Goal: Task Accomplishment & Management: Manage account settings

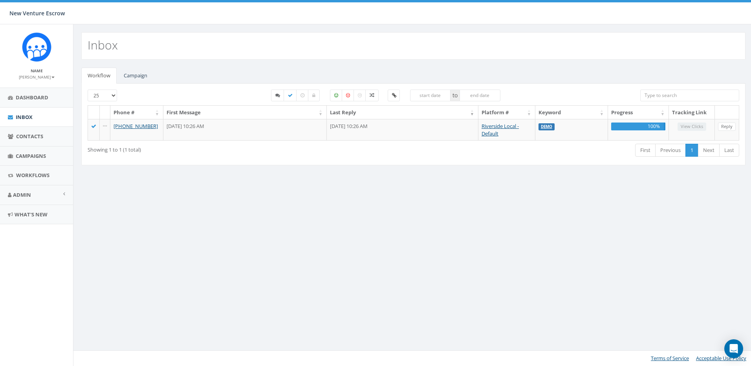
click at [691, 94] on input "search" at bounding box center [689, 96] width 99 height 12
click at [30, 137] on span "Contacts" at bounding box center [29, 136] width 27 height 7
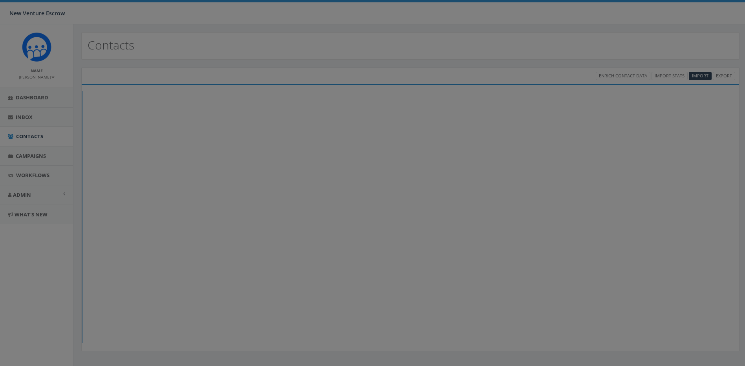
select select
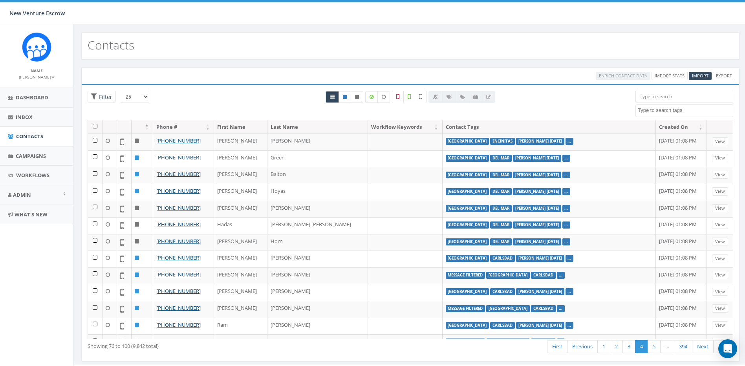
click at [664, 99] on input "search" at bounding box center [685, 97] width 98 height 12
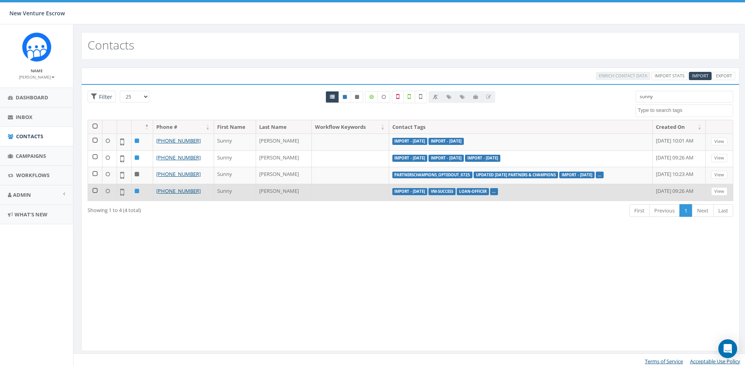
click at [457, 190] on label "Loan-Officer" at bounding box center [473, 191] width 32 height 7
click at [123, 191] on icon at bounding box center [122, 191] width 4 height 9
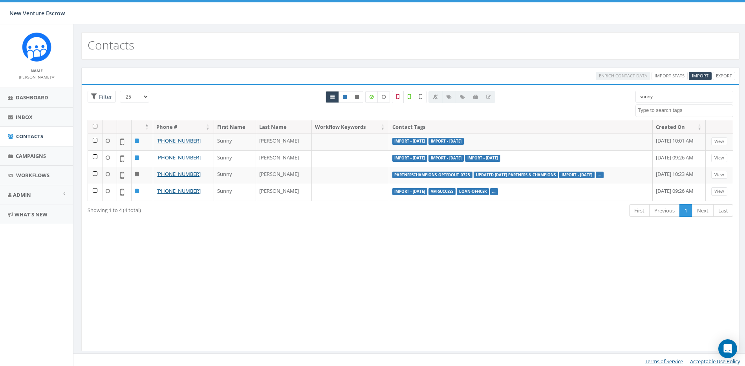
drag, startPoint x: 671, startPoint y: 96, endPoint x: 594, endPoint y: 96, distance: 77.4
click at [594, 96] on div "25 50 100 Filter All 0 contact(s) on current page All 4 contact(s) filtered sun…" at bounding box center [411, 105] width 658 height 29
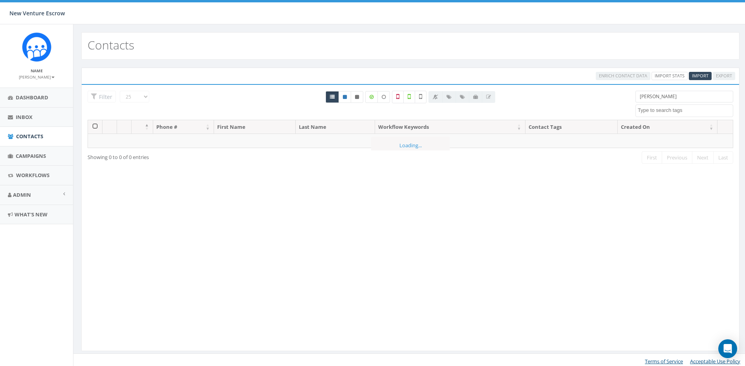
drag, startPoint x: 686, startPoint y: 95, endPoint x: 563, endPoint y: 94, distance: 123.0
click at [566, 94] on div "25 50 100 Filter All 0 contact(s) on current page All 4 contact(s) filtered jen…" at bounding box center [411, 105] width 658 height 29
type input "jennifer conklin"
click at [418, 95] on label at bounding box center [421, 97] width 12 height 13
checkbox input "true"
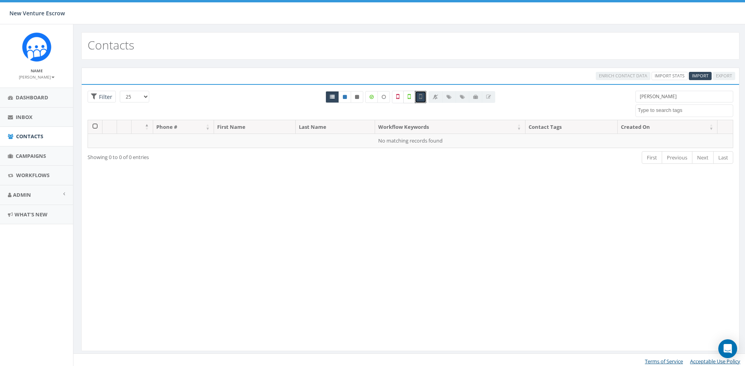
click at [408, 100] on label at bounding box center [410, 97] width 12 height 13
checkbox input "true"
click at [400, 97] on label at bounding box center [398, 97] width 12 height 13
checkbox input "true"
click at [382, 101] on label at bounding box center [384, 97] width 13 height 12
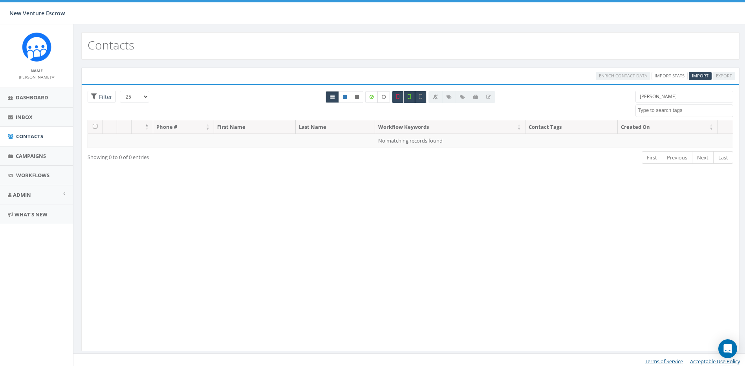
checkbox input "true"
click at [374, 97] on icon at bounding box center [372, 97] width 4 height 5
checkbox input "true"
click at [360, 99] on link at bounding box center [357, 97] width 13 height 12
radio input "true"
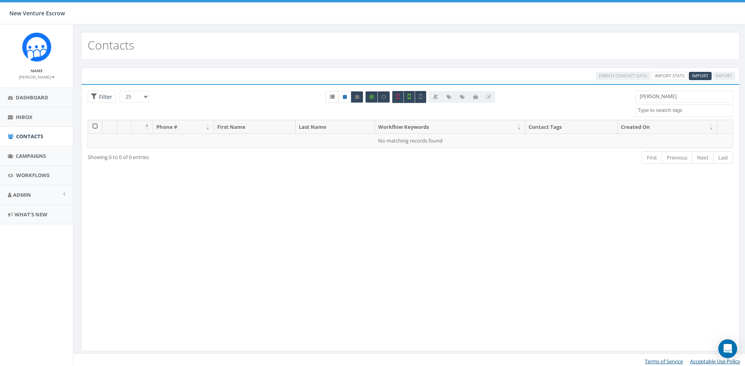
click at [336, 97] on link at bounding box center [332, 97] width 13 height 12
radio input "true"
click at [691, 99] on input "jennifer conklin" at bounding box center [685, 97] width 98 height 12
drag, startPoint x: 686, startPoint y: 99, endPoint x: 618, endPoint y: 100, distance: 68.0
click at [618, 99] on div "25 50 100 Filter All 0 contact(s) on current page All 3 contact(s) filtered jen…" at bounding box center [411, 105] width 658 height 29
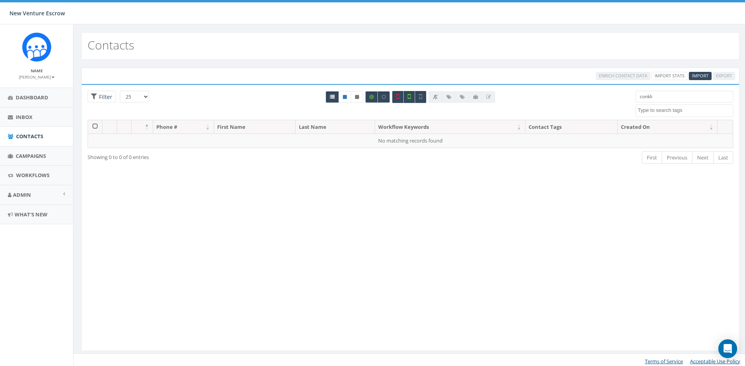
type input "conklin"
drag, startPoint x: 667, startPoint y: 101, endPoint x: 574, endPoint y: 96, distance: 92.9
click at [574, 97] on div "25 50 100 Filter All 0 contact(s) on current page All 3 contact(s) filtered con…" at bounding box center [411, 105] width 658 height 29
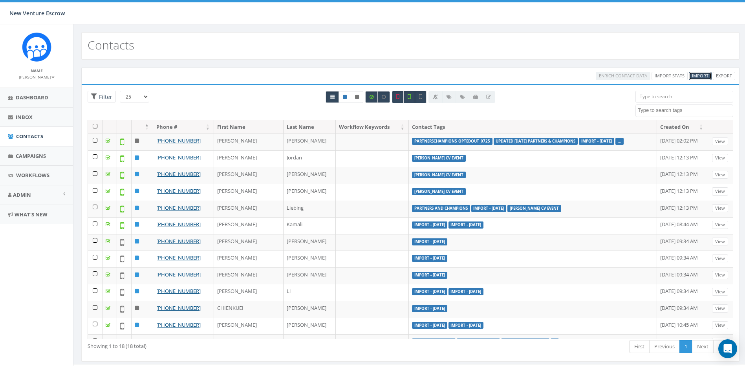
click at [705, 77] on span "Import" at bounding box center [700, 76] width 17 height 6
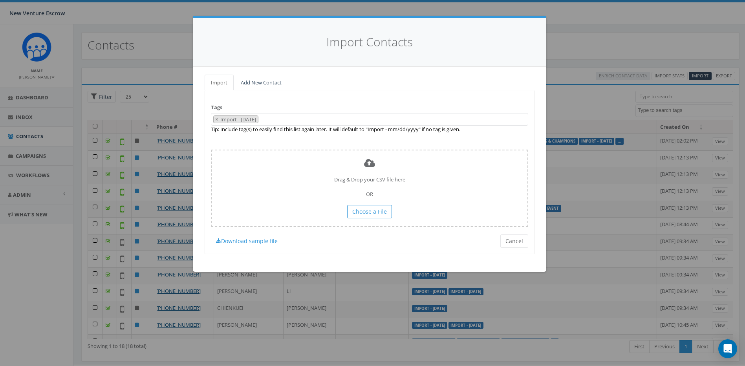
click at [264, 73] on div "Import Add New Contact Tags Import - 08/29/2025 2024/11/12 Aliso Viejo Anza Aub…" at bounding box center [370, 169] width 354 height 205
click at [271, 81] on link "Add New Contact" at bounding box center [261, 83] width 53 height 16
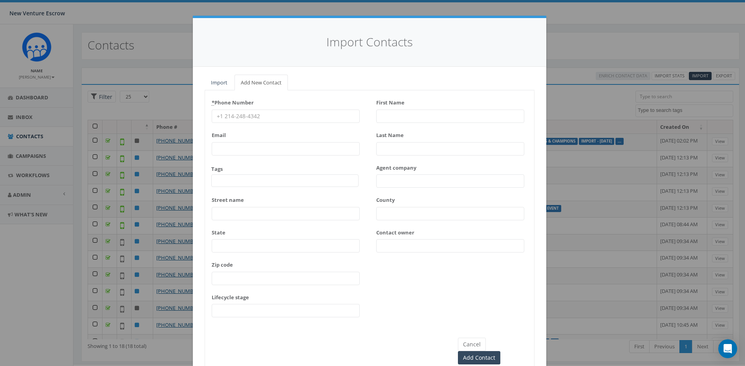
click at [266, 120] on input "* Phone Number" at bounding box center [286, 116] width 148 height 13
click at [316, 118] on input "* Phone Number" at bounding box center [286, 116] width 148 height 13
paste input "951-675-1331"
type input "+1 951-675-1331"
drag, startPoint x: 369, startPoint y: 90, endPoint x: 438, endPoint y: 146, distance: 88.9
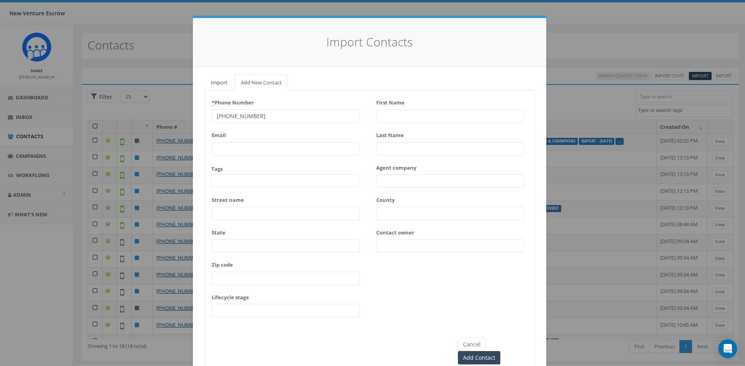
click at [369, 90] on div "* Phone Number +1 951-675-1331 Email Tags 2024/11/12 Aliso Viejo Anza Auburn Au…" at bounding box center [370, 230] width 330 height 281
click at [435, 115] on input "First Name" at bounding box center [450, 116] width 148 height 13
type input "Jennifer"
click at [429, 142] on input "Last Name" at bounding box center [450, 148] width 148 height 13
type input "Conklin"
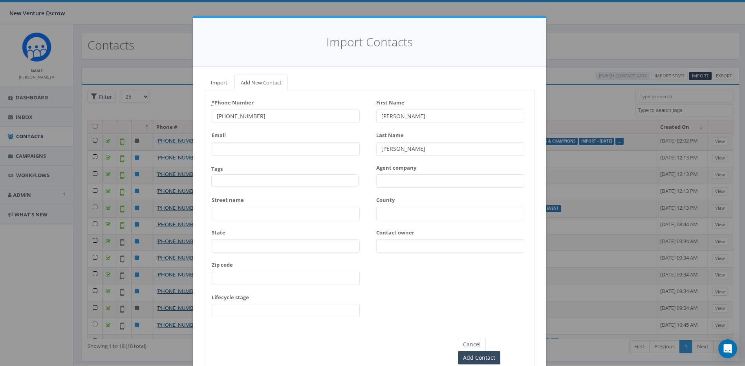
click at [369, 295] on div "* Phone Number +1 951-675-1331 Email Tags 2024/11/12 Aliso Viejo Anza Auburn Au…" at bounding box center [369, 209] width 329 height 227
click at [501, 351] on input "Add Contact" at bounding box center [479, 357] width 42 height 13
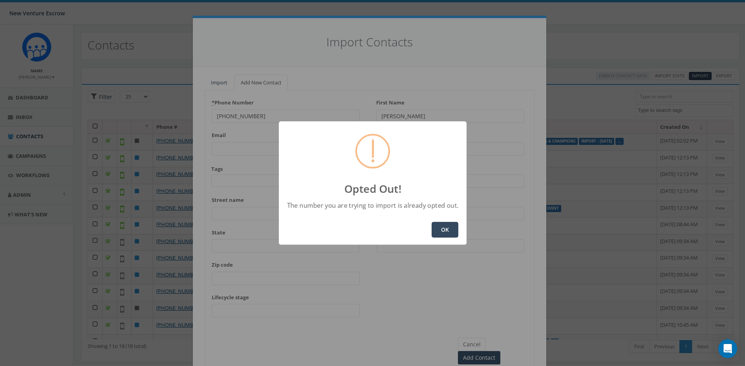
click at [444, 226] on button "OK" at bounding box center [445, 230] width 27 height 16
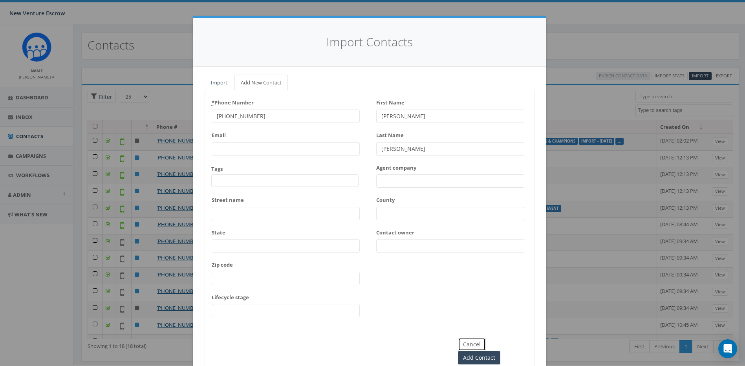
click at [460, 344] on button "Cancel" at bounding box center [472, 344] width 28 height 13
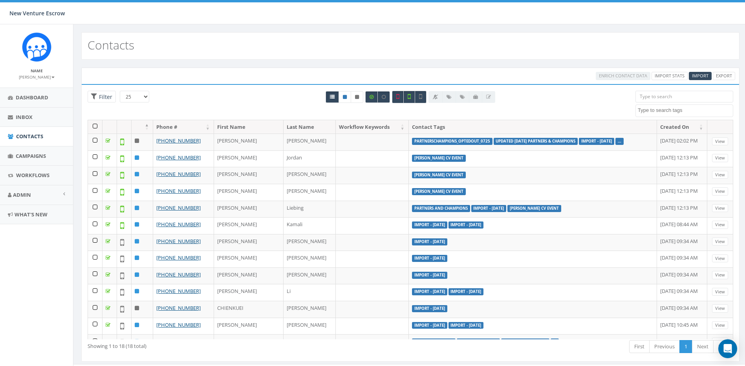
click at [695, 95] on input "search" at bounding box center [685, 97] width 98 height 12
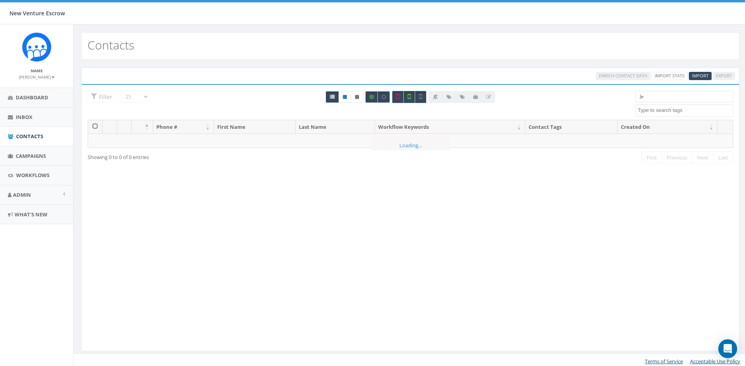
type input "J"
type input "Jennifer"
drag, startPoint x: 678, startPoint y: 96, endPoint x: 598, endPoint y: 99, distance: 79.4
click at [602, 99] on div "25 50 100 Filter All 0 contact(s) on current page All 7 contact(s) filtered Jen…" at bounding box center [411, 105] width 658 height 29
click at [517, 59] on div "Contacts" at bounding box center [410, 46] width 659 height 28
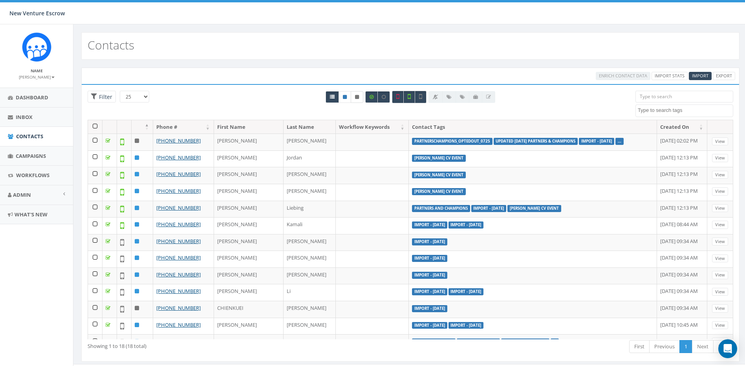
click at [359, 99] on icon at bounding box center [357, 97] width 4 height 5
radio input "true"
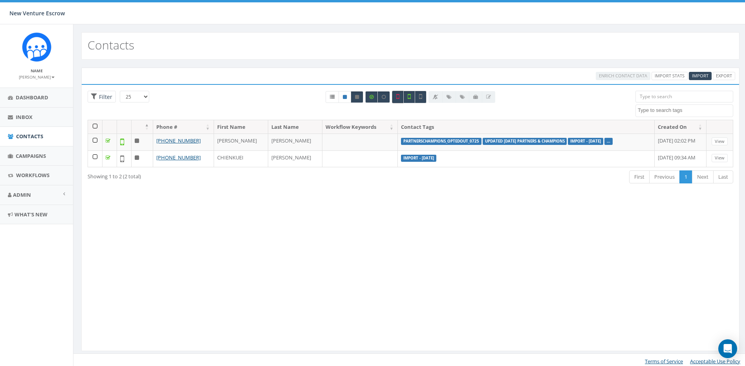
click at [399, 95] on icon at bounding box center [397, 96] width 3 height 7
checkbox input "false"
click at [406, 98] on label at bounding box center [410, 97] width 12 height 13
checkbox input "false"
click at [419, 94] on label at bounding box center [421, 97] width 12 height 13
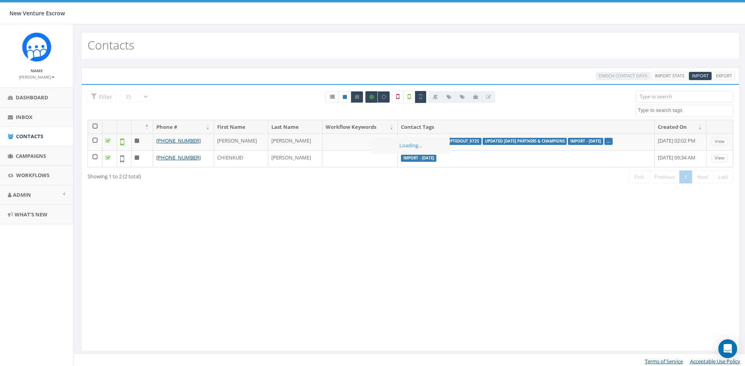
checkbox input "false"
drag, startPoint x: 379, startPoint y: 98, endPoint x: 374, endPoint y: 99, distance: 4.7
click at [380, 98] on label at bounding box center [384, 97] width 13 height 12
checkbox input "false"
click at [374, 99] on label at bounding box center [371, 97] width 13 height 12
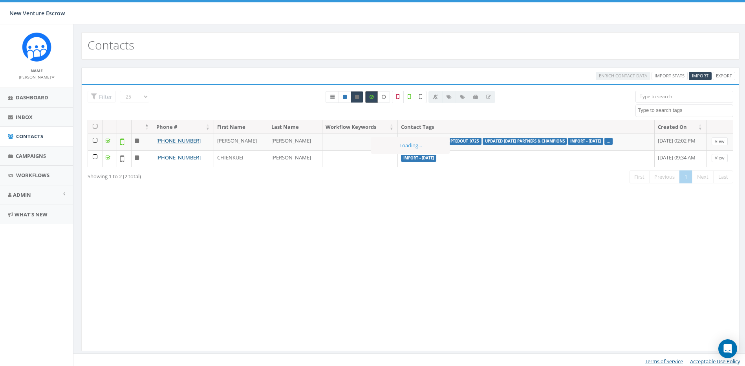
checkbox input "false"
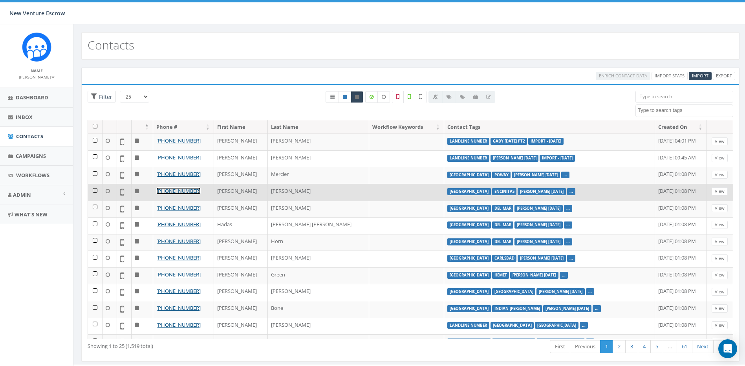
click at [158, 193] on link "+1 760-390-0149" at bounding box center [178, 190] width 44 height 7
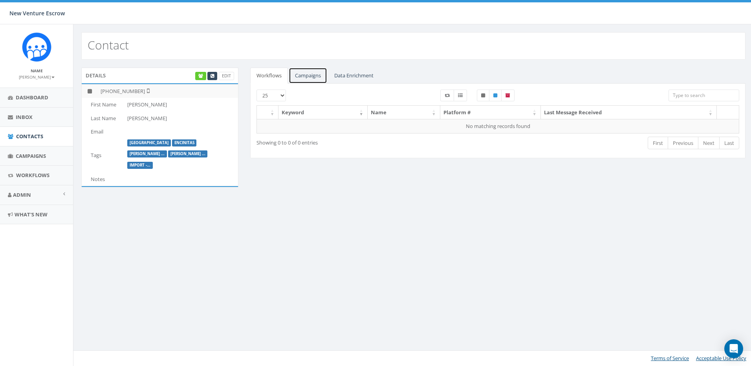
click at [301, 73] on link "Campaigns" at bounding box center [308, 76] width 39 height 16
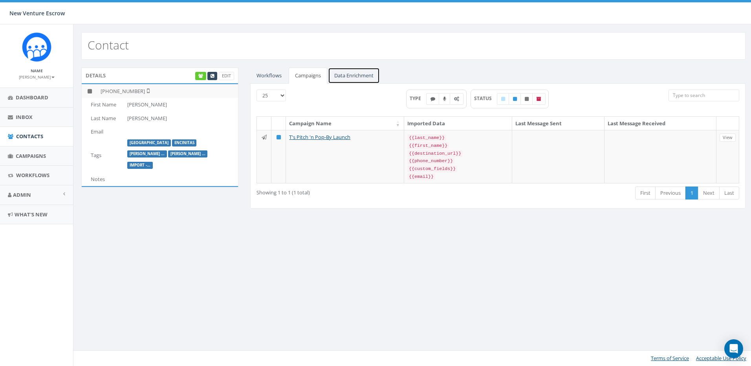
click at [352, 73] on link "Data Enrichment" at bounding box center [354, 76] width 52 height 16
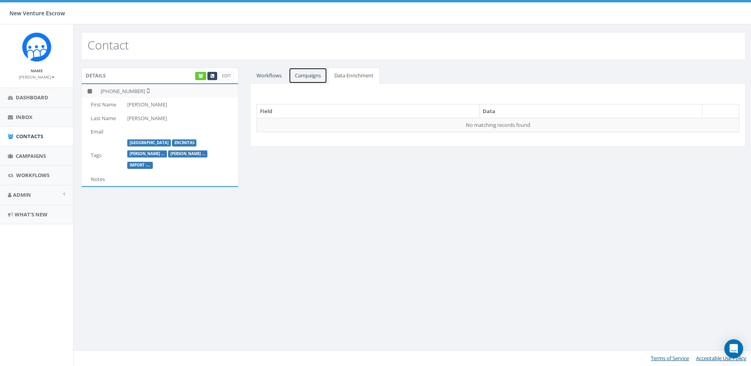
click at [310, 73] on link "Campaigns" at bounding box center [308, 76] width 39 height 16
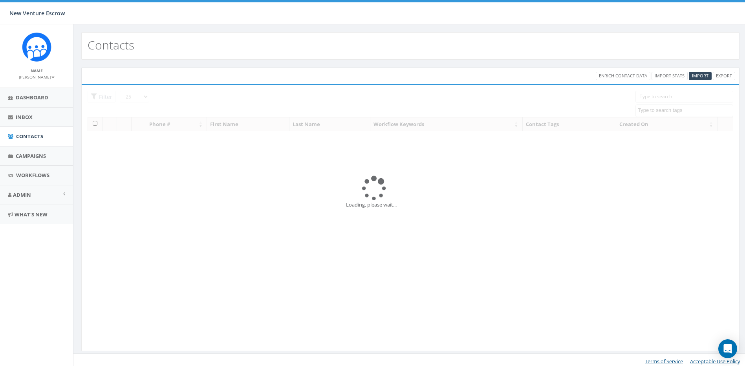
select select
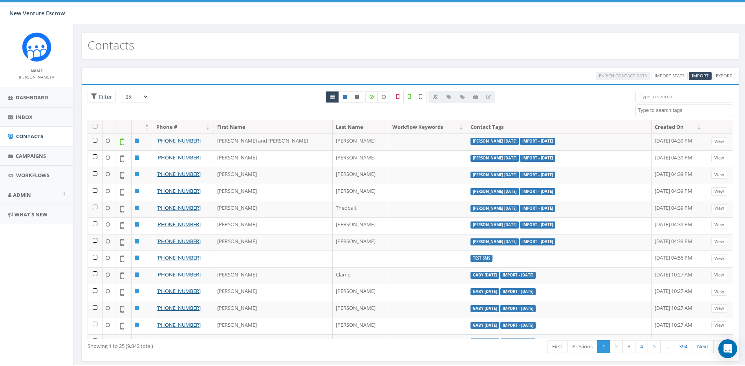
click at [360, 101] on link at bounding box center [357, 97] width 13 height 12
click at [356, 97] on icon at bounding box center [357, 97] width 4 height 5
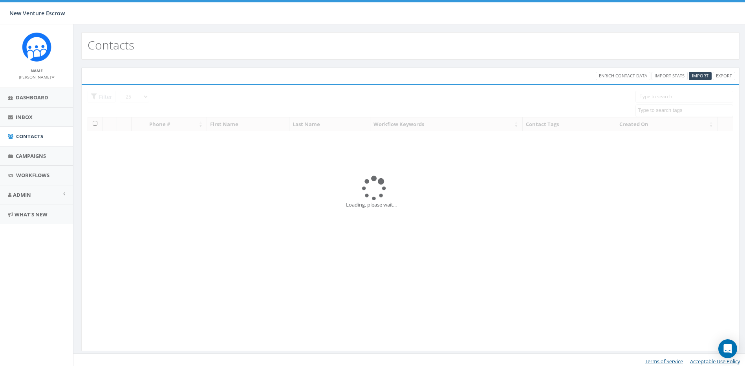
select select
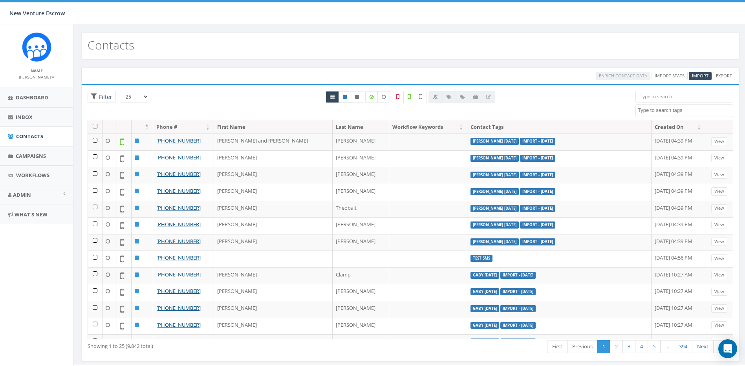
click at [349, 97] on link at bounding box center [345, 97] width 13 height 12
radio input "true"
click at [359, 97] on icon at bounding box center [357, 97] width 4 height 5
radio input "true"
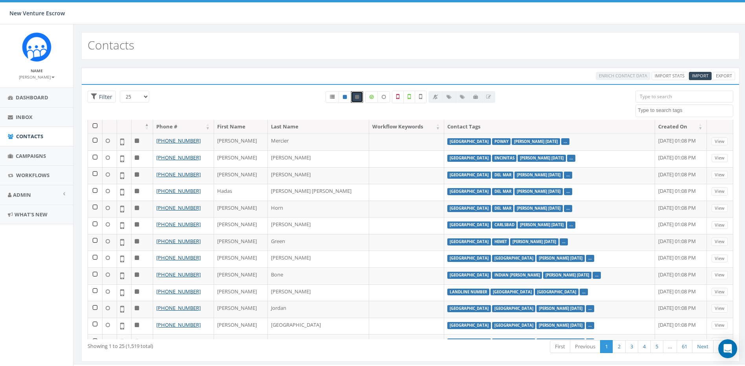
scroll to position [18, 0]
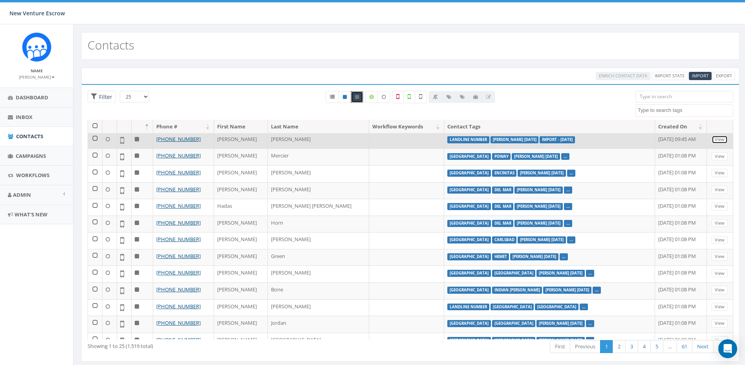
click at [718, 140] on link "View" at bounding box center [720, 140] width 16 height 8
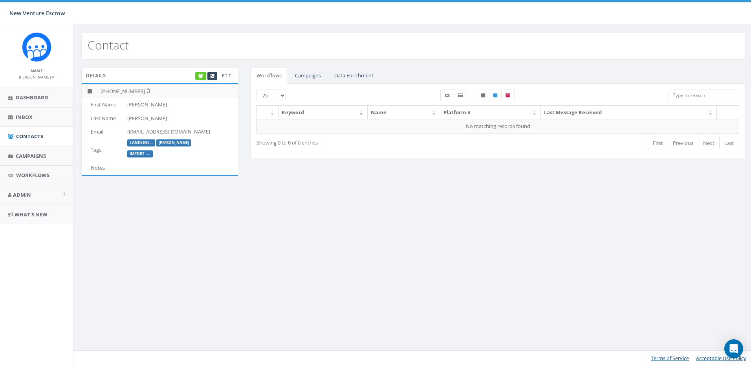
click at [311, 72] on link "Campaigns" at bounding box center [308, 76] width 39 height 16
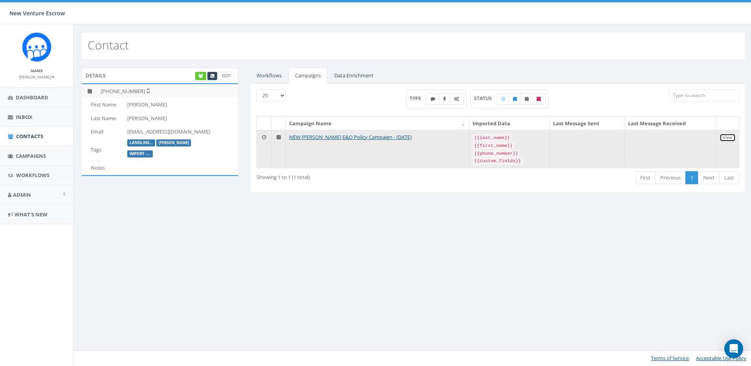
click at [722, 139] on link "View" at bounding box center [728, 138] width 16 height 8
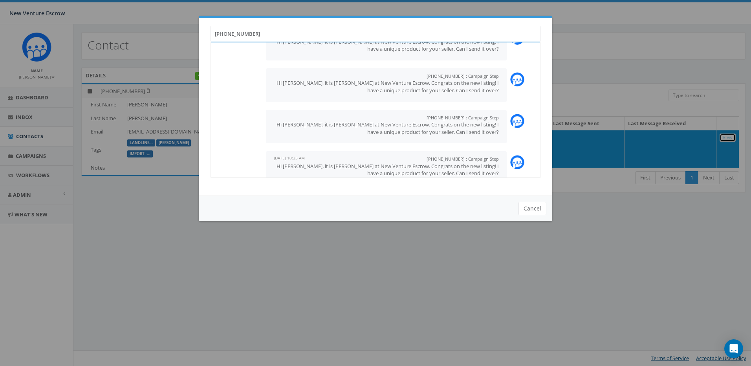
scroll to position [212, 0]
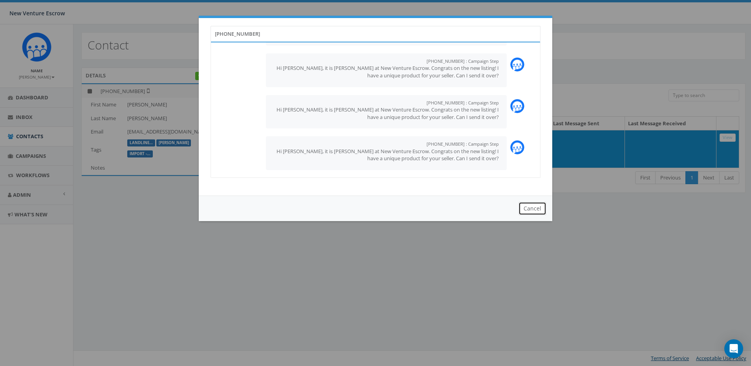
click at [527, 207] on button "Cancel" at bounding box center [533, 208] width 28 height 13
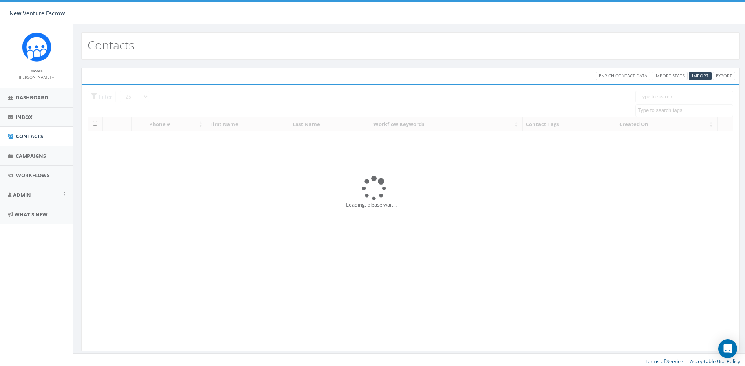
select select
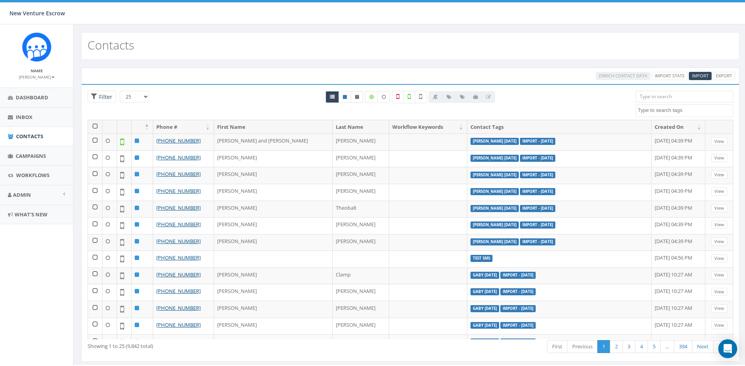
click at [356, 91] on link at bounding box center [357, 97] width 13 height 12
click at [335, 95] on link at bounding box center [332, 97] width 13 height 12
radio input "true"
click at [343, 97] on icon at bounding box center [345, 97] width 4 height 5
radio input "true"
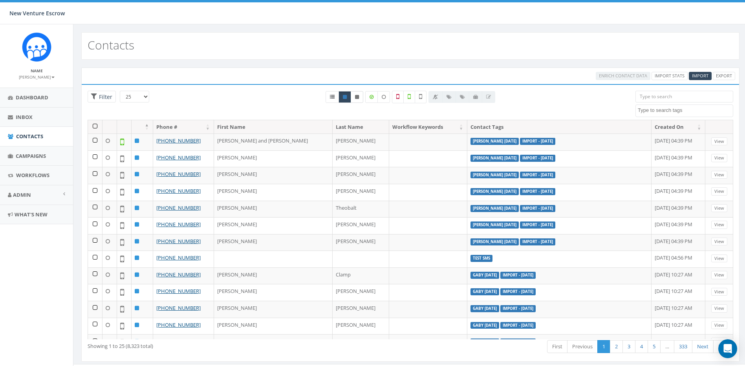
click at [356, 97] on icon at bounding box center [357, 97] width 4 height 5
radio input "true"
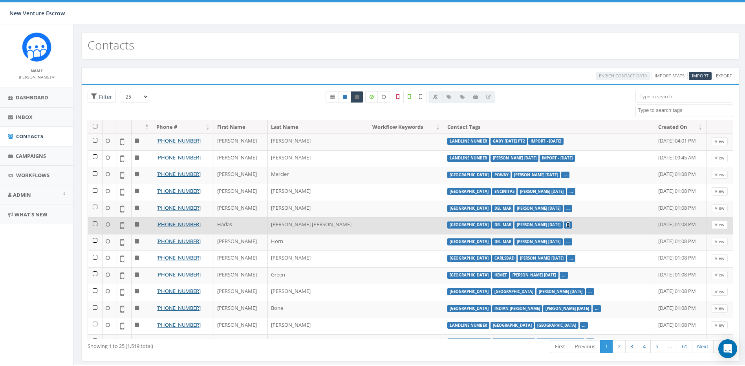
click at [567, 226] on link "..." at bounding box center [569, 224] width 4 height 5
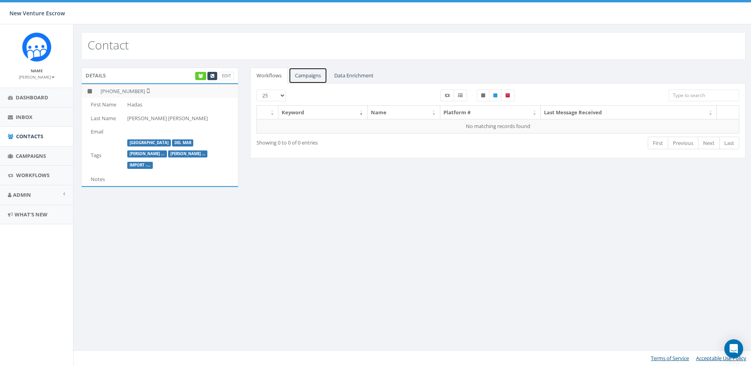
click at [320, 77] on link "Campaigns" at bounding box center [308, 76] width 39 height 16
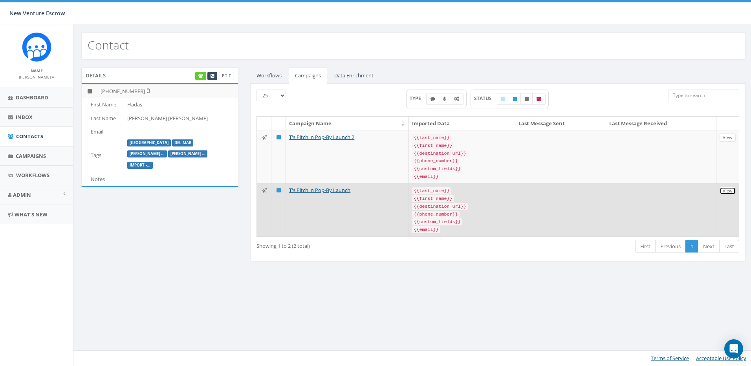
click at [722, 189] on link "View" at bounding box center [728, 191] width 16 height 8
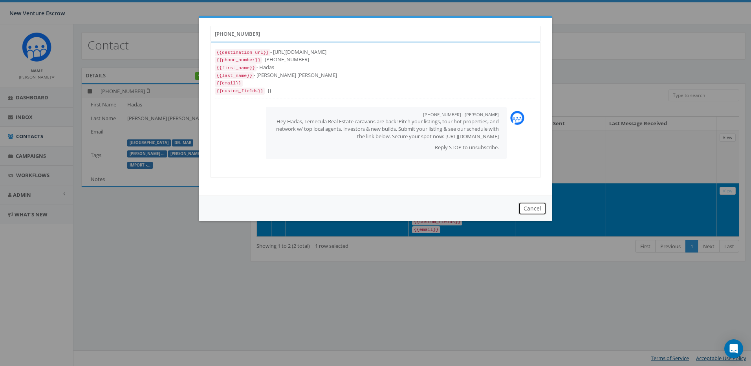
click at [537, 209] on button "Cancel" at bounding box center [533, 208] width 28 height 13
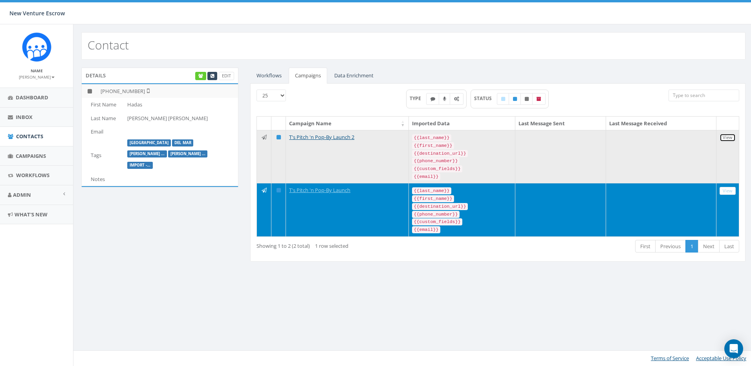
click at [728, 137] on link "View" at bounding box center [728, 138] width 16 height 8
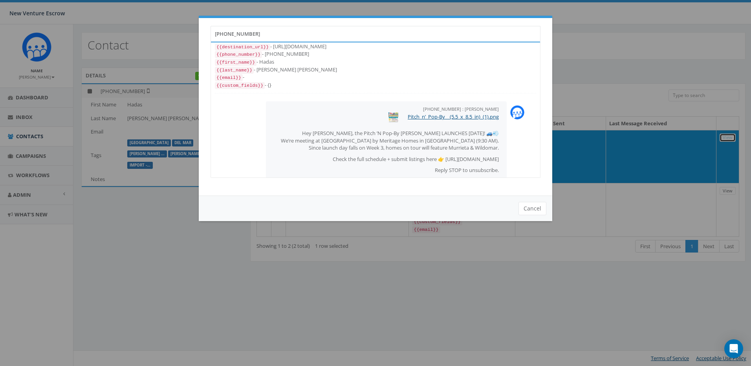
scroll to position [17, 0]
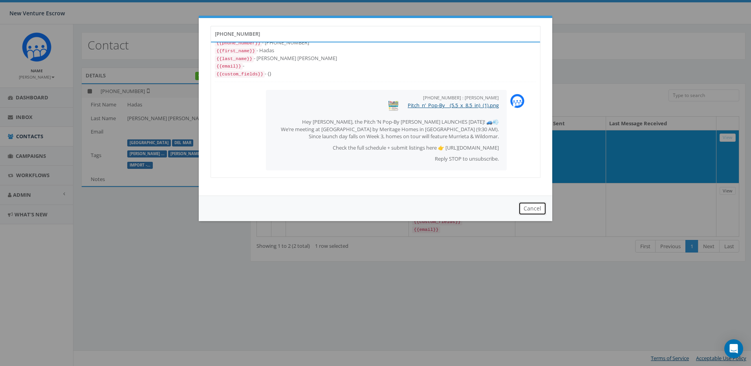
click at [535, 211] on button "Cancel" at bounding box center [533, 208] width 28 height 13
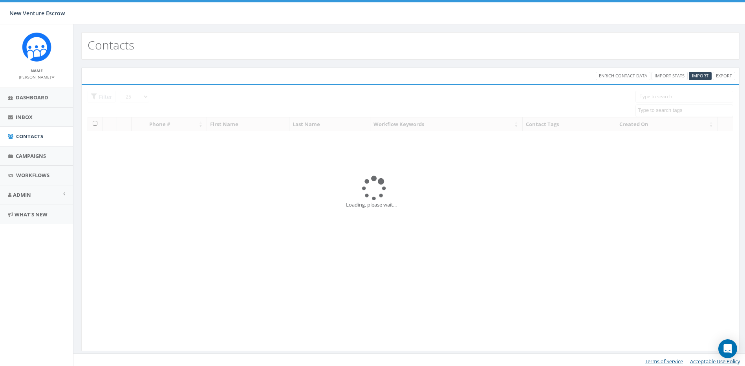
select select
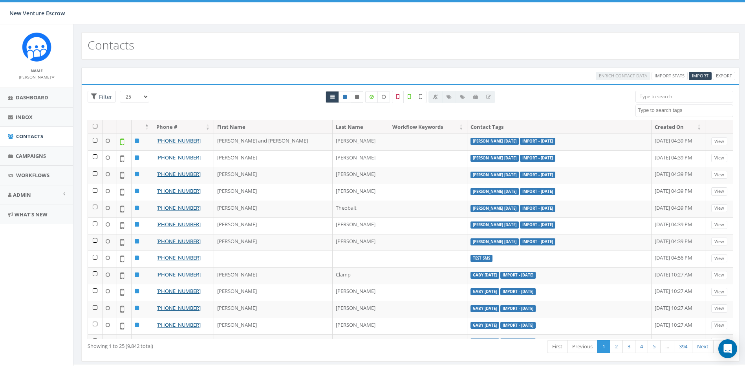
click at [356, 97] on icon at bounding box center [357, 97] width 4 height 5
click at [344, 99] on link at bounding box center [345, 97] width 13 height 12
radio input "true"
click at [353, 97] on link at bounding box center [357, 97] width 13 height 12
radio input "true"
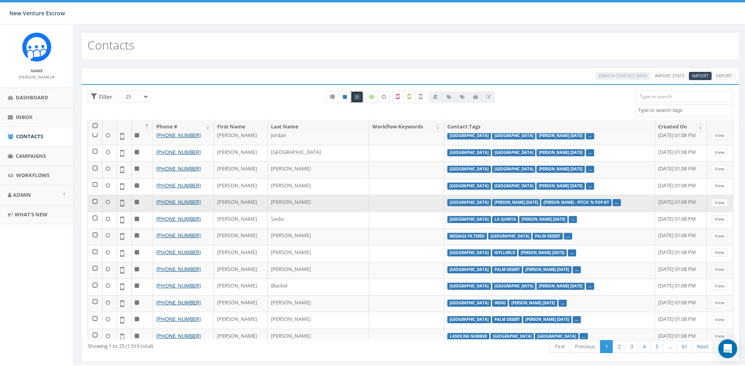
scroll to position [215, 0]
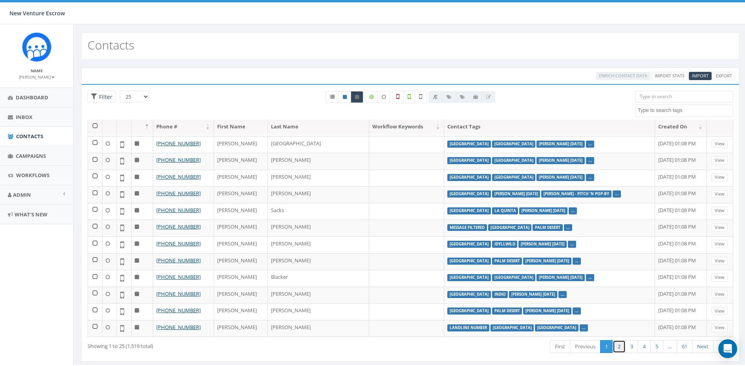
click at [622, 343] on link "2" at bounding box center [619, 346] width 13 height 13
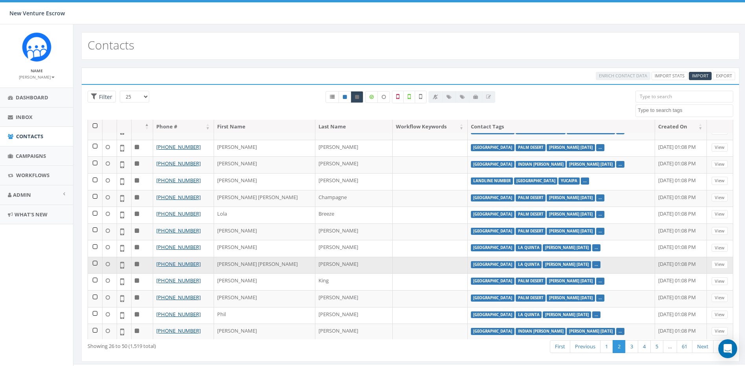
scroll to position [0, 0]
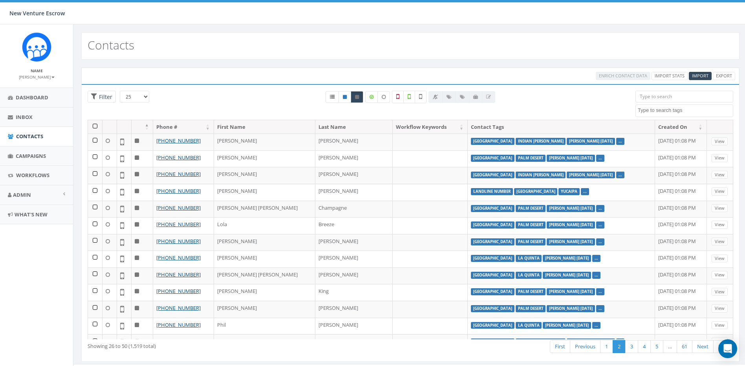
click at [662, 94] on input "search" at bounding box center [685, 97] width 98 height 12
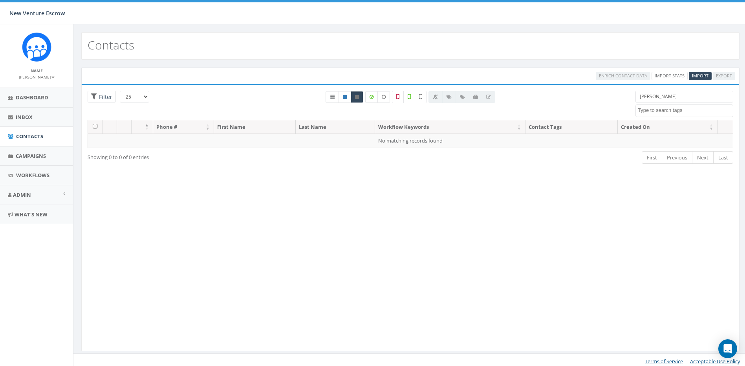
type input "michael crewse"
drag, startPoint x: 683, startPoint y: 98, endPoint x: 573, endPoint y: 97, distance: 110.0
click at [575, 97] on div "25 50 100 Filter All 0 contact(s) on current page All 1 contact(s) filtered mic…" at bounding box center [411, 105] width 658 height 29
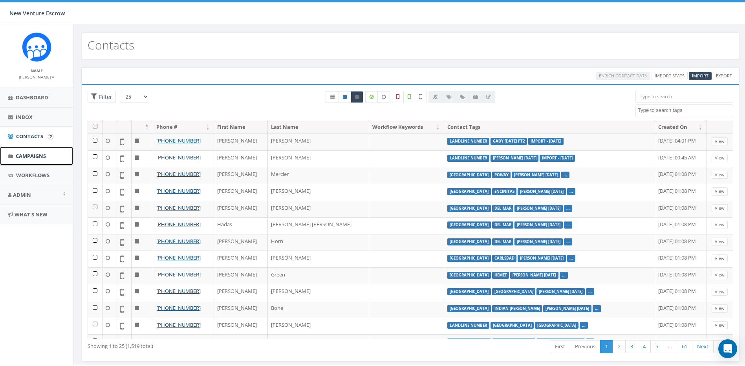
click at [28, 156] on span "Campaigns" at bounding box center [31, 155] width 30 height 7
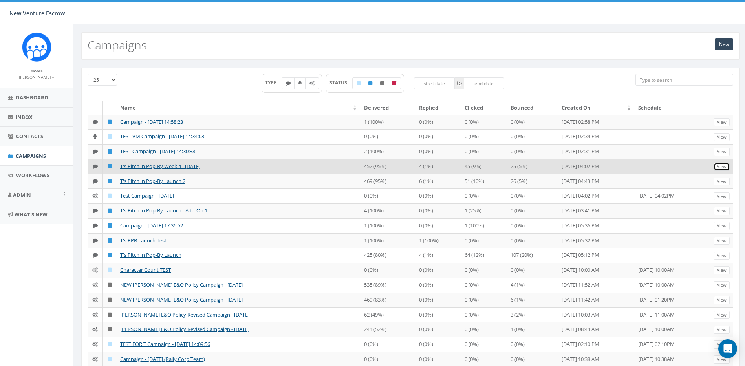
click at [722, 167] on link "View" at bounding box center [722, 167] width 16 height 8
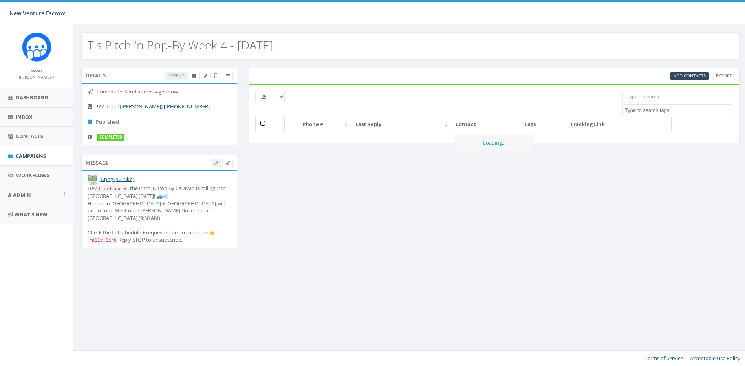
select select
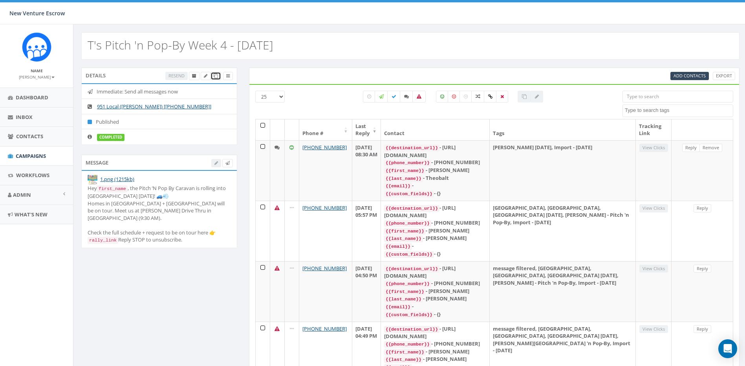
click at [216, 77] on icon at bounding box center [216, 76] width 4 height 4
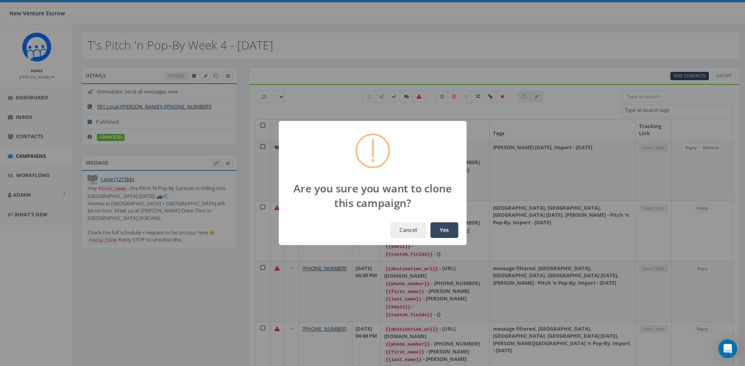
click at [445, 229] on button "Yes" at bounding box center [445, 230] width 28 height 16
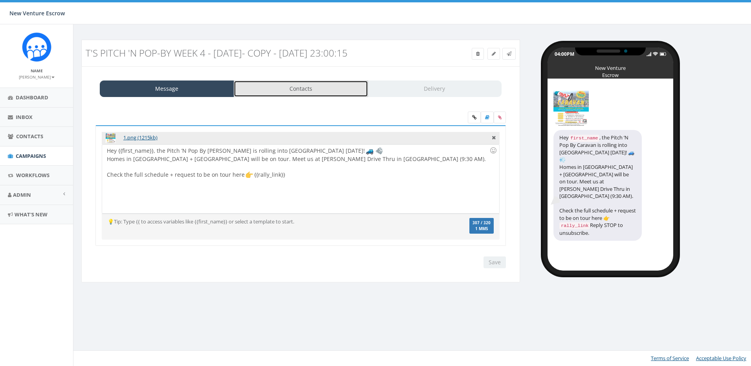
click at [297, 95] on link "Contacts" at bounding box center [301, 89] width 134 height 17
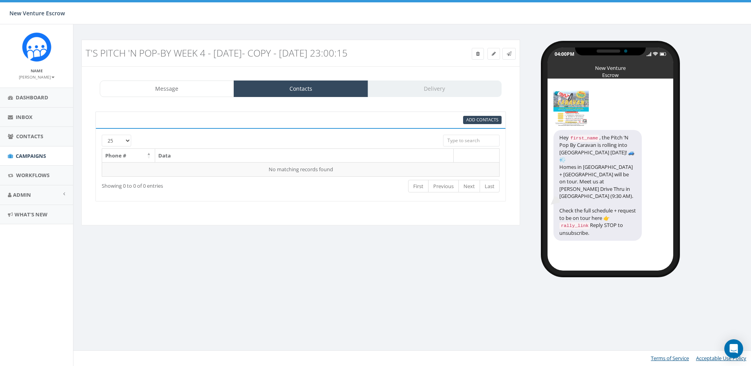
click at [462, 124] on div "Add Contacts" at bounding box center [370, 120] width 276 height 8
click at [464, 124] on link "Add Contacts" at bounding box center [482, 120] width 39 height 8
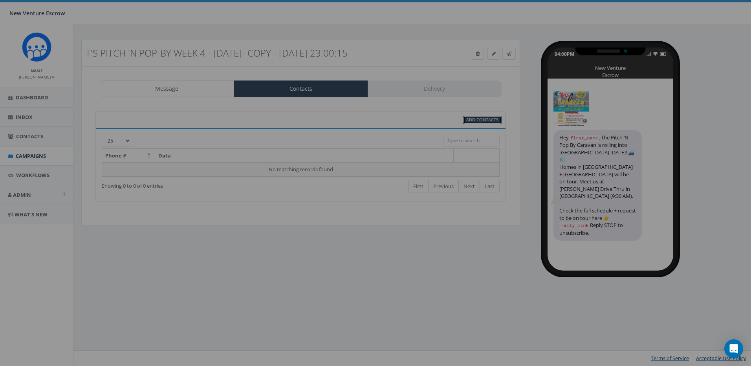
select select
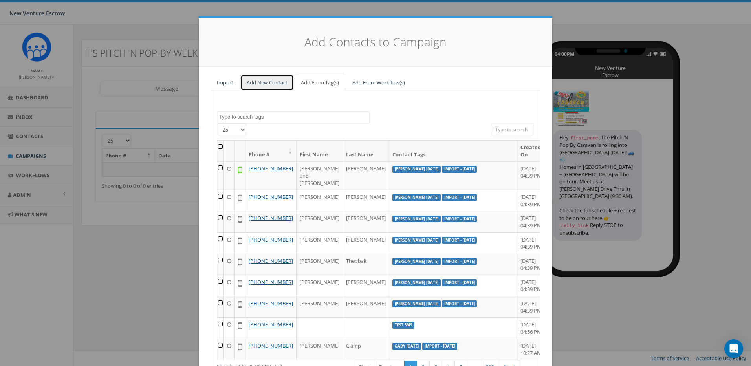
drag, startPoint x: 251, startPoint y: 83, endPoint x: 259, endPoint y: 92, distance: 11.1
click at [252, 83] on link "Add New Contact" at bounding box center [266, 83] width 53 height 16
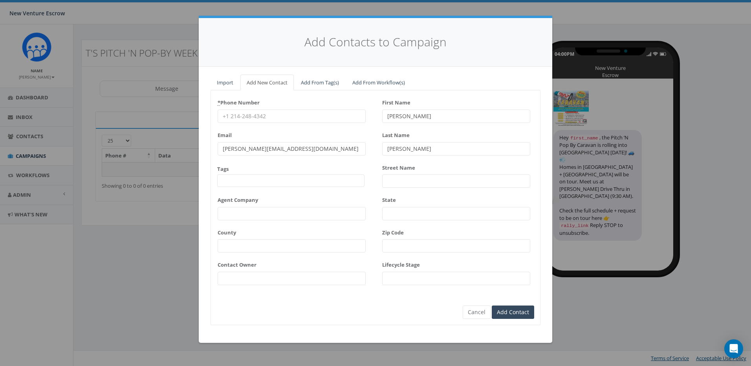
click at [293, 115] on input "* Phone Number" at bounding box center [292, 116] width 148 height 13
paste input "(951)704-2038"
type input "(951)704-2038"
drag, startPoint x: 419, startPoint y: 117, endPoint x: 323, endPoint y: 114, distance: 95.9
click at [323, 114] on div "* Phone Number (951)704-2038 Email james@rallycorp.com Tags 2024/11/12 Aliso Vi…" at bounding box center [375, 193] width 329 height 194
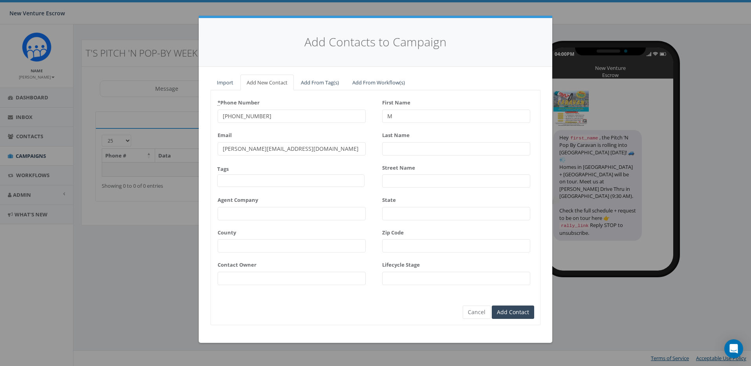
type input "Mi"
drag, startPoint x: 388, startPoint y: 117, endPoint x: 356, endPoint y: 108, distance: 33.5
click at [356, 109] on div "* Phone Number (951)704-2038 Email james@rallycorp.com Tags 2024/11/12 Aliso Vi…" at bounding box center [375, 193] width 329 height 194
type input "Michael"
click at [445, 146] on input "Last Name" at bounding box center [456, 148] width 148 height 13
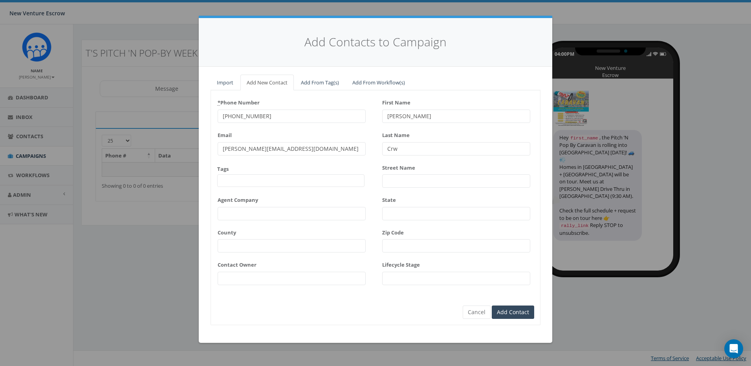
drag, startPoint x: 415, startPoint y: 144, endPoint x: 394, endPoint y: 147, distance: 21.1
click at [394, 147] on input "Crw" at bounding box center [456, 148] width 148 height 13
type input "Crewse"
click at [294, 152] on input "james@rallycorp.com" at bounding box center [292, 148] width 148 height 13
drag, startPoint x: 237, startPoint y: 152, endPoint x: 142, endPoint y: 152, distance: 95.5
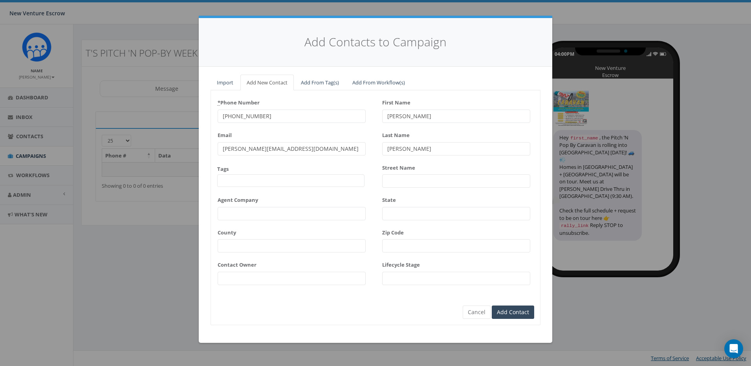
click at [142, 152] on div "Add Contacts to Campaign Import Add New Contact Add From Tag(s) Add From Workfl…" at bounding box center [375, 183] width 751 height 366
click at [358, 145] on input "Email" at bounding box center [292, 148] width 148 height 13
click at [516, 314] on input "Add Contact" at bounding box center [513, 312] width 42 height 13
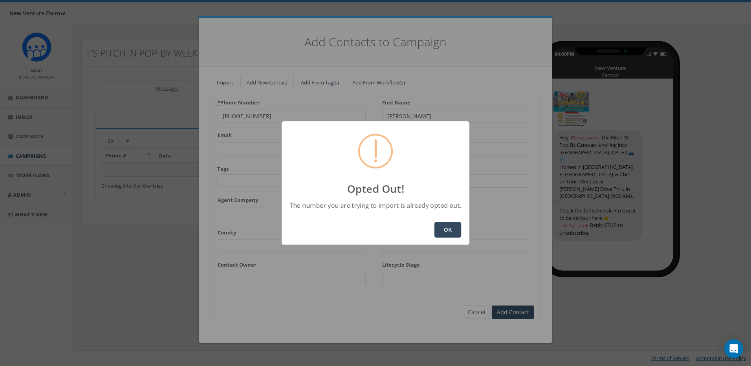
click at [446, 229] on button "OK" at bounding box center [448, 230] width 27 height 16
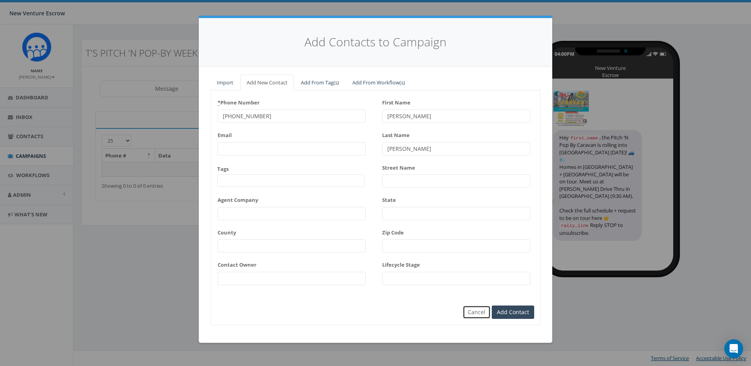
click at [475, 316] on button "Cancel" at bounding box center [477, 312] width 28 height 13
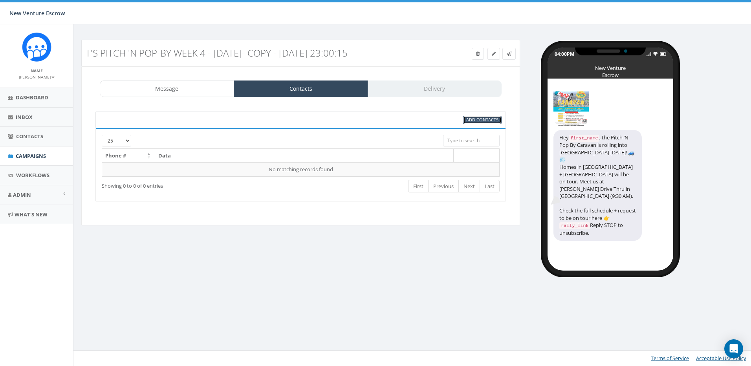
click at [475, 124] on link "Add Contacts" at bounding box center [482, 120] width 39 height 8
select select
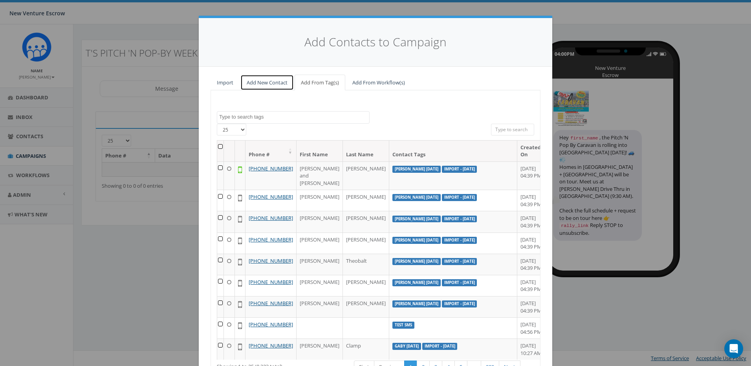
click at [249, 86] on link "Add New Contact" at bounding box center [266, 83] width 53 height 16
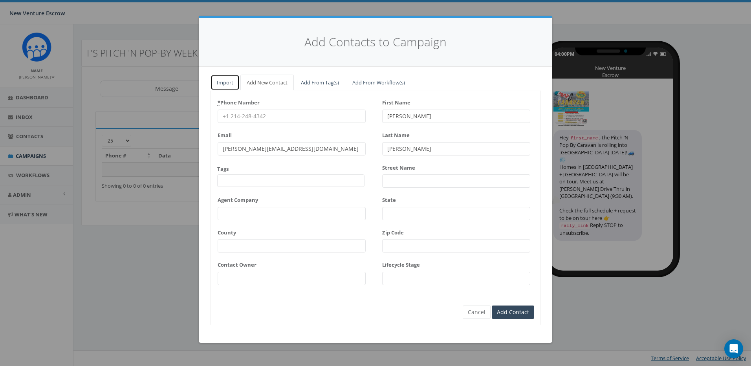
click at [227, 87] on link "Import" at bounding box center [225, 83] width 29 height 16
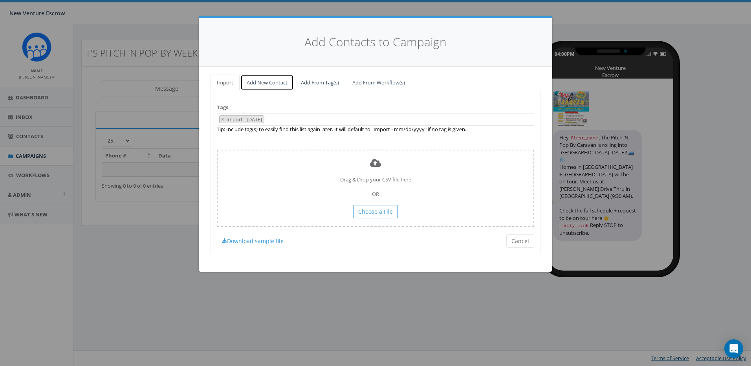
click at [256, 79] on link "Add New Contact" at bounding box center [266, 83] width 53 height 16
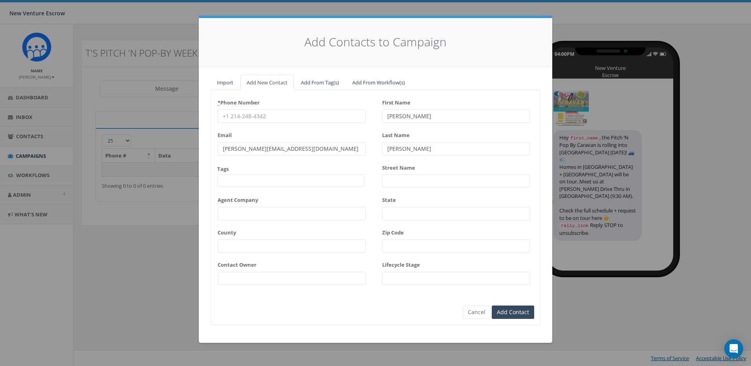
drag, startPoint x: 419, startPoint y: 113, endPoint x: 295, endPoint y: 110, distance: 124.2
click at [304, 110] on div "* Phone Number Email james@rallycorp.com Tags 2024/11/12 Aliso Viejo Anza Aubur…" at bounding box center [375, 193] width 329 height 194
click at [270, 111] on input "* Phone Number" at bounding box center [292, 116] width 148 height 13
paste input "(951) 378-9771"
type input "(951) 378-9771"
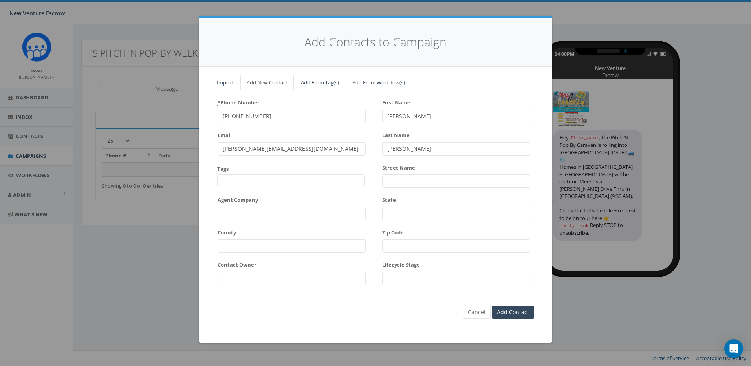
drag, startPoint x: 293, startPoint y: 147, endPoint x: 210, endPoint y: 147, distance: 83.3
click at [210, 147] on div "Import Add New Contact Add From Tag(s) Add From Workflow(s) 2024/11/12 Aliso Vi…" at bounding box center [376, 205] width 354 height 276
drag, startPoint x: 437, startPoint y: 114, endPoint x: 403, endPoint y: 115, distance: 33.4
click at [403, 115] on input "First Name" at bounding box center [456, 116] width 148 height 13
type input "Courtney"
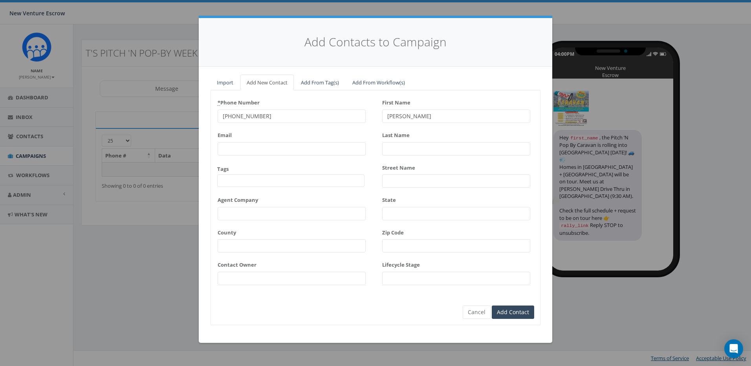
click at [426, 143] on input "Last Name" at bounding box center [456, 148] width 148 height 13
type input "Worden"
click at [517, 315] on input "Add Contact" at bounding box center [513, 312] width 42 height 13
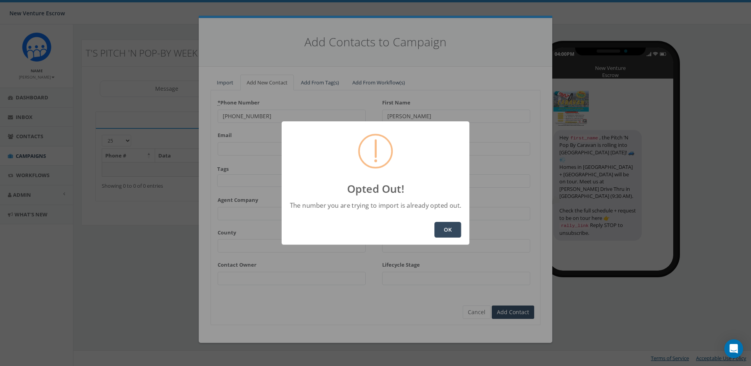
drag, startPoint x: 439, startPoint y: 223, endPoint x: 443, endPoint y: 227, distance: 6.4
click at [439, 223] on button "OK" at bounding box center [448, 230] width 27 height 16
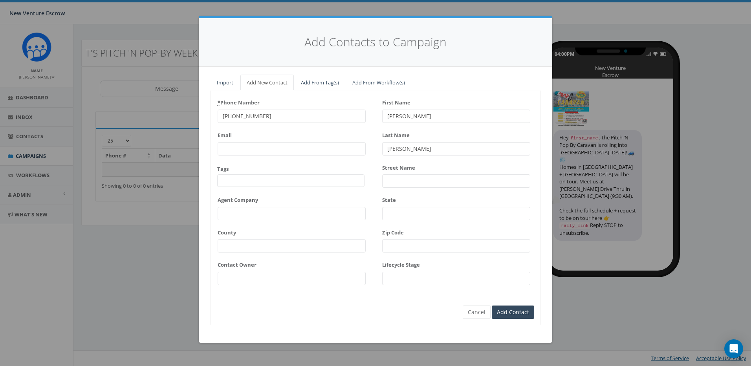
drag, startPoint x: 288, startPoint y: 118, endPoint x: 197, endPoint y: 117, distance: 90.8
click at [197, 117] on div "Add Contacts to Campaign Import Add New Contact Add From Tag(s) Add From Workfl…" at bounding box center [375, 183] width 751 height 366
paste input "514-1312"
type input "(951) 514-1312"
drag, startPoint x: 435, startPoint y: 116, endPoint x: 343, endPoint y: 115, distance: 91.9
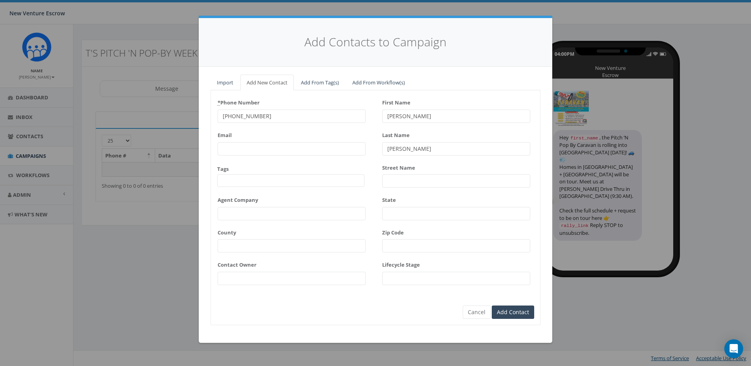
click at [343, 115] on div "* Phone Number (951) 514-1312 Email Tags 2024/11/12 Aliso Viejo Anza Auburn Aug…" at bounding box center [375, 193] width 329 height 194
type input "C"
type input "atherin"
type input "Catherine"
click at [466, 149] on input "Last Name" at bounding box center [456, 148] width 148 height 13
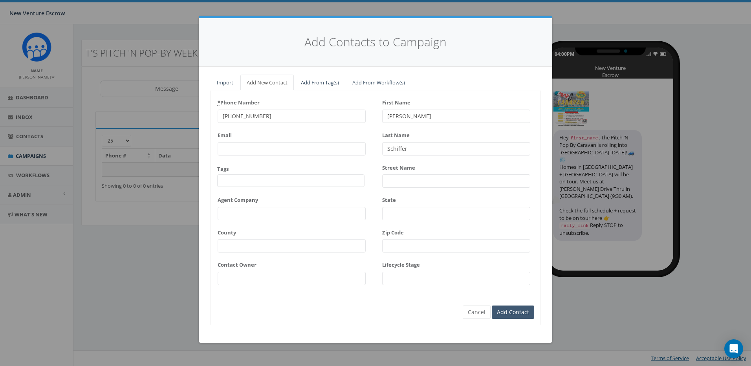
type input "Schiffer"
click at [508, 310] on input "Add Contact" at bounding box center [513, 312] width 42 height 13
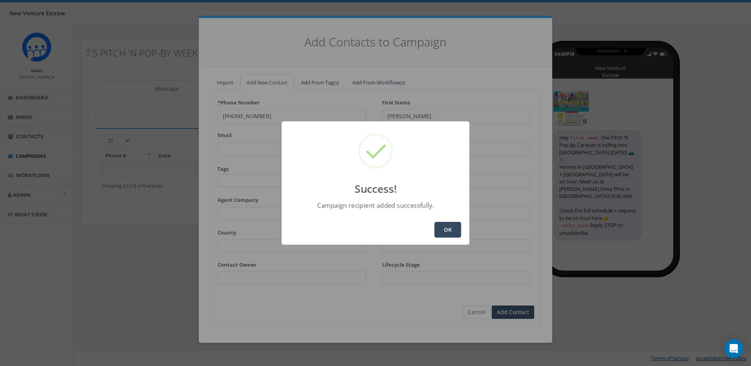
click at [445, 233] on button "OK" at bounding box center [448, 230] width 27 height 16
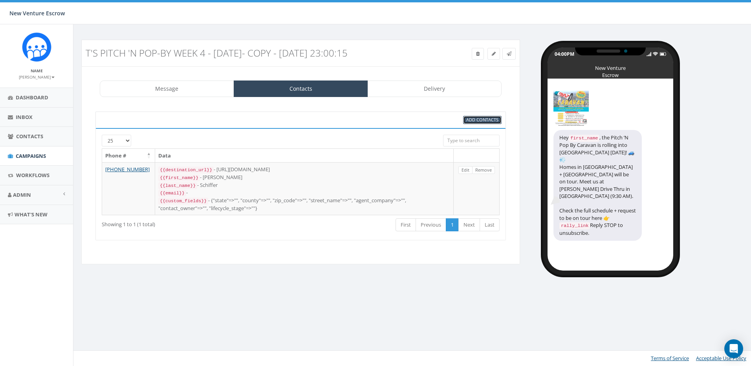
click at [478, 123] on span "Add Contacts" at bounding box center [482, 120] width 32 height 6
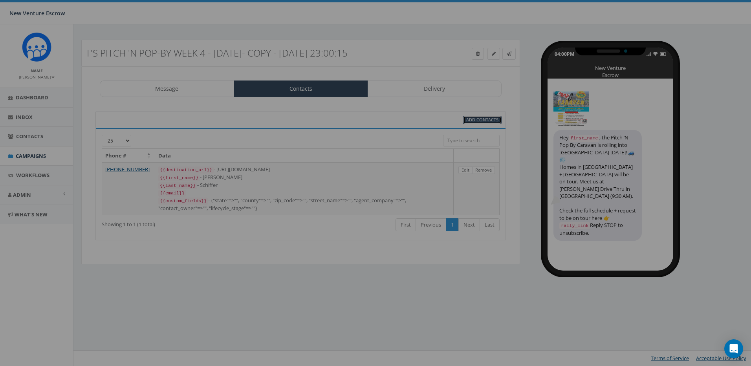
select select
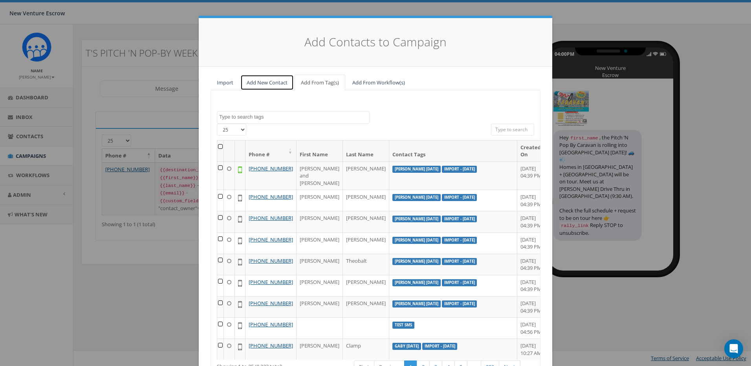
click at [258, 82] on link "Add New Contact" at bounding box center [266, 83] width 53 height 16
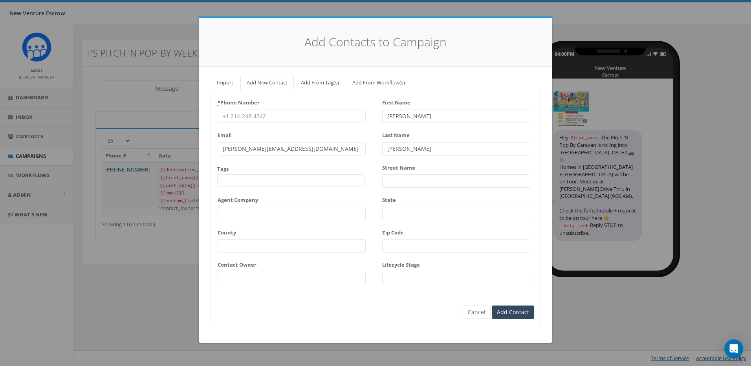
click at [310, 121] on input "* Phone Number" at bounding box center [292, 116] width 148 height 13
paste input "(951) 378-9771"
type input "(951) 378-9771"
drag, startPoint x: 407, startPoint y: 117, endPoint x: 368, endPoint y: 117, distance: 39.3
click at [368, 117] on div "* Phone Number (951) 378-9771 Email james@rallycorp.com Tags 2024/11/12 Aliso V…" at bounding box center [375, 193] width 329 height 194
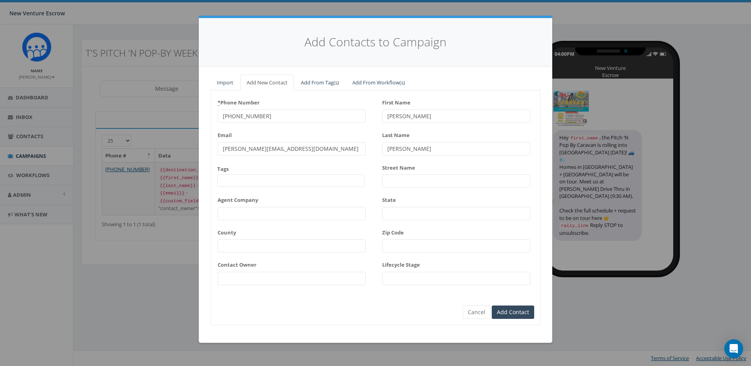
type input "C"
type input "ourt"
drag, startPoint x: 433, startPoint y: 120, endPoint x: 369, endPoint y: 114, distance: 63.6
click at [369, 114] on div "* Phone Number (951) 378-9771 Email james@rallycorp.com Tags 2024/11/12 Aliso V…" at bounding box center [375, 193] width 329 height 194
type input "Courtney"
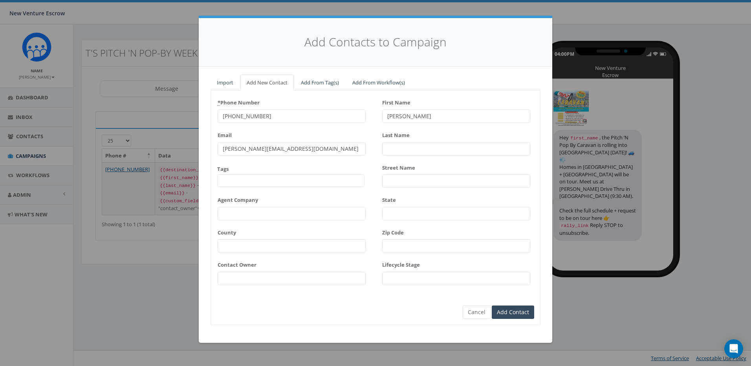
click at [394, 149] on input "Last Name" at bounding box center [456, 148] width 148 height 13
type input "Worden"
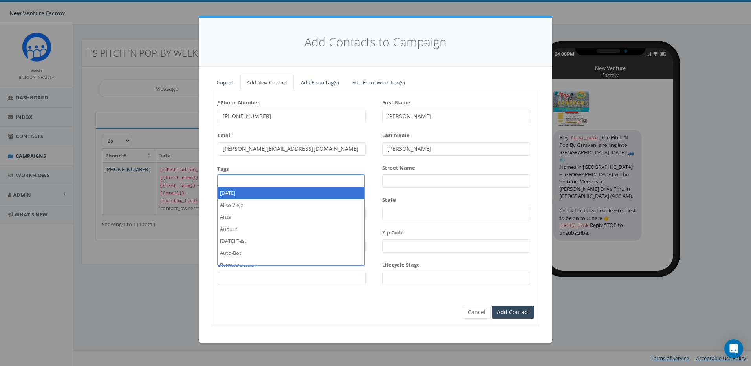
click at [448, 302] on form "* Phone Number (951) 378-9771 Email james@rallycorp.com Tags 2024/11/12 Aliso V…" at bounding box center [375, 200] width 317 height 209
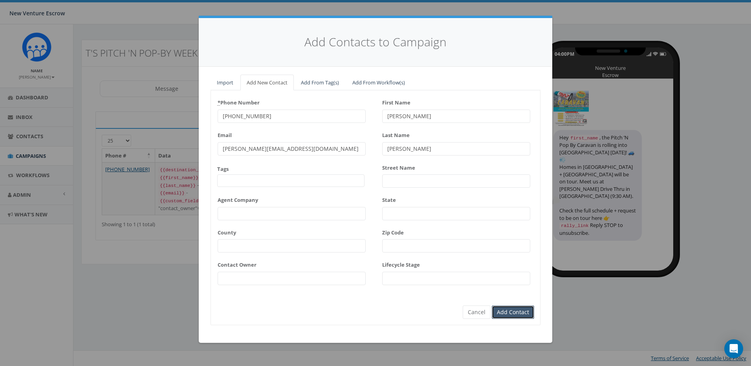
click at [517, 315] on input "Add Contact" at bounding box center [513, 312] width 42 height 13
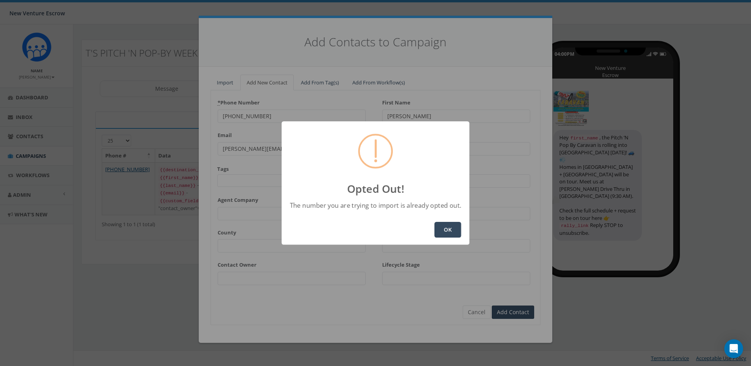
click at [443, 233] on button "OK" at bounding box center [448, 230] width 27 height 16
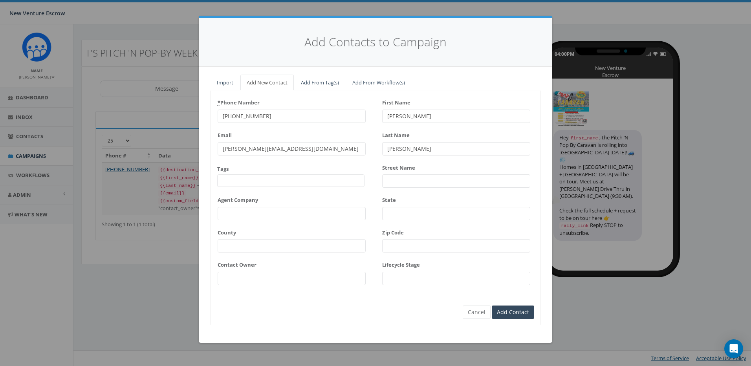
drag, startPoint x: 301, startPoint y: 119, endPoint x: 217, endPoint y: 121, distance: 83.7
click at [218, 121] on input "(951) 378-9771" at bounding box center [292, 116] width 148 height 13
paste input "491-5700"
type input "(951) 491-5700"
drag, startPoint x: 424, startPoint y: 119, endPoint x: 367, endPoint y: 117, distance: 57.8
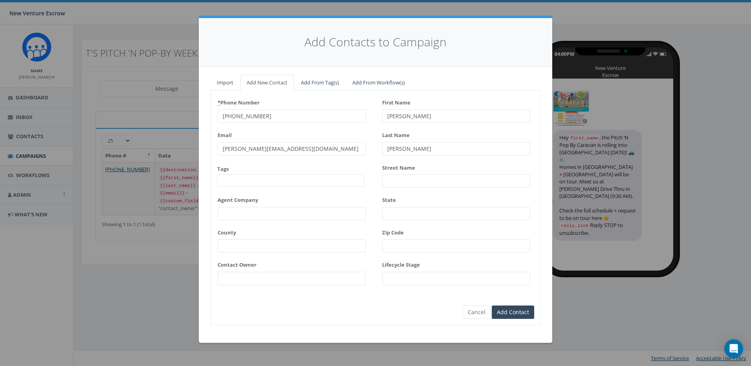
click at [367, 117] on div "* Phone Number (951) 491-5700 Email james@rallycorp.com Tags 2024/11/12 Aliso V…" at bounding box center [375, 193] width 329 height 194
type input "Mar"
drag, startPoint x: 398, startPoint y: 116, endPoint x: 371, endPoint y: 116, distance: 27.1
click at [371, 116] on div "* Phone Number (951) 491-5700 Email james@rallycorp.com Tags 2024/11/12 Aliso V…" at bounding box center [375, 193] width 329 height 194
type input "Mark"
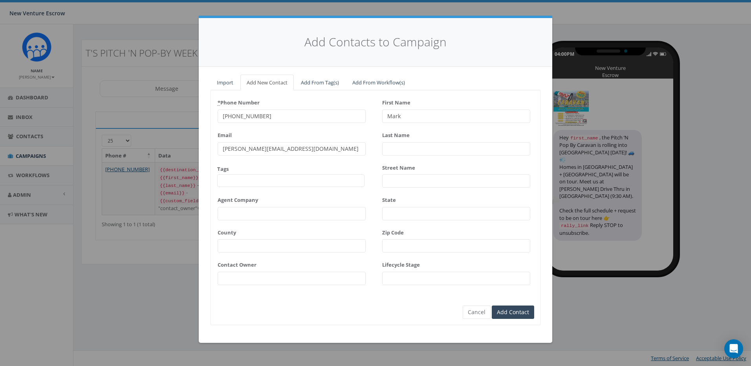
click at [404, 149] on input "Last Name" at bounding box center [456, 148] width 148 height 13
type input "Fioresi"
click at [515, 310] on input "Add Contact" at bounding box center [513, 312] width 42 height 13
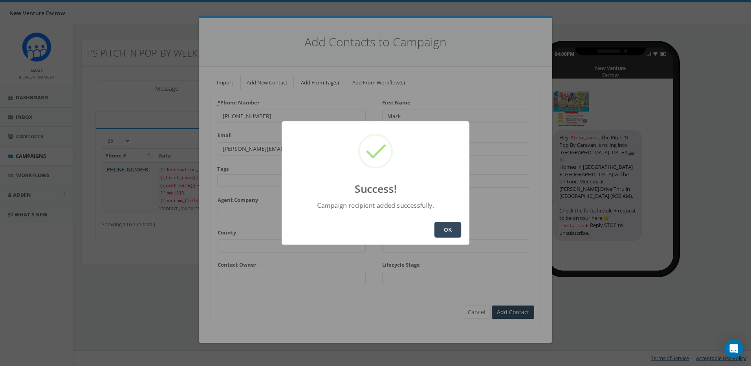
click at [442, 231] on button "OK" at bounding box center [448, 230] width 27 height 16
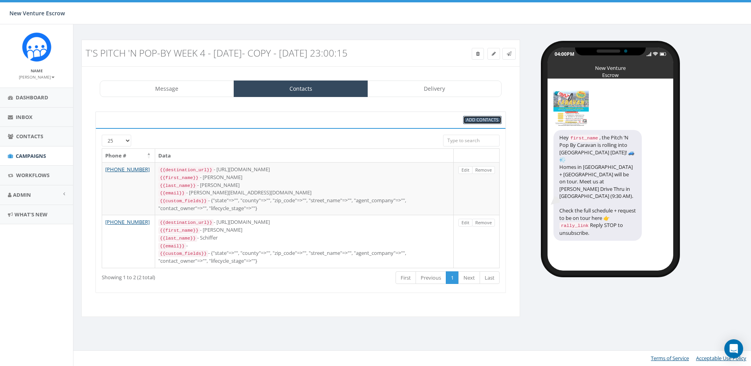
click at [480, 123] on span "Add Contacts" at bounding box center [482, 120] width 32 height 6
select select
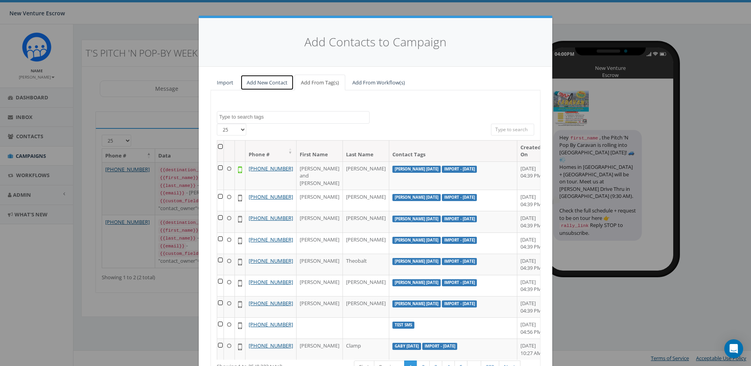
click at [275, 84] on link "Add New Contact" at bounding box center [266, 83] width 53 height 16
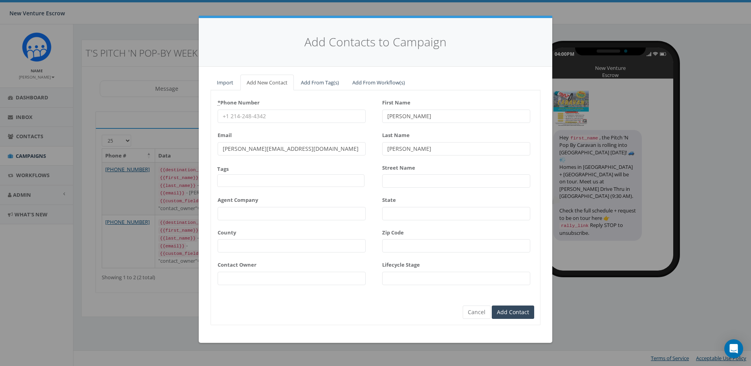
click at [296, 118] on input "* Phone Number" at bounding box center [292, 116] width 148 height 13
click at [327, 102] on div "* Phone Number" at bounding box center [292, 109] width 148 height 27
click at [302, 122] on input "* Phone Number" at bounding box center [292, 116] width 148 height 13
paste input "323-313-8761"
type input "323-313-8761"
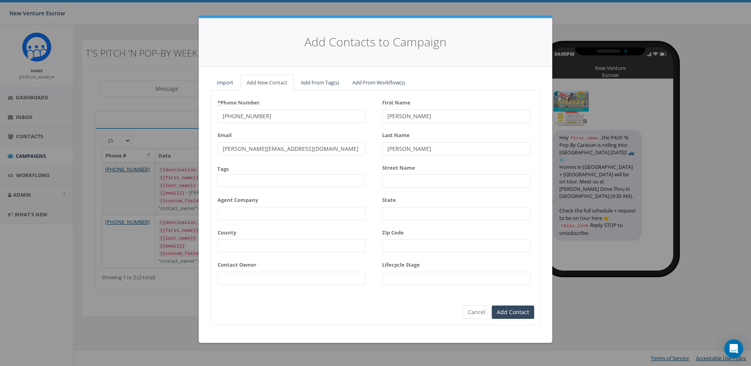
drag, startPoint x: 408, startPoint y: 113, endPoint x: 368, endPoint y: 114, distance: 40.5
click at [368, 114] on div "* Phone Number 323-313-8761 Email james@rallycorp.com Tags 2024/11/12 Aliso Vie…" at bounding box center [375, 193] width 329 height 194
type input "Tony"
type input "Pelayo"
type input "Tony"
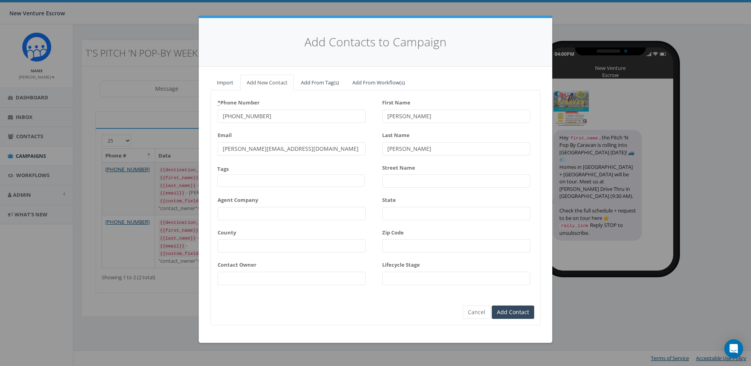
click at [415, 149] on input "Pelayo" at bounding box center [456, 148] width 148 height 13
drag, startPoint x: 294, startPoint y: 150, endPoint x: 222, endPoint y: 150, distance: 72.3
click at [222, 150] on input "james@rallycorp.com" at bounding box center [292, 148] width 148 height 13
click at [511, 310] on input "Add Contact" at bounding box center [513, 312] width 42 height 13
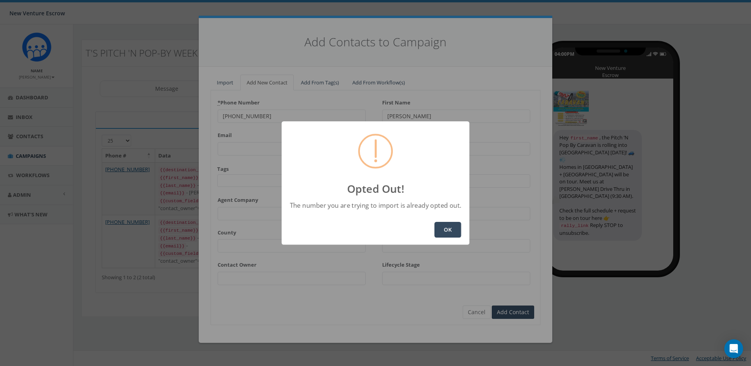
click at [451, 232] on button "OK" at bounding box center [448, 230] width 27 height 16
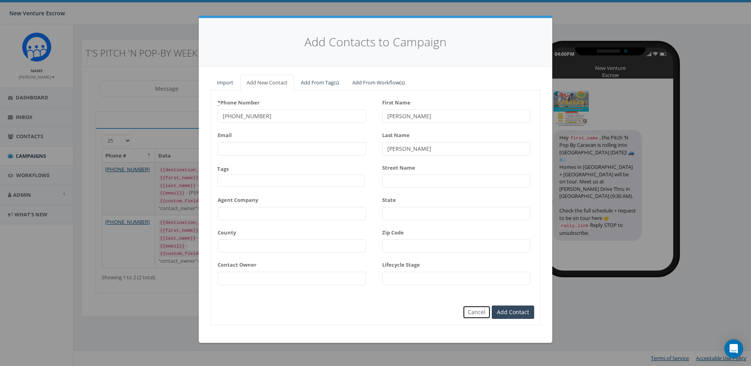
click at [476, 317] on button "Cancel" at bounding box center [477, 312] width 28 height 13
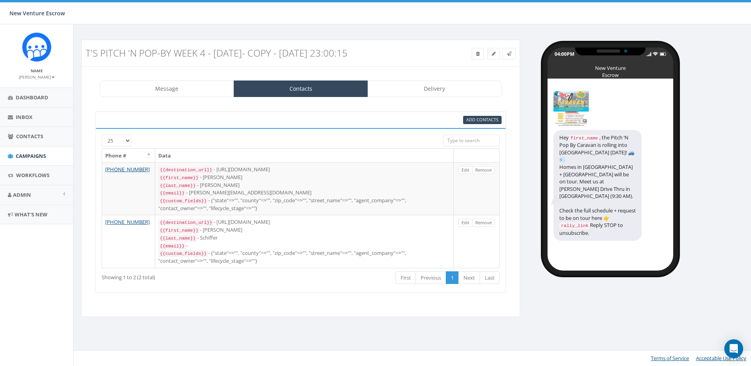
click at [220, 44] on div "T's Pitch 'n Pop-By Week 4 - August 26 2025- Copy - 2025-08-29 23:00:15" at bounding box center [246, 53] width 332 height 18
click at [484, 123] on span "Add Contacts" at bounding box center [482, 120] width 32 height 6
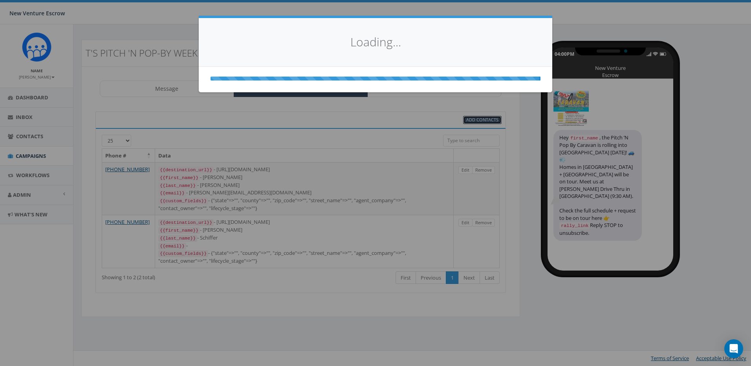
select select
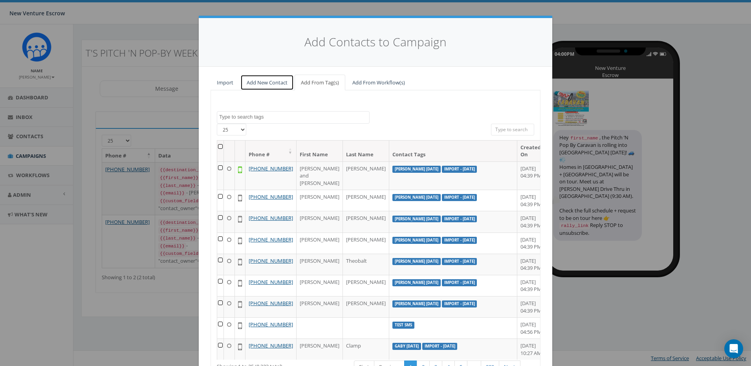
click at [273, 77] on link "Add New Contact" at bounding box center [266, 83] width 53 height 16
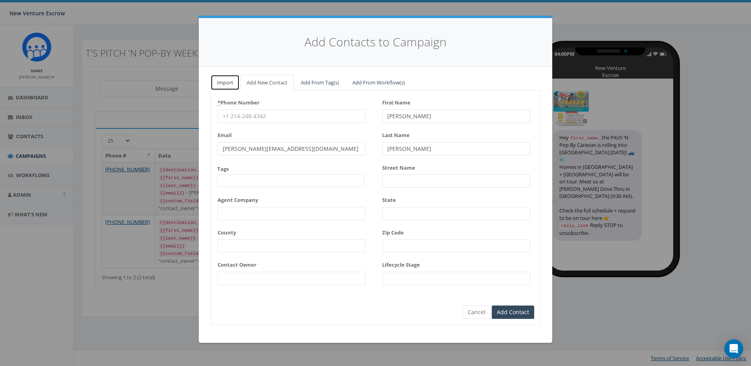
click at [226, 80] on link "Import" at bounding box center [225, 83] width 29 height 16
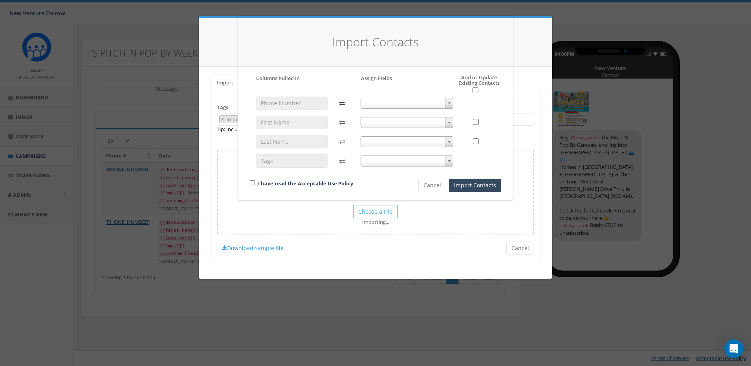
click at [432, 105] on span at bounding box center [407, 103] width 93 height 11
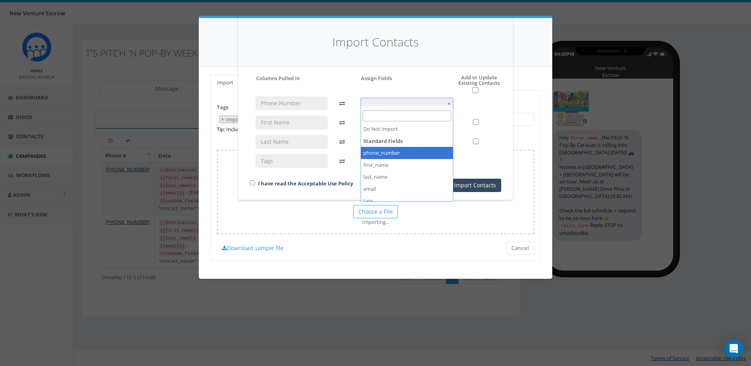
select select "phone_number"
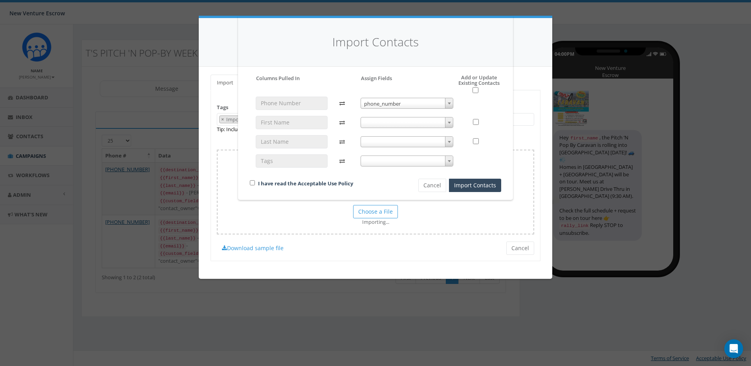
click at [415, 120] on span at bounding box center [407, 122] width 93 height 11
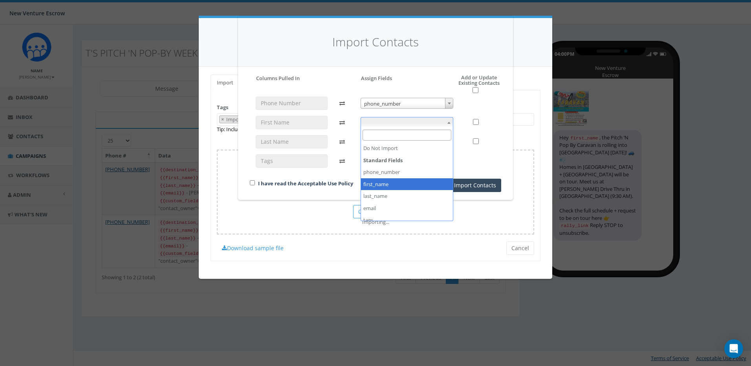
select select "first_name"
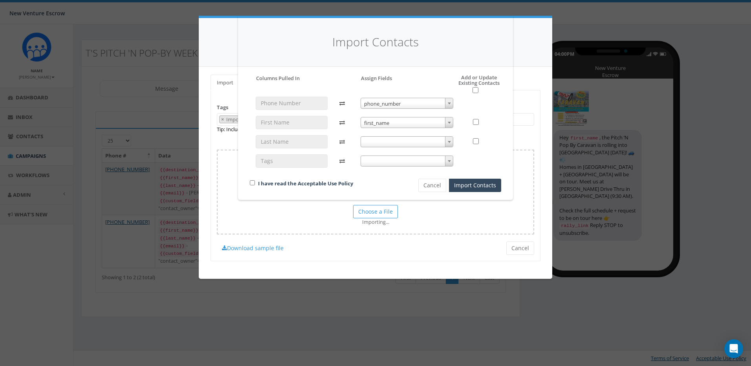
click at [414, 152] on div "phone_number phone_number first_name first_name" at bounding box center [407, 136] width 105 height 78
click at [416, 145] on span at bounding box center [407, 141] width 93 height 11
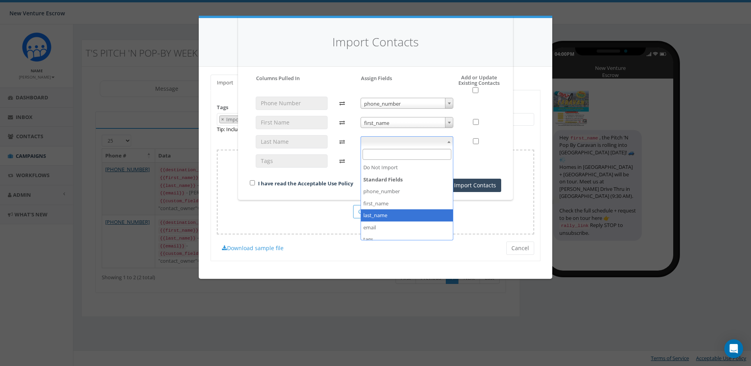
select select "last_name"
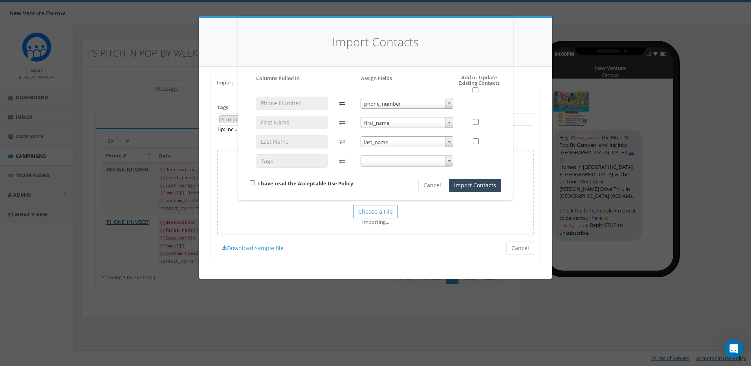
click at [407, 161] on span at bounding box center [407, 161] width 93 height 11
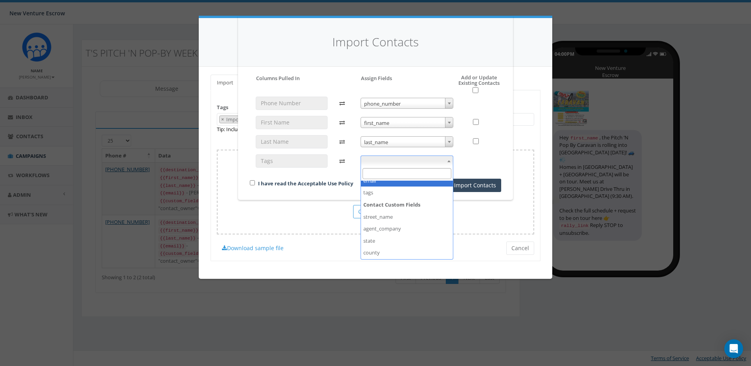
scroll to position [79, 0]
select select "tags"
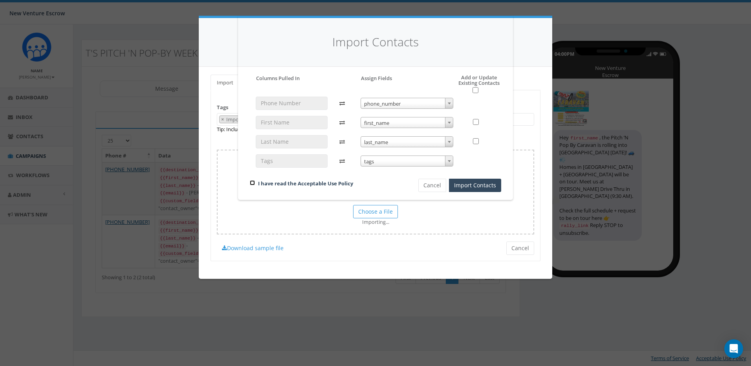
click at [252, 182] on input "checkbox" at bounding box center [252, 182] width 5 height 5
checkbox input "true"
click at [484, 184] on button "Import Contacts" at bounding box center [475, 185] width 52 height 13
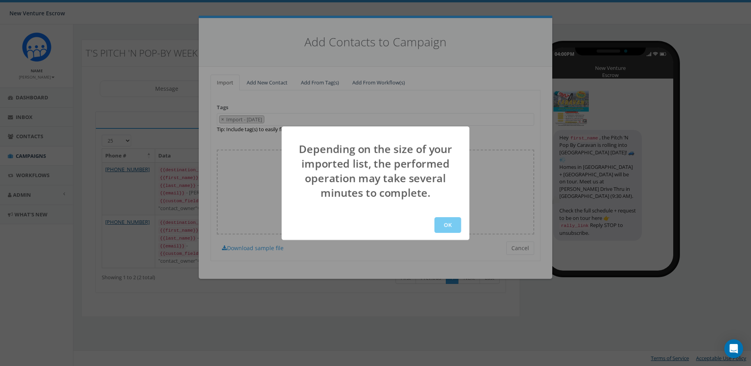
click at [451, 229] on button "OK" at bounding box center [448, 225] width 27 height 16
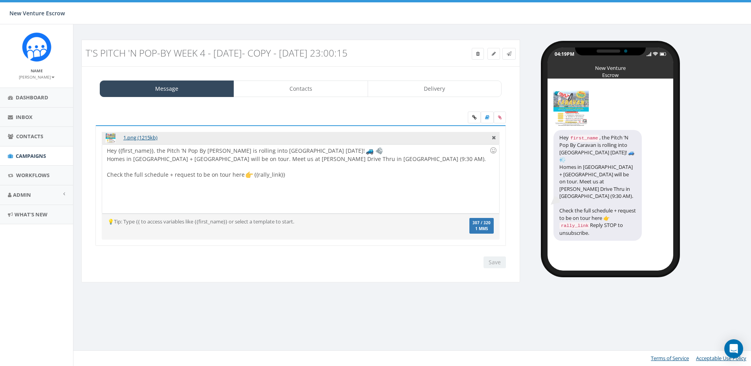
click at [292, 110] on div "Message Contacts Delivery 1.png (1215kb) Hey {{first_name}}, the Pitch ’N Pop B…" at bounding box center [300, 174] width 439 height 216
click at [298, 94] on link "Contacts" at bounding box center [301, 89] width 134 height 17
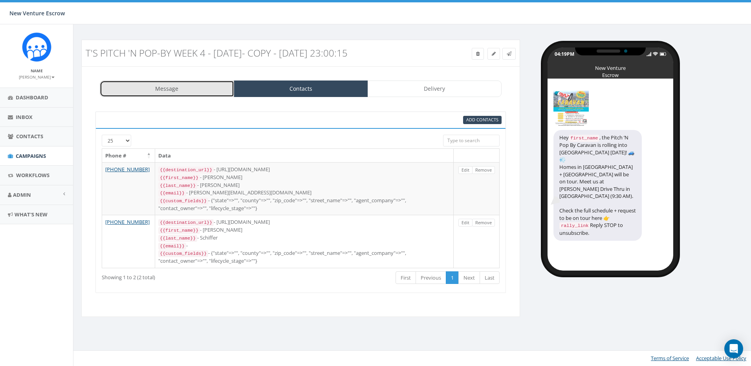
click at [185, 97] on link "Message" at bounding box center [167, 89] width 134 height 17
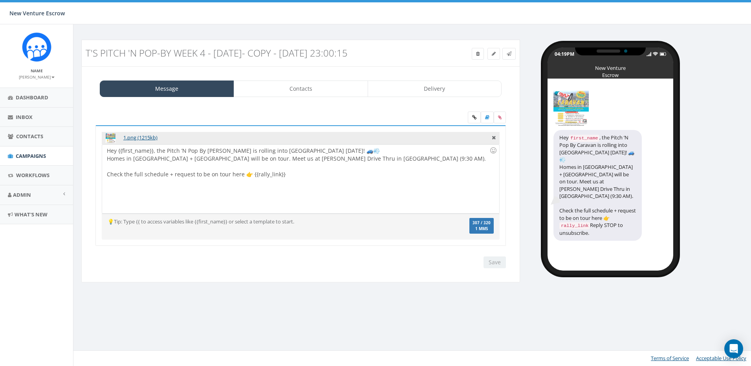
click at [278, 116] on div "1.png (1215kb) Hey {{first_name}}, the Pitch ’N Pop By Caravan is rolling into …" at bounding box center [301, 190] width 426 height 173
click at [306, 97] on link "Contacts" at bounding box center [301, 89] width 134 height 17
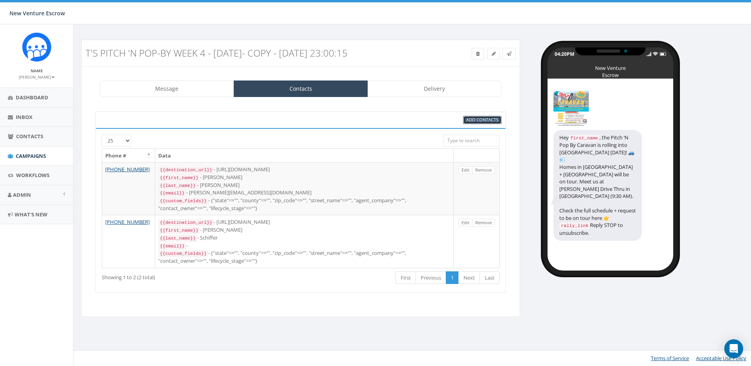
click at [480, 123] on span "Add Contacts" at bounding box center [482, 120] width 32 height 6
select select
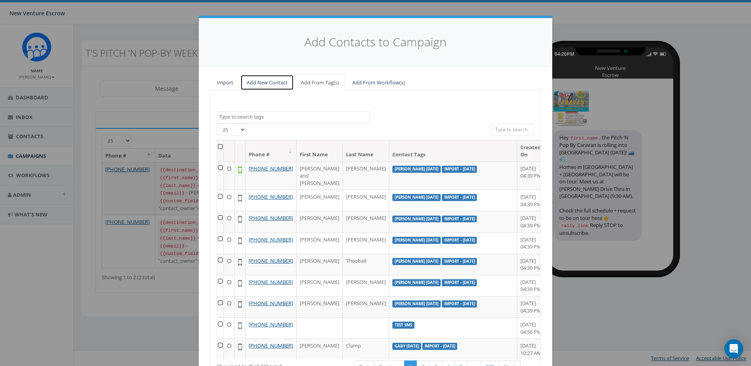
click at [271, 81] on link "Add New Contact" at bounding box center [266, 83] width 53 height 16
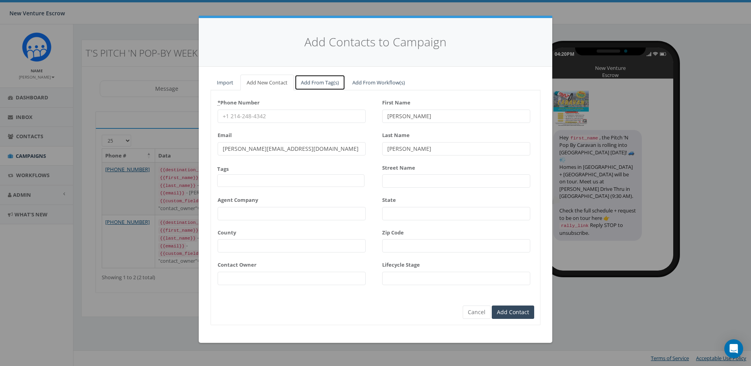
click at [316, 81] on link "Add From Tag(s)" at bounding box center [320, 83] width 51 height 16
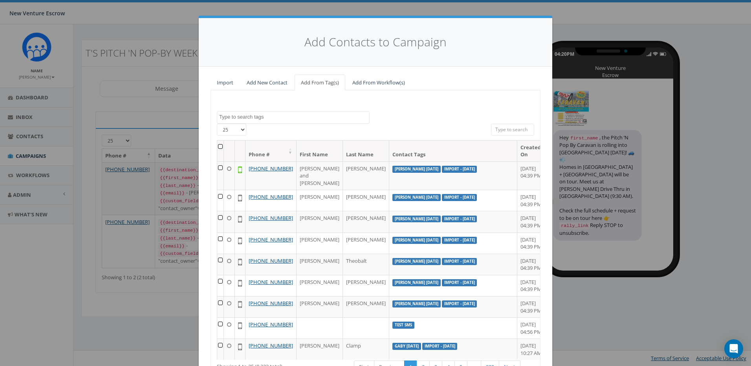
click at [207, 81] on div "Import Add New Contact Add From Tag(s) Add From Workflow(s) 100% Cancel 2024/11…" at bounding box center [376, 247] width 354 height 360
click at [212, 82] on link "Import" at bounding box center [225, 83] width 29 height 16
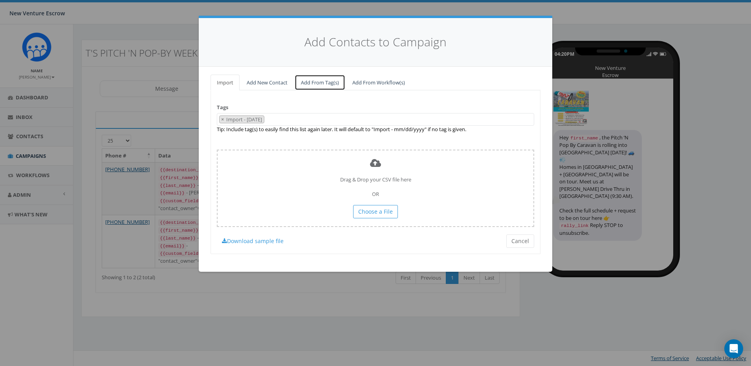
click at [316, 81] on link "Add From Tag(s)" at bounding box center [320, 83] width 51 height 16
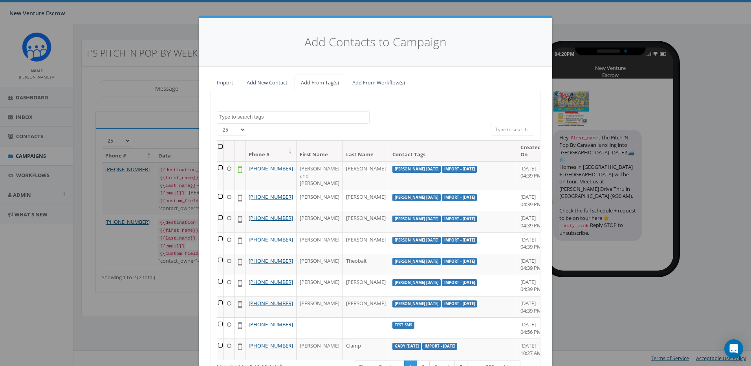
click at [264, 115] on textarea "Search" at bounding box center [294, 117] width 150 height 7
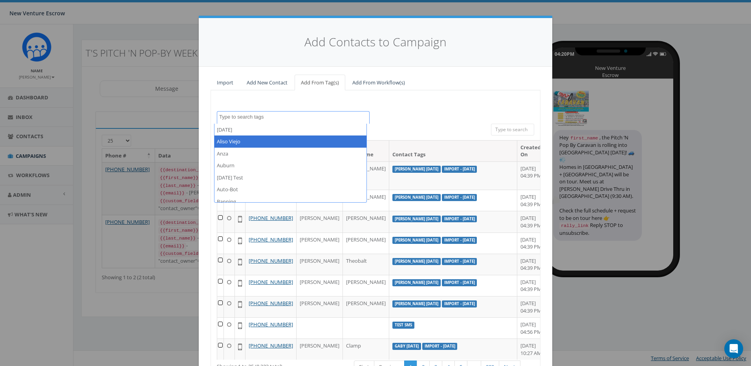
click at [587, 149] on div "Add Contacts to Campaign Import Add New Contact Add From Tag(s) Add From Workfl…" at bounding box center [375, 183] width 751 height 366
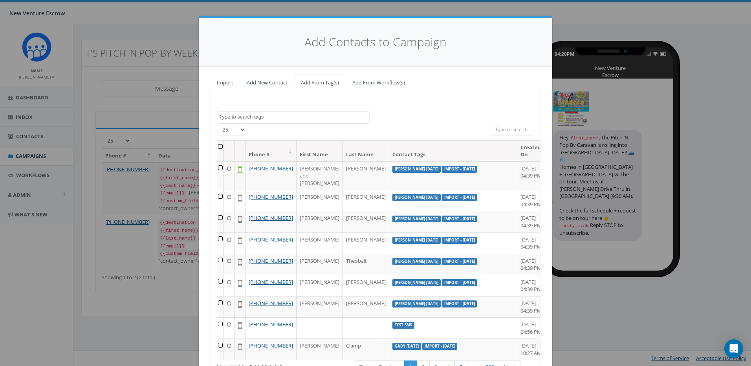
click at [560, 122] on div "Add Contacts to Campaign Import Add New Contact Add From Tag(s) Add From Workfl…" at bounding box center [375, 183] width 751 height 366
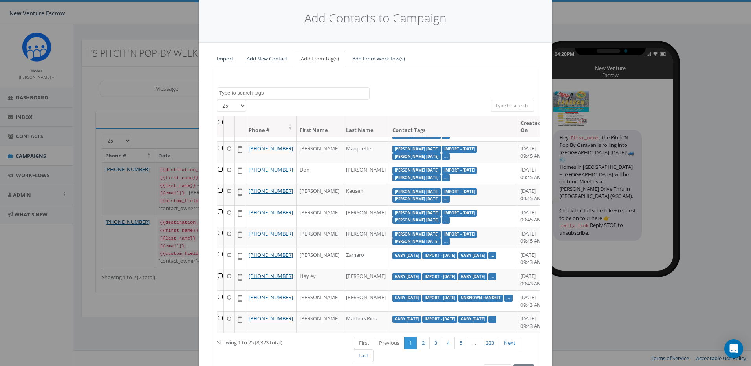
scroll to position [72, 0]
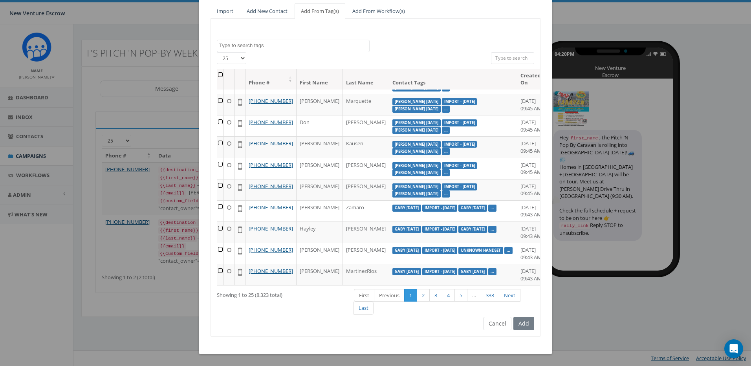
click at [512, 327] on div "Add" at bounding box center [523, 323] width 23 height 13
click at [501, 325] on button "Cancel" at bounding box center [498, 323] width 28 height 13
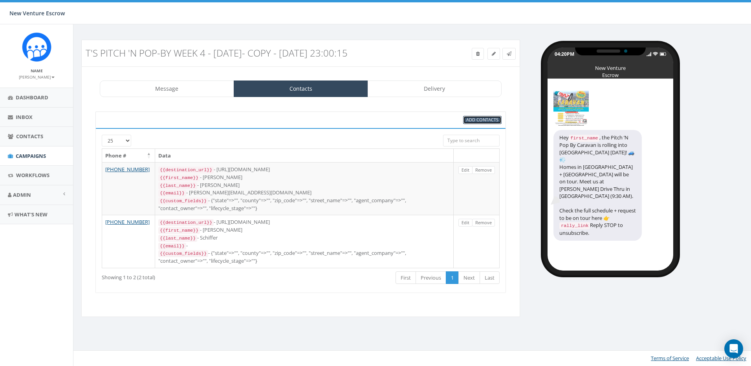
click at [471, 123] on span "Add Contacts" at bounding box center [482, 120] width 32 height 6
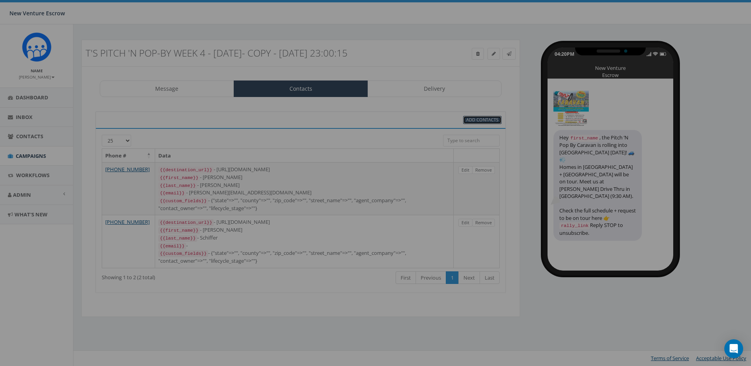
scroll to position [0, 0]
select select
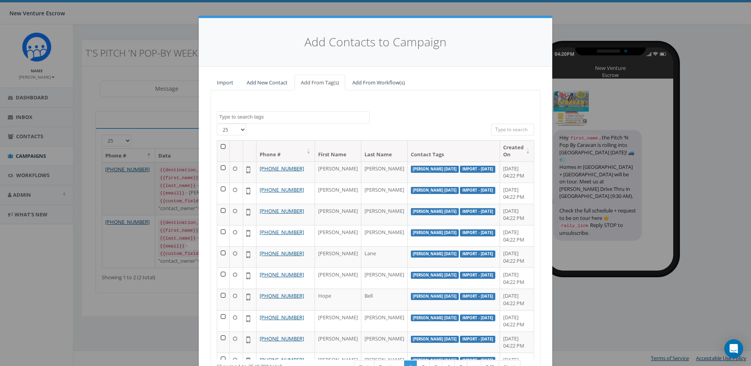
click at [281, 114] on textarea "Search" at bounding box center [294, 117] width 150 height 7
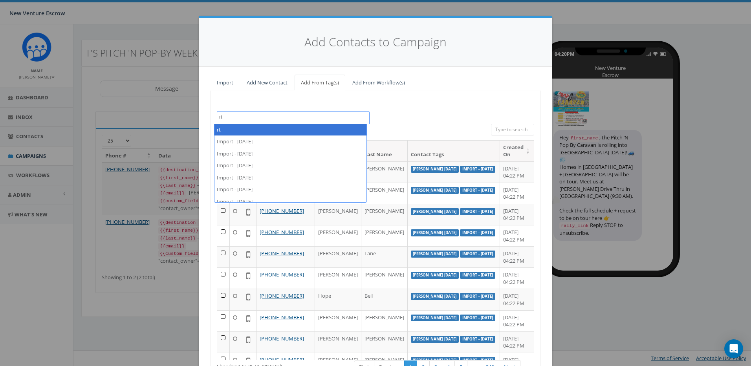
type textarea "r"
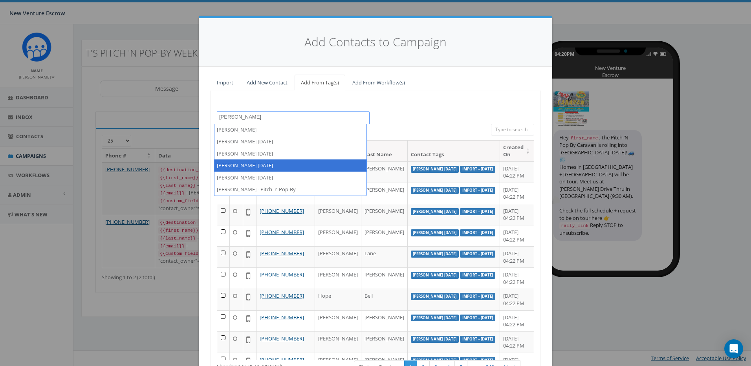
type textarea "[PERSON_NAME]"
select select "[PERSON_NAME] [DATE]"
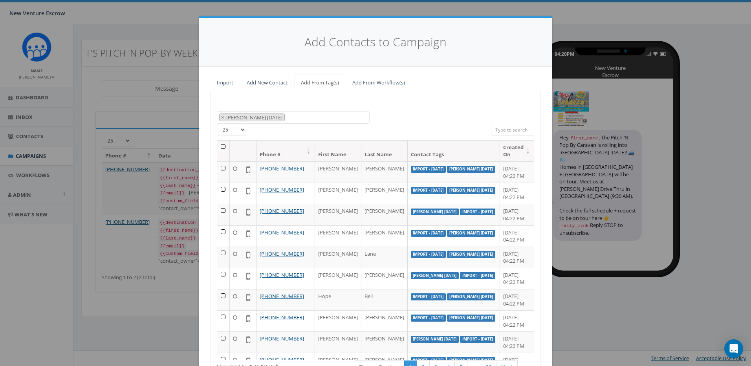
click at [220, 147] on th at bounding box center [223, 151] width 13 height 21
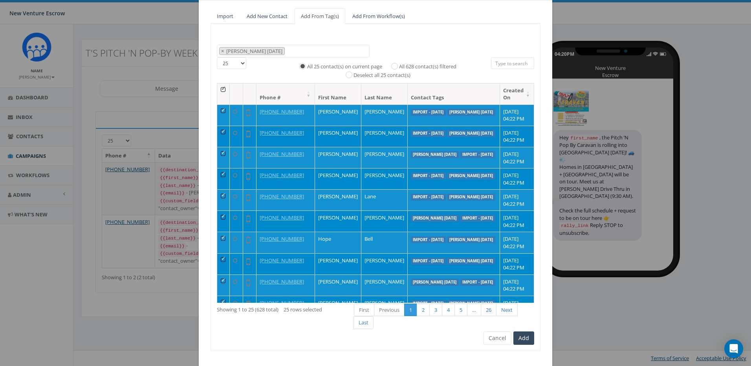
scroll to position [79, 0]
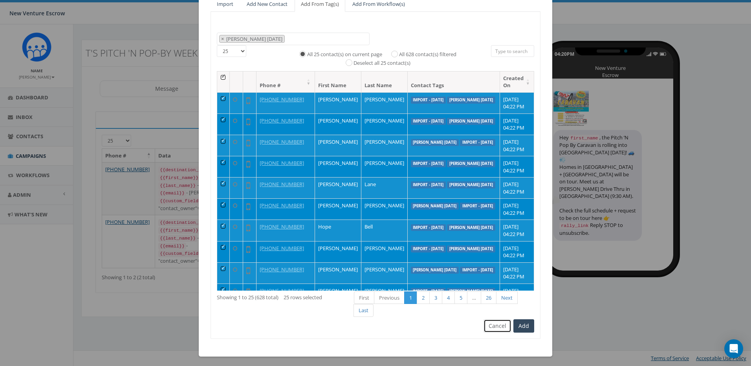
click at [487, 324] on button "Cancel" at bounding box center [498, 325] width 28 height 13
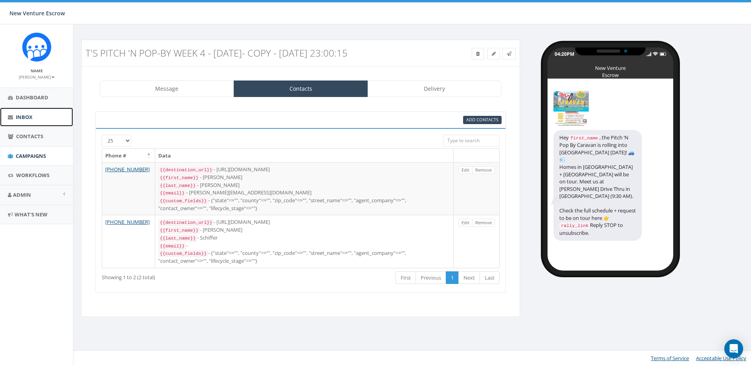
click at [31, 122] on link "Inbox" at bounding box center [36, 117] width 73 height 19
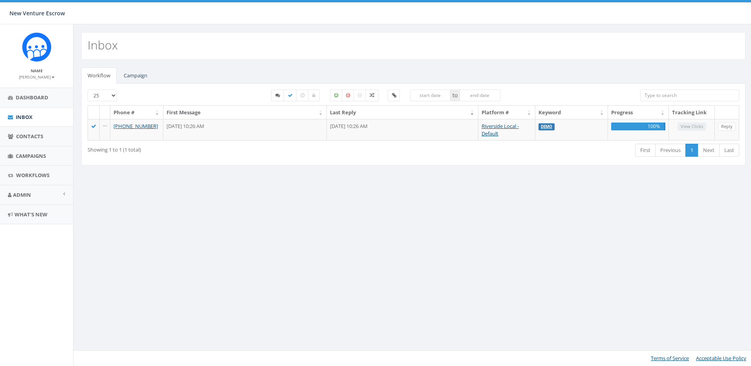
click at [30, 137] on span "Contacts" at bounding box center [29, 136] width 27 height 7
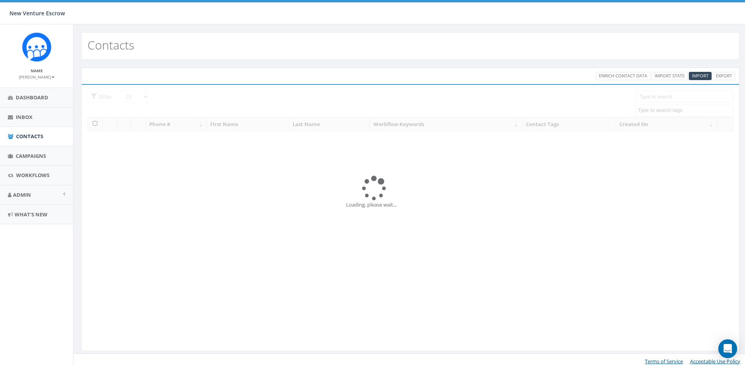
select select
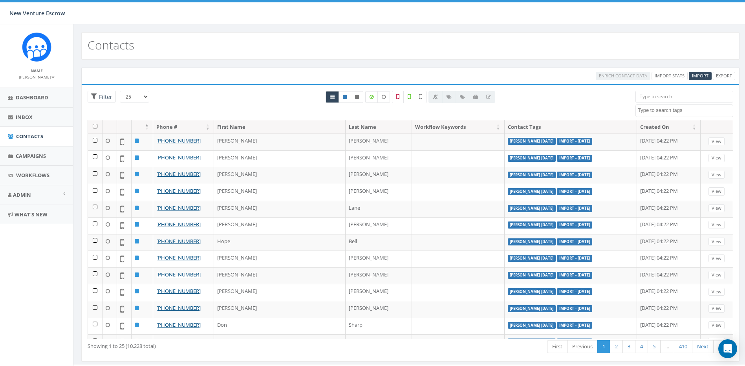
click at [650, 95] on input "search" at bounding box center [685, 97] width 98 height 12
click at [670, 107] on textarea "Search" at bounding box center [685, 110] width 95 height 7
drag, startPoint x: 659, startPoint y: 111, endPoint x: 605, endPoint y: 112, distance: 53.8
click at [605, 112] on div "25 50 100 Filter [DATE] [GEOGRAPHIC_DATA] Anza [GEOGRAPHIC_DATA] [DATE] Test Au…" at bounding box center [411, 105] width 658 height 29
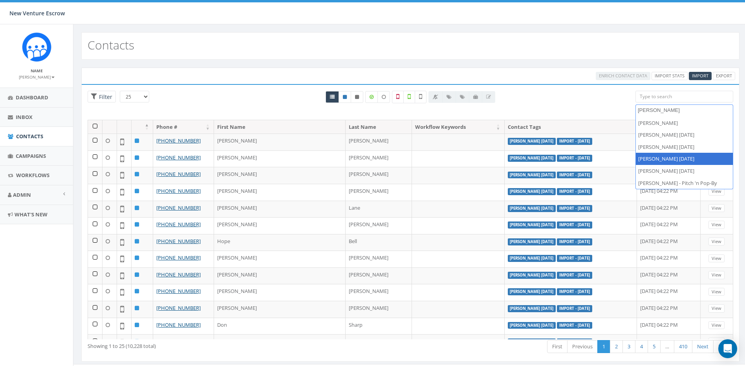
type textarea "[PERSON_NAME]"
select select "[PERSON_NAME] [DATE]"
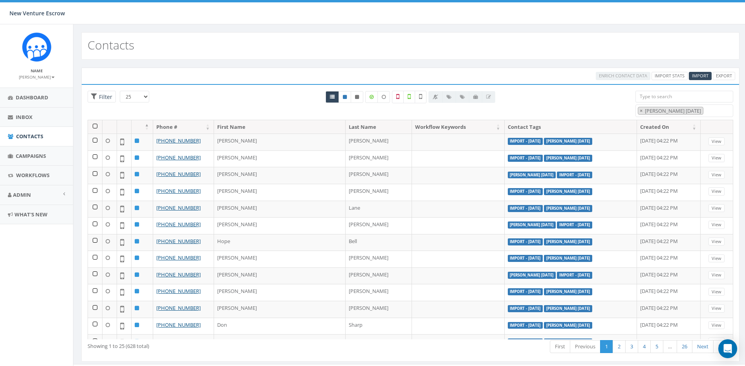
click at [590, 106] on div "All 0 contact(s) on current page All 10228 contact(s) filtered" at bounding box center [410, 105] width 438 height 29
click at [710, 110] on textarea "Search" at bounding box center [708, 111] width 4 height 7
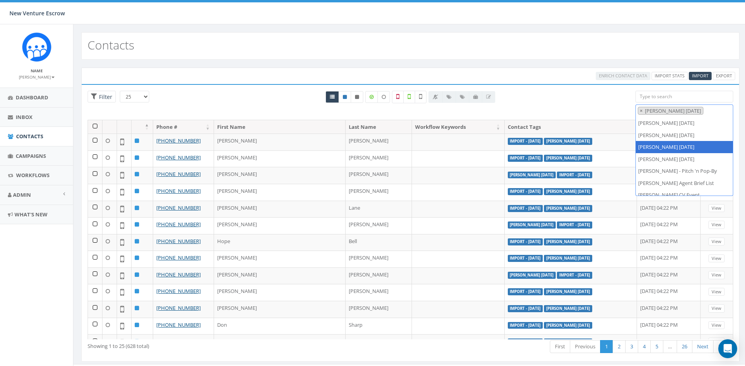
click at [562, 98] on div "All 0 contact(s) on current page All 10228 contact(s) filtered" at bounding box center [410, 105] width 438 height 29
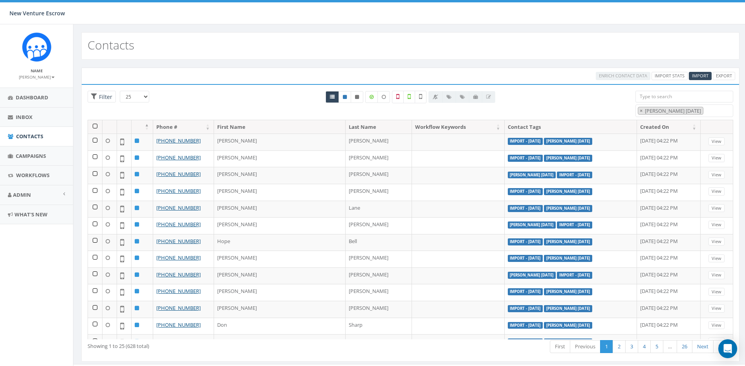
click at [96, 124] on th at bounding box center [95, 127] width 15 height 14
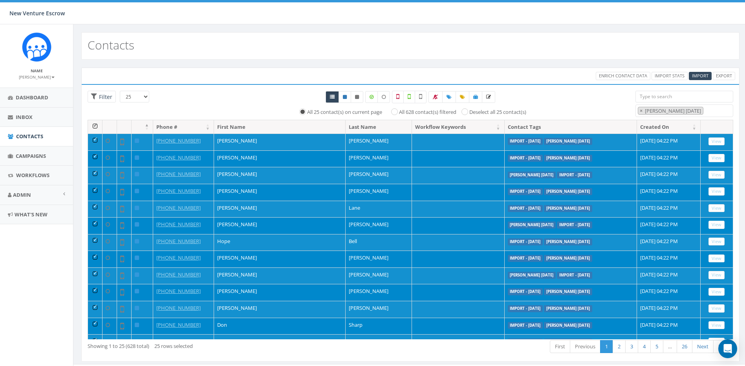
click at [399, 112] on label "All 628 contact(s) filtered" at bounding box center [427, 112] width 57 height 8
click at [394, 112] on input "All 628 contact(s) filtered" at bounding box center [396, 111] width 5 height 5
radio input "true"
click at [723, 75] on link "Export" at bounding box center [724, 76] width 22 height 8
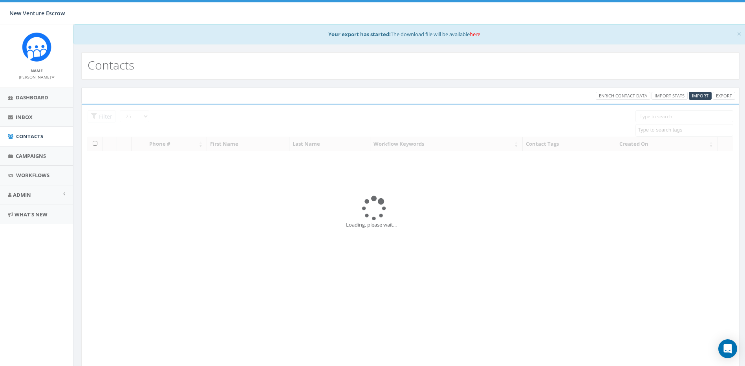
select select
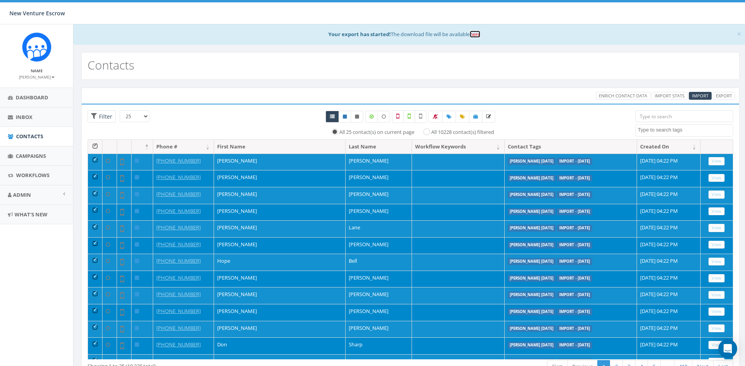
click at [476, 34] on link "here" at bounding box center [475, 34] width 11 height 7
click at [264, 19] on div "New Venture Escrow New Venture Escrow Profile Sign Out 0.00 % of Available Amou…" at bounding box center [372, 12] width 745 height 24
click at [194, 120] on div "All 25 contact(s) on current page All 10228 contact(s) filtered" at bounding box center [410, 124] width 438 height 29
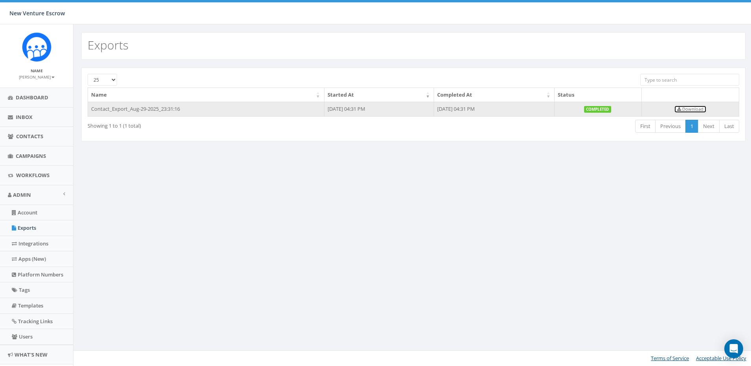
click at [695, 108] on span "Download" at bounding box center [690, 109] width 26 height 6
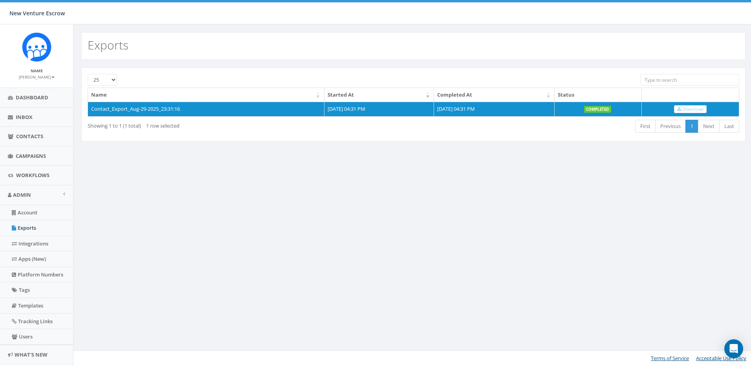
drag, startPoint x: 268, startPoint y: 152, endPoint x: 368, endPoint y: 75, distance: 126.3
click at [270, 151] on div "25 50 100 Name Started At Completed At Status Contact_Export_Aug-29-2025_23:31:…" at bounding box center [413, 109] width 680 height 99
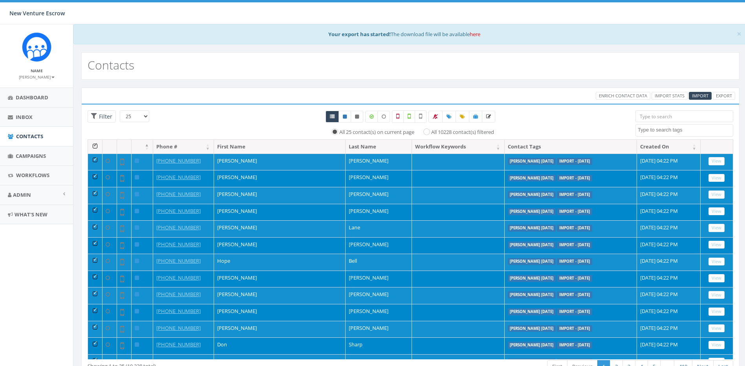
select select
click at [668, 128] on textarea "Search" at bounding box center [685, 130] width 95 height 7
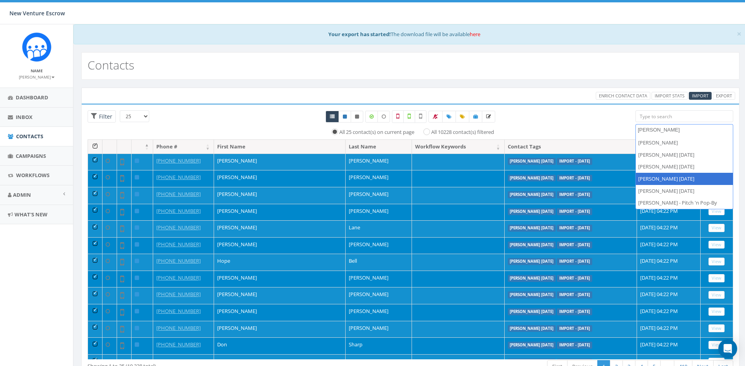
type textarea "[PERSON_NAME]"
select select "[PERSON_NAME] [DATE]"
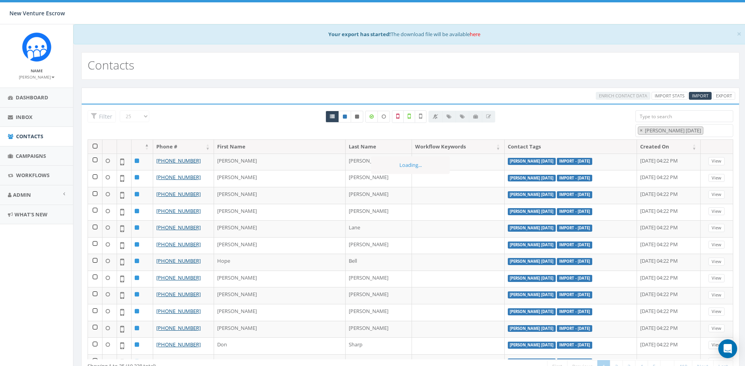
scroll to position [2256, 0]
click at [96, 146] on th at bounding box center [95, 147] width 15 height 14
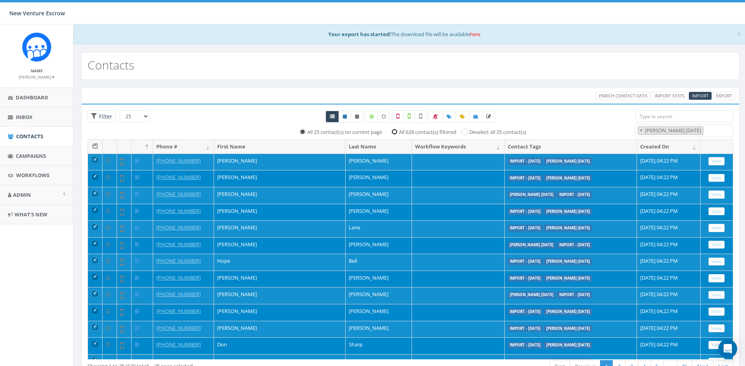
click at [396, 133] on input "All 628 contact(s) filtered" at bounding box center [396, 130] width 5 height 5
radio input "true"
click at [38, 135] on span "Contacts" at bounding box center [29, 136] width 27 height 7
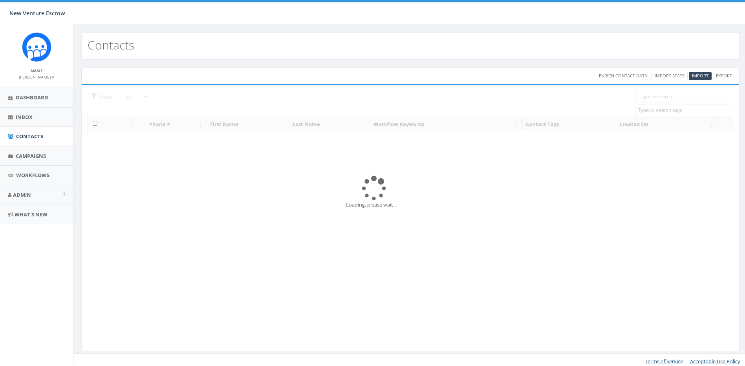
select select
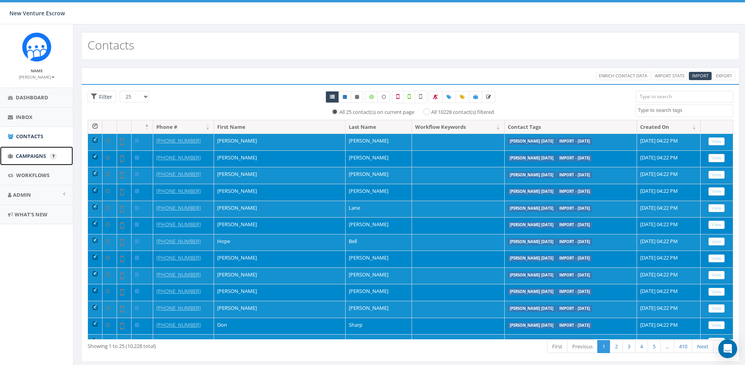
click at [31, 151] on link "Campaigns" at bounding box center [36, 156] width 73 height 19
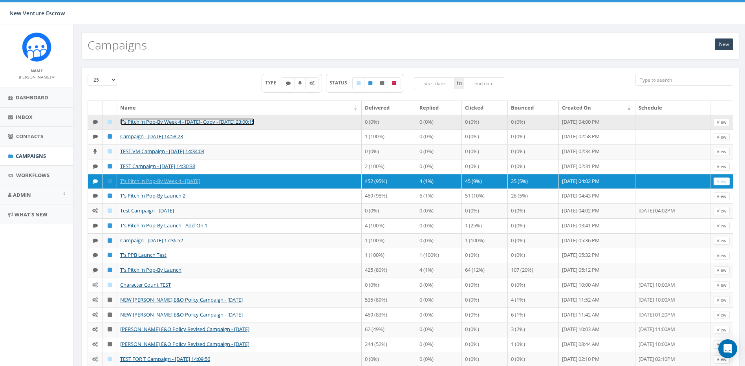
click at [255, 120] on link "T's Pitch 'n Pop-By Week 4 - [DATE]- Copy - [DATE] 23:00:15" at bounding box center [187, 121] width 134 height 7
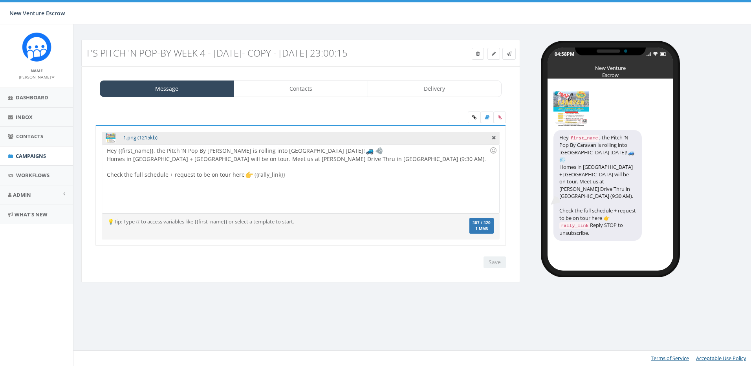
click at [274, 57] on h3 "T's Pitch 'n Pop-By Week 4 - [DATE]- Copy - [DATE] 23:00:15" at bounding box center [246, 53] width 320 height 10
click at [493, 52] on icon at bounding box center [494, 53] width 4 height 5
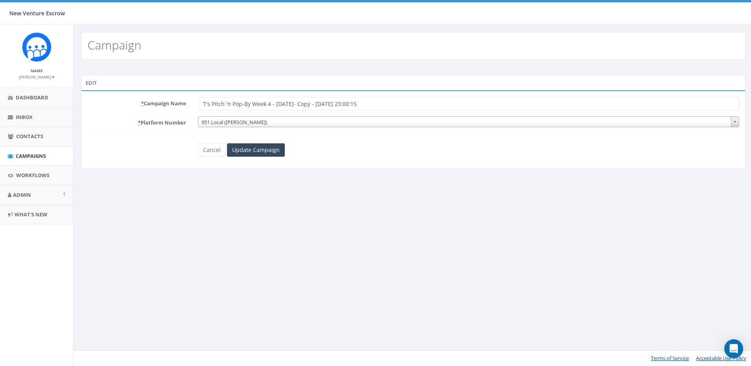
click at [337, 96] on div "* Campaign Name T's Pitch 'n Pop-By Week 4 - [DATE]- Copy - [DATE] 23:00:15 * P…" at bounding box center [413, 129] width 664 height 79
click at [351, 100] on input "T's Pitch 'n Pop-By Week 4 - [DATE]- Copy - [DATE] 23:00:15" at bounding box center [468, 103] width 541 height 13
drag, startPoint x: 426, startPoint y: 105, endPoint x: 286, endPoint y: 105, distance: 139.9
click at [286, 105] on input "T's Pitch 'n Pop-By Week 4 - [DATE]- Copy - [DATE] 23:00:15" at bounding box center [468, 103] width 541 height 13
click at [259, 103] on input "T's Pitch 'n Pop-By Week 4 - [DATE]- Copy - [DATE] 23:00:15" at bounding box center [468, 103] width 541 height 13
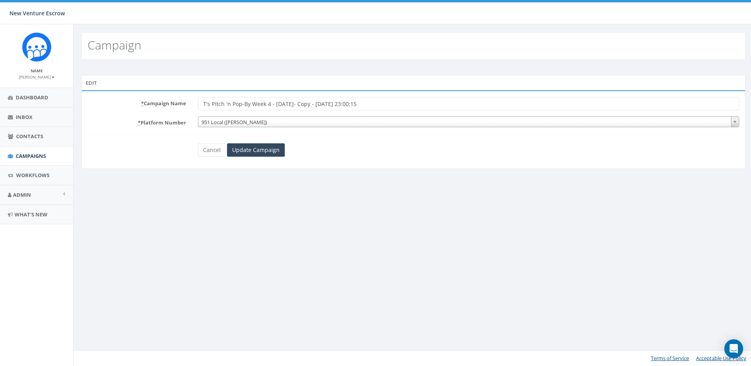
click at [267, 105] on input "T's Pitch 'n Pop-By Week 4 - [DATE]- Copy - [DATE] 23:00:15" at bounding box center [468, 103] width 541 height 13
drag, startPoint x: 396, startPoint y: 99, endPoint x: 313, endPoint y: 105, distance: 83.1
click at [313, 105] on input "T's Pitch 'n Pop-By Week 1 - August 26 2025- Copy - 2025-08-29 23:00:15" at bounding box center [468, 103] width 541 height 13
click at [298, 105] on input "T's Pitch 'n Pop-By Week 1 - August 26 2025" at bounding box center [468, 103] width 541 height 13
type input "T's Pitch 'n Pop-By Week 1 - [DATE]"
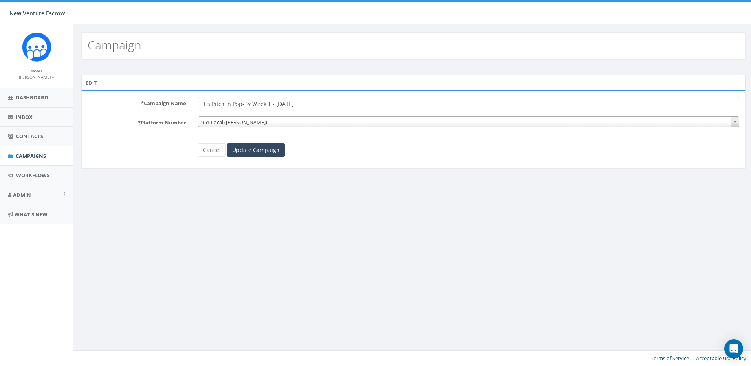
click at [343, 154] on div "Cancel Update Campaign" at bounding box center [413, 149] width 442 height 13
click at [271, 149] on input "Update Campaign" at bounding box center [256, 149] width 58 height 13
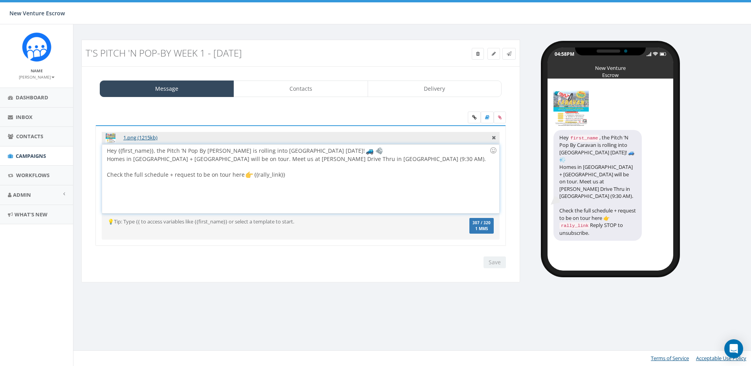
click at [298, 174] on div "Hey {{first_name}}, the Pitch ’N Pop By [PERSON_NAME] is rolling into [GEOGRAPH…" at bounding box center [300, 179] width 397 height 69
drag, startPoint x: 312, startPoint y: 178, endPoint x: 73, endPoint y: 147, distance: 241.3
click at [73, 147] on body "New Venture Escrow New Venture Escrow Profile Sign Out 0.00 % of Available Amou…" at bounding box center [375, 183] width 751 height 366
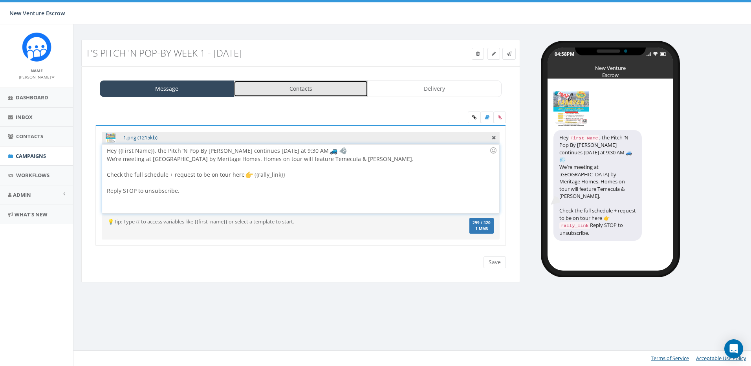
click at [272, 95] on link "Contacts" at bounding box center [301, 89] width 134 height 17
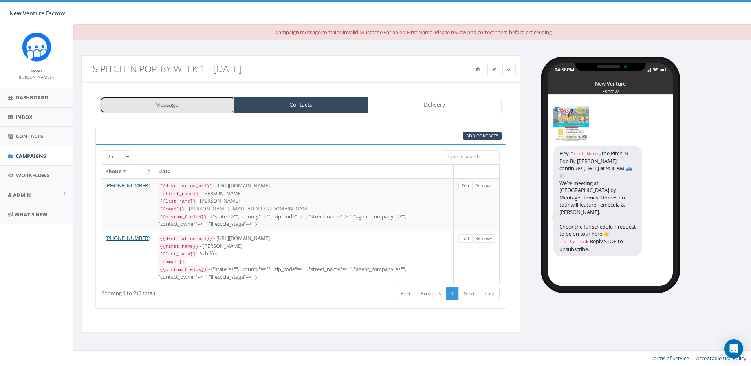
click at [214, 98] on link "Message" at bounding box center [167, 105] width 134 height 17
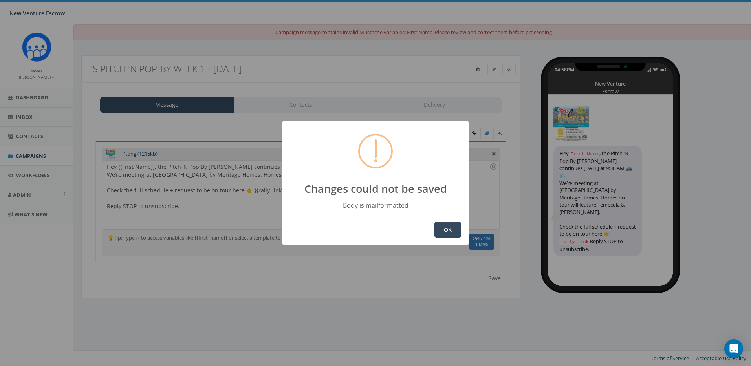
click at [447, 230] on button "OK" at bounding box center [448, 230] width 27 height 16
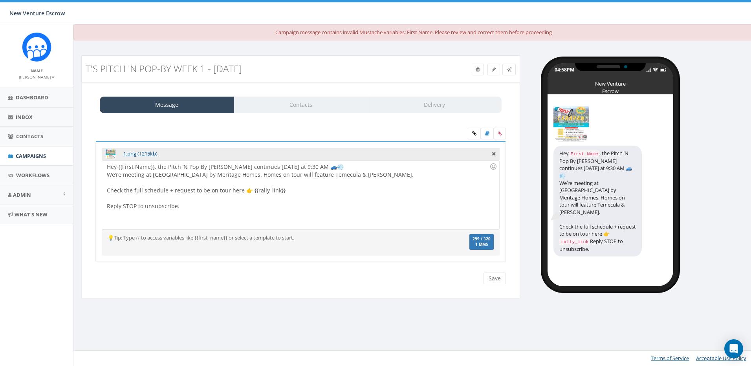
click at [162, 167] on div "Hey {{First Name}}, the Pitch ’N Pop By Caravan continues this Thursday at 9:30…" at bounding box center [300, 195] width 397 height 69
click at [146, 169] on div "Hey {{First Name}}, the Pitch ’N Pop By Caravan continues this Thursday at 9:30…" at bounding box center [300, 195] width 397 height 69
click at [295, 103] on div "Message Contacts Delivery" at bounding box center [301, 105] width 402 height 17
click at [156, 167] on div "Hey {{First Name}}, the Pitch ’N Pop By Caravan continues this Thursday at 9:30…" at bounding box center [300, 195] width 397 height 69
click at [135, 166] on div "Hey {{First Name}}, the Pitch ’N Pop By Caravan continues this Thursday at 9:30…" at bounding box center [300, 195] width 397 height 69
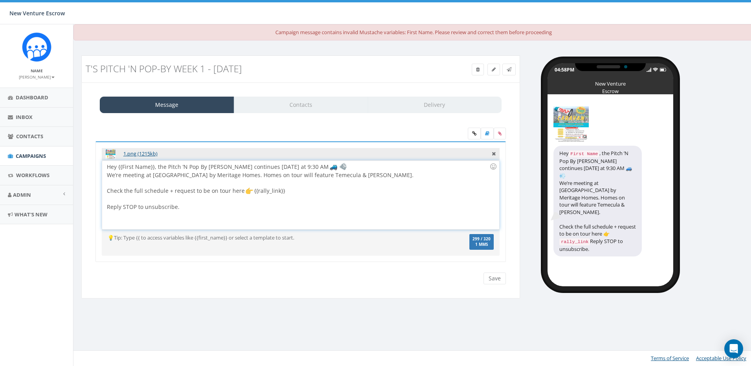
click at [192, 176] on div "Hey {{First Name}}, the Pitch ’N Pop By Caravan continues this Thursday at 9:30…" at bounding box center [300, 195] width 397 height 69
click at [321, 111] on div "Message Contacts Delivery" at bounding box center [301, 105] width 402 height 17
click at [136, 169] on div "Hey {{First Name}}, the Pitch ’N Pop By Caravan continues this Thursday at 9:30…" at bounding box center [300, 195] width 397 height 69
click at [177, 185] on div at bounding box center [298, 183] width 383 height 8
click at [269, 202] on div at bounding box center [298, 199] width 383 height 8
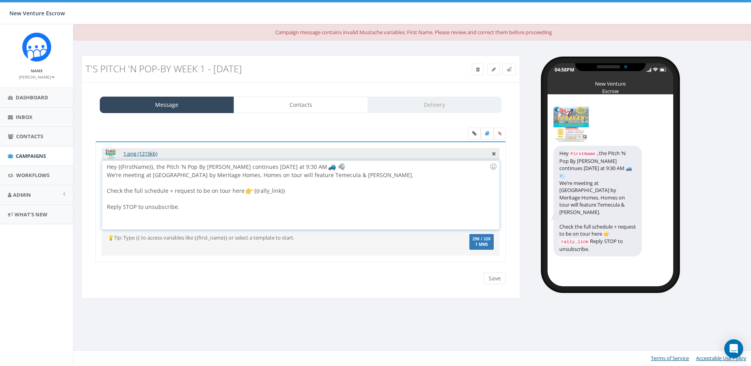
click at [134, 169] on div "Hey {{FirstName}}, the Pitch ’N Pop By Caravan continues this Thursday at 9:30 …" at bounding box center [300, 195] width 397 height 69
click at [273, 194] on div "Hey {{First Name}}, the Pitch ’N Pop By Caravan continues this Thursday at 9:30…" at bounding box center [300, 195] width 397 height 69
click at [497, 279] on input "Save" at bounding box center [495, 279] width 22 height 12
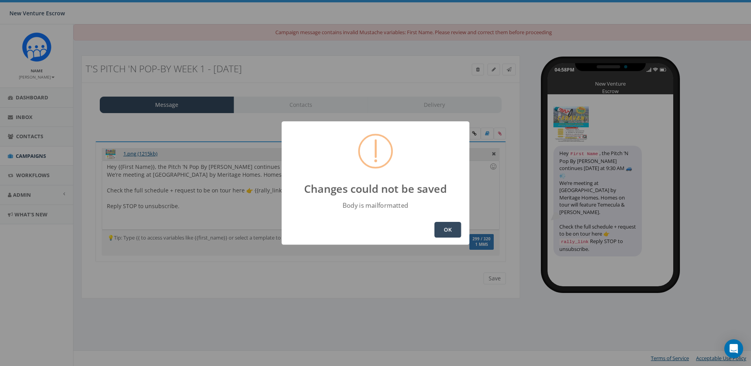
click at [448, 228] on button "OK" at bounding box center [448, 230] width 27 height 16
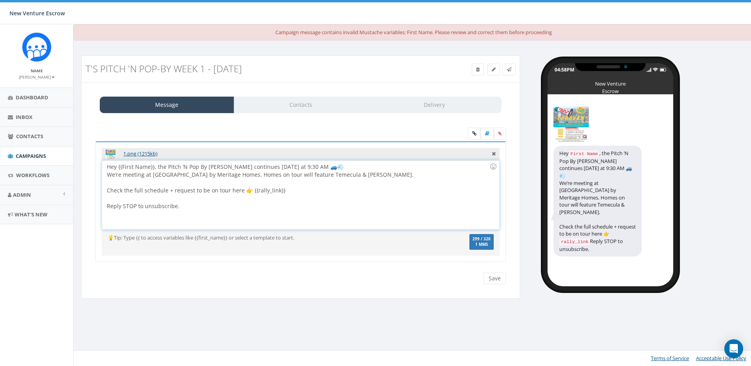
click at [291, 190] on div "Hey {{First Name}}, the Pitch ’N Pop By Caravan continues this Thursday at 9:30…" at bounding box center [300, 195] width 397 height 69
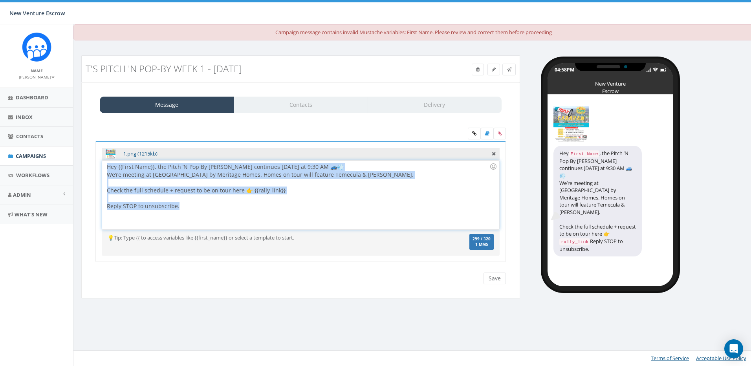
drag, startPoint x: 264, startPoint y: 203, endPoint x: 121, endPoint y: 174, distance: 146.2
click at [92, 167] on div "1.png (1215kb) Hey {{first_name}}, the Pitch ’N Pop By Caravan is rolling into …" at bounding box center [301, 206] width 422 height 131
click at [121, 174] on div "Hey {{First Name}}, the Pitch ’N Pop By Caravan continues this Thursday at 9:30…" at bounding box center [300, 195] width 397 height 69
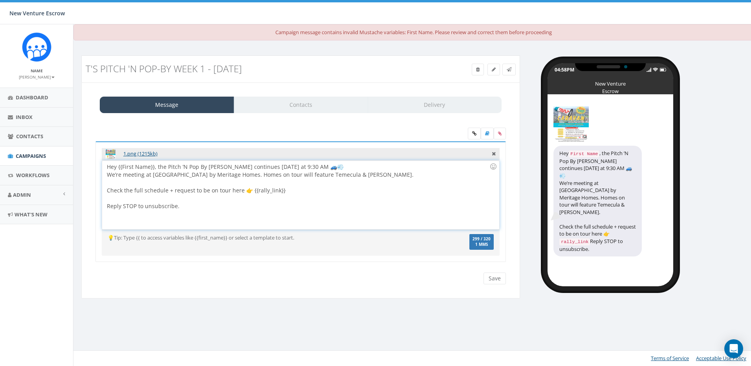
click at [107, 173] on div "Hey {{First Name}}, the Pitch ’N Pop By Caravan continues this Thursday at 9:30…" at bounding box center [300, 195] width 397 height 69
click at [109, 191] on div "We’re meeting at Prado by Meritage Homes. Homes on tour will feature Temecula &…" at bounding box center [298, 190] width 383 height 39
click at [107, 191] on div "We’re meeting at Prado by Meritage Homes. Homes on tour will feature Temecula &…" at bounding box center [298, 190] width 383 height 39
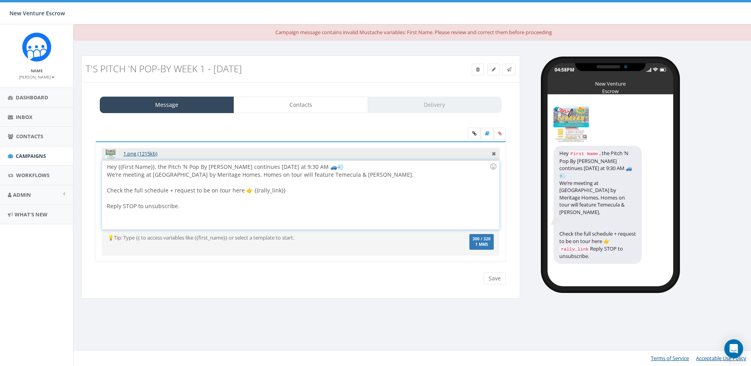
click at [107, 205] on div "We’re meeting at Prado by Meritage Homes. Homes on tour will feature Temecula &…" at bounding box center [298, 190] width 383 height 39
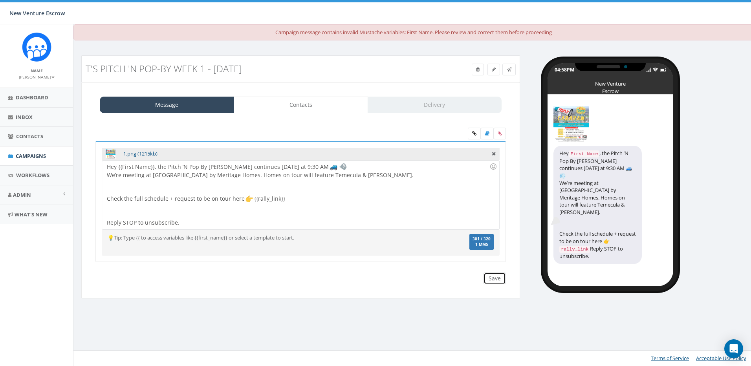
click at [500, 274] on input "Save" at bounding box center [495, 279] width 22 height 12
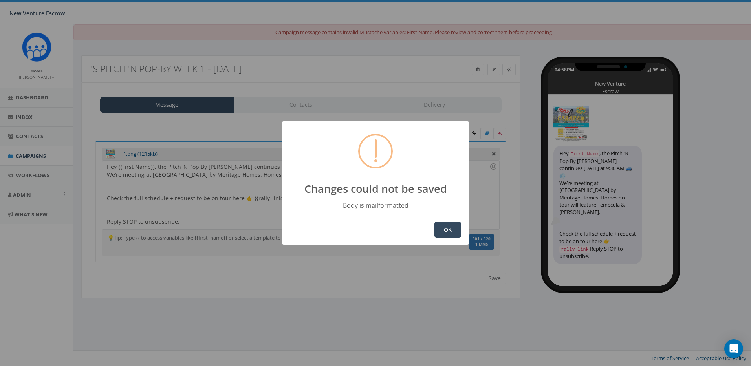
click at [442, 230] on button "OK" at bounding box center [448, 230] width 27 height 16
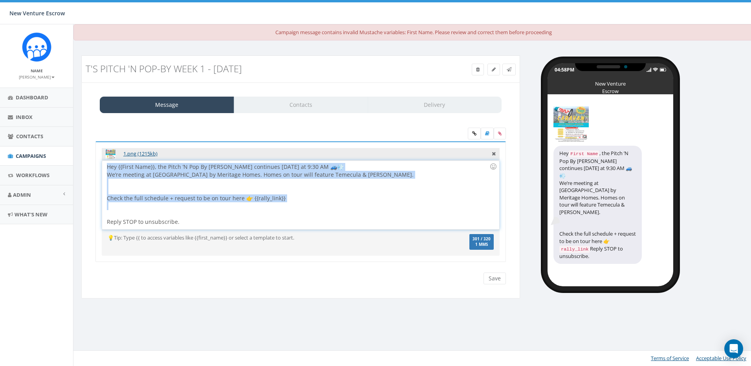
drag, startPoint x: 227, startPoint y: 218, endPoint x: 88, endPoint y: 169, distance: 148.5
click at [88, 169] on div "1.png (1215kb) Hey {{first_name}}, the Pitch ’N Pop By Caravan is rolling into …" at bounding box center [301, 206] width 426 height 173
click at [165, 211] on div at bounding box center [298, 210] width 383 height 16
drag, startPoint x: 196, startPoint y: 218, endPoint x: 136, endPoint y: 191, distance: 66.5
click at [69, 166] on body "New Venture Escrow New Venture Escrow Profile Sign Out 0.00 % of Available Amou…" at bounding box center [375, 183] width 751 height 366
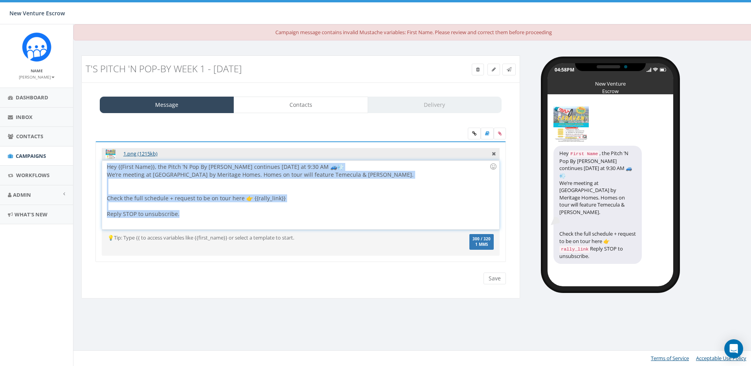
click at [136, 191] on div at bounding box center [298, 187] width 383 height 16
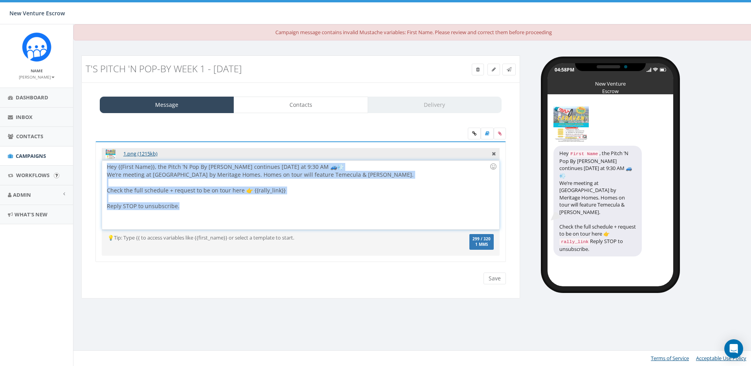
drag, startPoint x: 184, startPoint y: 207, endPoint x: 70, endPoint y: 165, distance: 121.8
click at [70, 165] on body "New Venture Escrow New Venture Escrow Profile Sign Out 0.00 % of Available Amou…" at bounding box center [375, 183] width 751 height 366
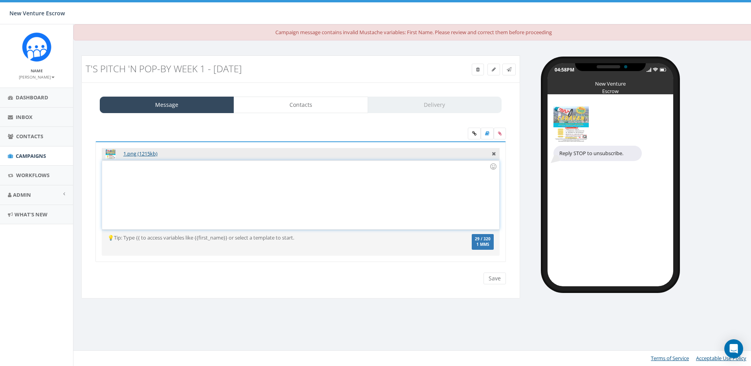
click at [178, 181] on div at bounding box center [300, 195] width 397 height 69
click at [145, 172] on div at bounding box center [300, 195] width 397 height 69
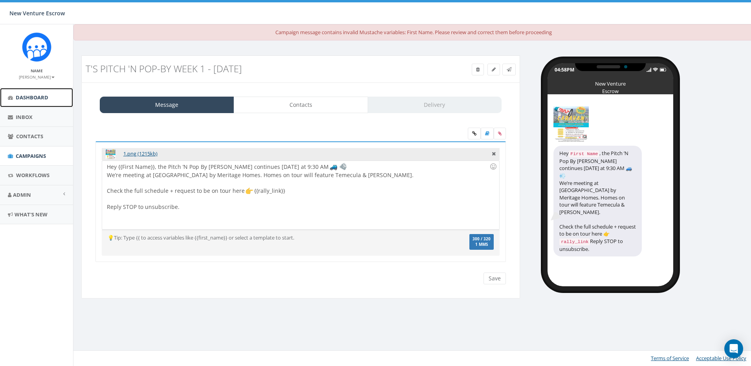
click at [46, 100] on span "Dashboard" at bounding box center [32, 97] width 33 height 7
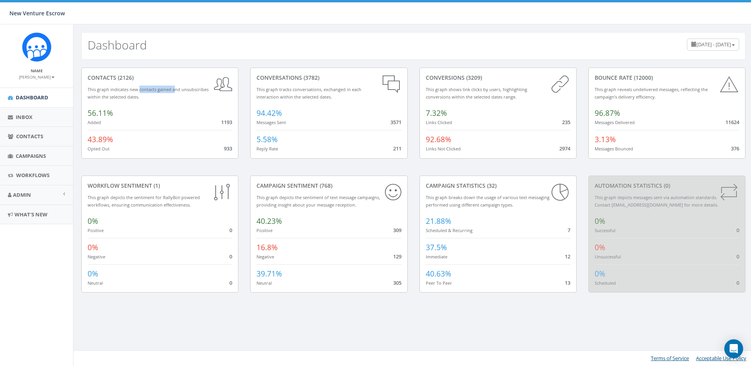
drag, startPoint x: 139, startPoint y: 90, endPoint x: 178, endPoint y: 91, distance: 38.5
click at [178, 91] on small "This graph indicates new contacts gained and unsubscribes within the selected d…" at bounding box center [148, 92] width 121 height 13
drag, startPoint x: 270, startPoint y: 125, endPoint x: 335, endPoint y: 127, distance: 65.2
click at [335, 127] on div "conversations (3782) This graph tracks conversations, exchanged in each interac…" at bounding box center [328, 113] width 157 height 91
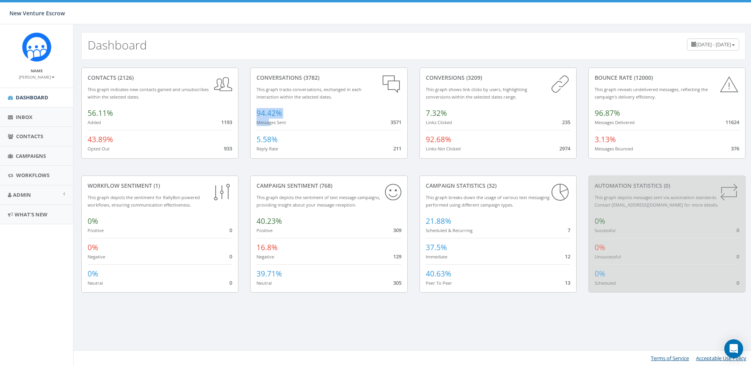
click at [335, 127] on div "conversations (3782) This graph tracks conversations, exchanged in each interac…" at bounding box center [328, 113] width 157 height 91
drag, startPoint x: 396, startPoint y: 149, endPoint x: 402, endPoint y: 149, distance: 5.1
click at [402, 149] on div "conversations (3782) This graph tracks conversations, exchanged in each interac…" at bounding box center [328, 113] width 157 height 91
click at [697, 41] on span "[DATE] - [DATE]" at bounding box center [714, 44] width 35 height 7
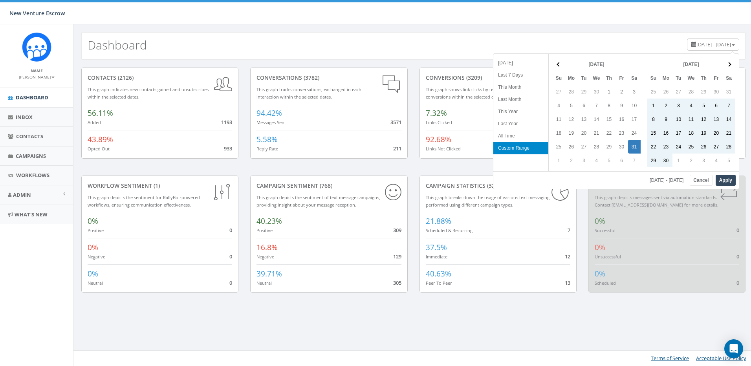
click at [697, 44] on span "[DATE] - [DATE]" at bounding box center [714, 44] width 35 height 7
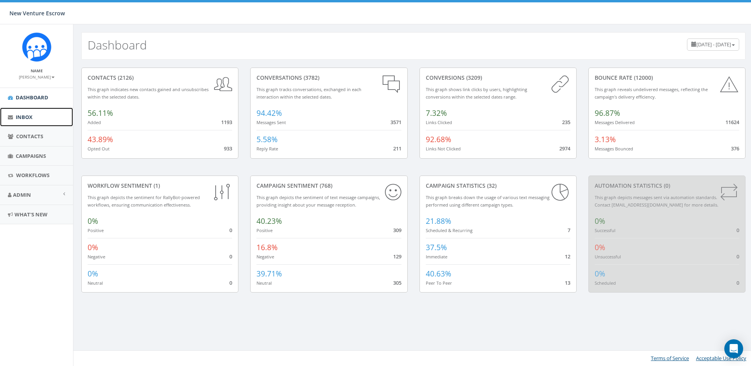
click at [30, 119] on span "Inbox" at bounding box center [24, 117] width 17 height 7
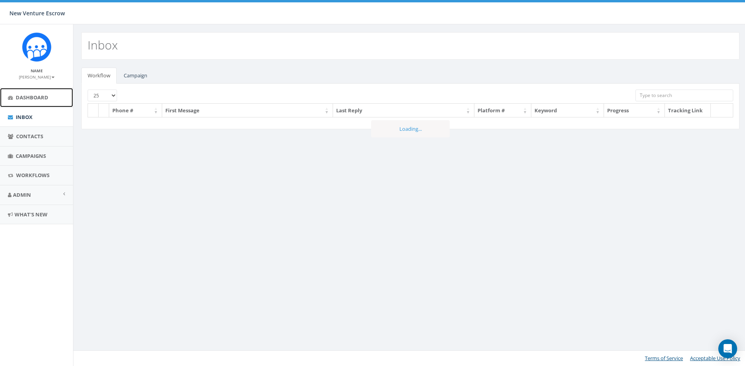
click at [41, 96] on span "Dashboard" at bounding box center [32, 97] width 33 height 7
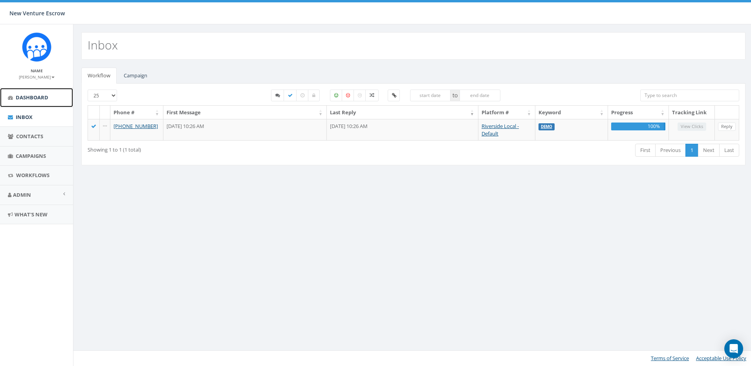
click at [50, 91] on link "Dashboard" at bounding box center [36, 97] width 73 height 19
click at [54, 77] on b at bounding box center [52, 78] width 3 height 2
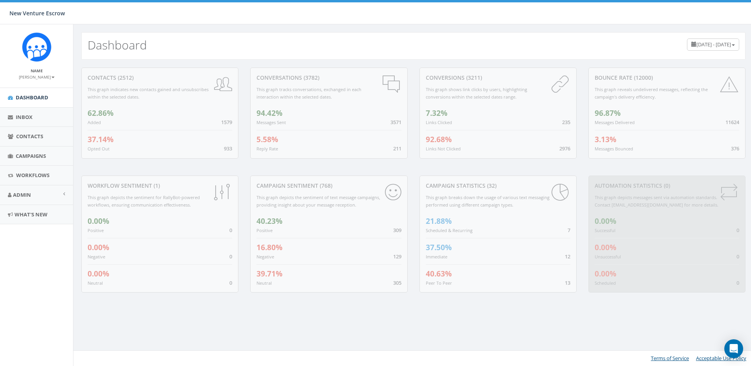
click at [55, 77] on b at bounding box center [52, 78] width 3 height 2
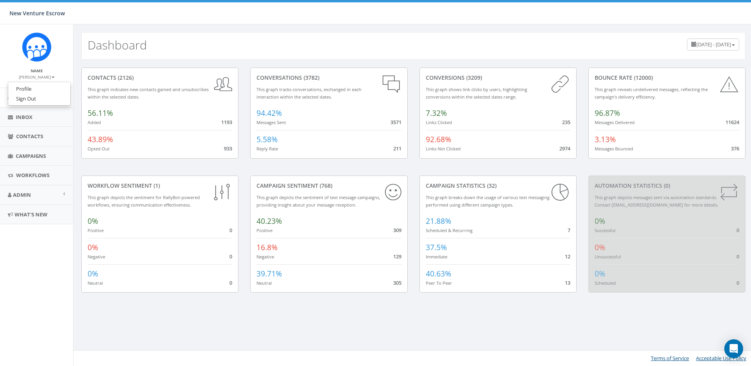
click at [56, 83] on ul "Profile Sign Out" at bounding box center [39, 94] width 63 height 24
click at [58, 88] on link "Dashboard" at bounding box center [36, 97] width 73 height 19
click at [55, 78] on b at bounding box center [52, 78] width 3 height 2
click at [51, 93] on link "Dashboard" at bounding box center [36, 97] width 73 height 19
click at [429, 113] on span "7.32%" at bounding box center [436, 113] width 21 height 10
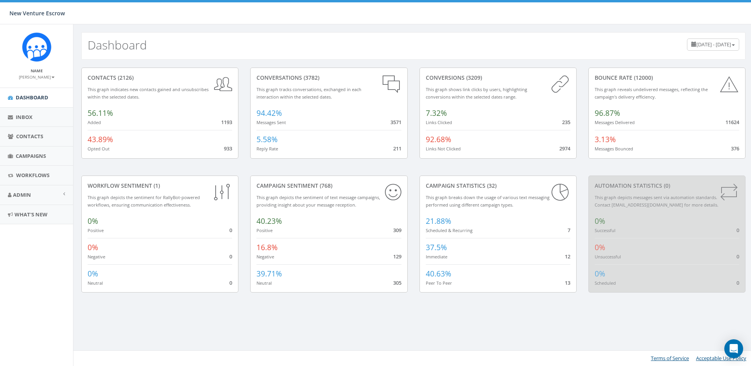
click at [436, 129] on div "conversions (3209) This graph shows link clicks by users, highlighting conversi…" at bounding box center [498, 113] width 157 height 91
click at [438, 127] on div "conversions (3209) This graph shows link clicks by users, highlighting conversi…" at bounding box center [498, 113] width 157 height 91
drag, startPoint x: 441, startPoint y: 127, endPoint x: 461, endPoint y: 127, distance: 19.6
click at [461, 127] on div "conversions (3209) This graph shows link clicks by users, highlighting conversi…" at bounding box center [498, 113] width 157 height 91
click at [462, 127] on div "conversions (3209) This graph shows link clicks by users, highlighting conversi…" at bounding box center [498, 113] width 157 height 91
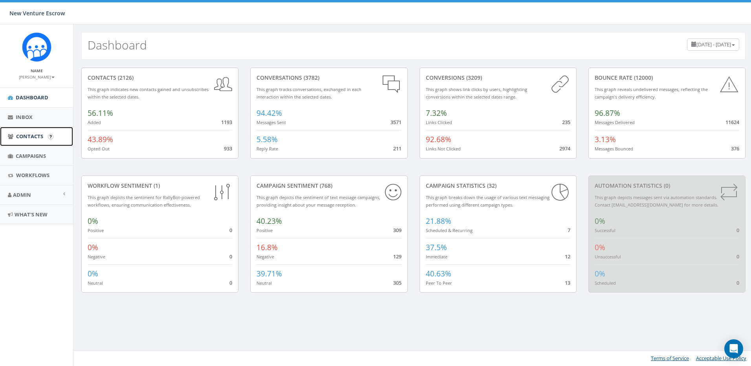
click at [46, 135] on link "Contacts" at bounding box center [36, 136] width 73 height 19
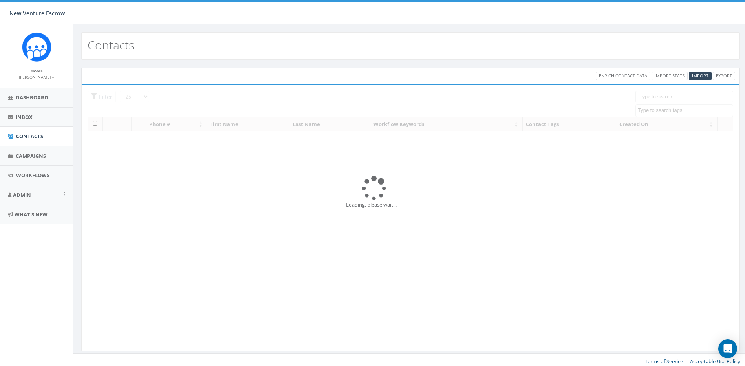
select select
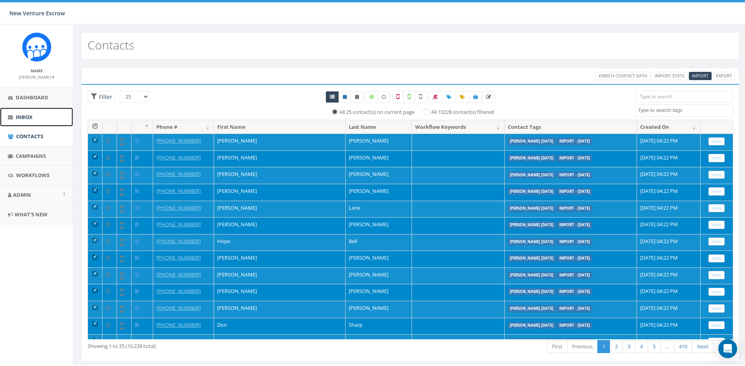
click at [31, 119] on span "Inbox" at bounding box center [24, 117] width 17 height 7
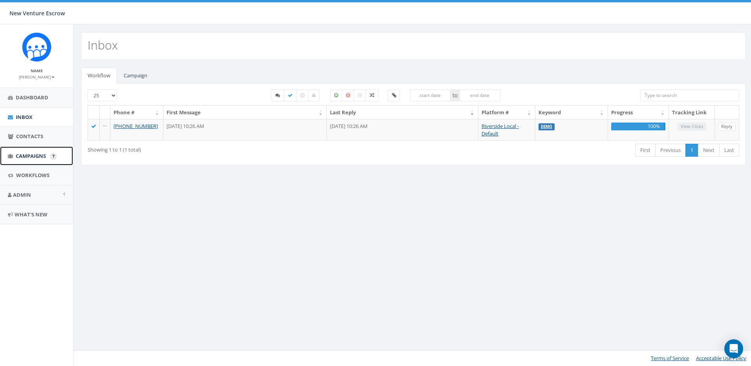
click at [35, 157] on span "Campaigns" at bounding box center [31, 155] width 30 height 7
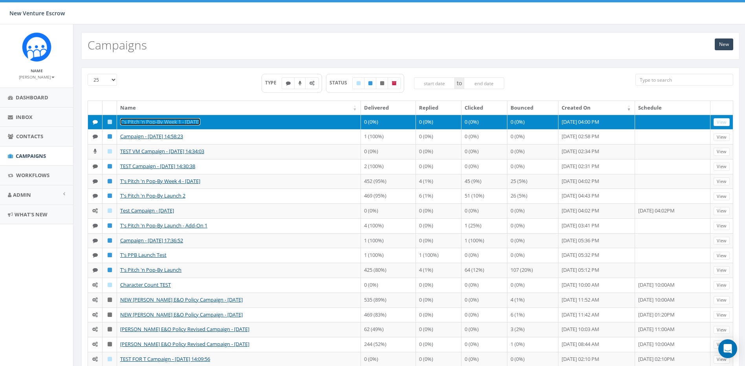
click at [200, 121] on link "T's Pitch 'n Pop-By Week 1 - [DATE]" at bounding box center [160, 121] width 80 height 7
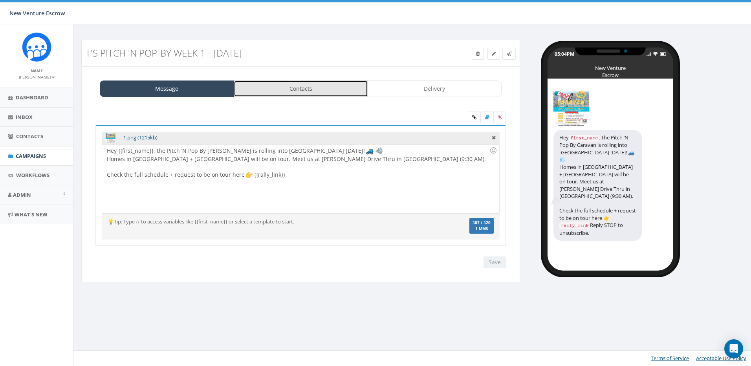
click at [306, 85] on link "Contacts" at bounding box center [301, 89] width 134 height 17
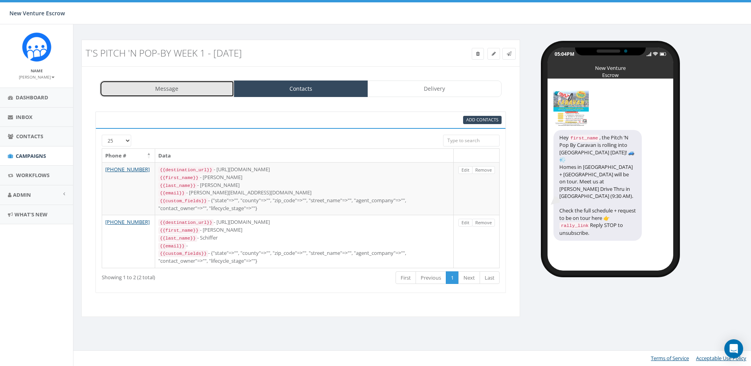
click at [198, 87] on link "Message" at bounding box center [167, 89] width 134 height 17
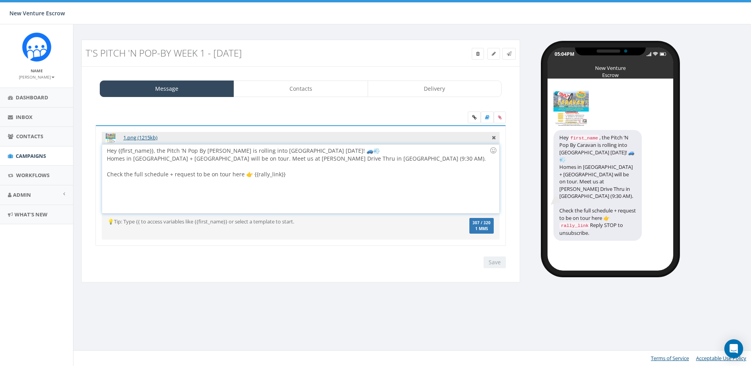
click at [281, 169] on div at bounding box center [298, 167] width 383 height 8
click at [286, 172] on div "Hey {{first_name}}, the Pitch ’N Pop By [PERSON_NAME] is rolling into [GEOGRAPH…" at bounding box center [300, 179] width 397 height 69
click at [31, 114] on span "Inbox" at bounding box center [24, 117] width 17 height 7
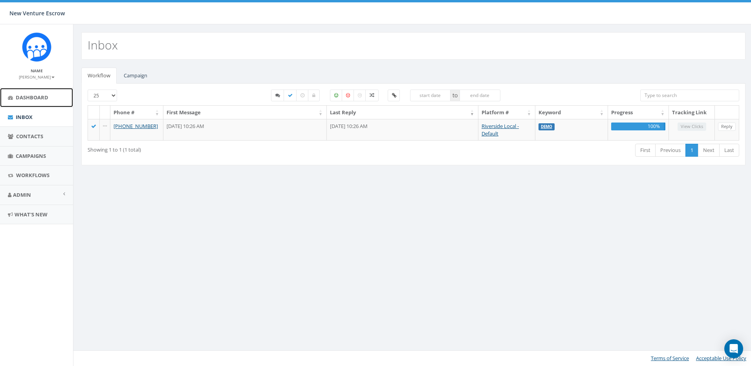
click at [31, 99] on span "Dashboard" at bounding box center [32, 97] width 33 height 7
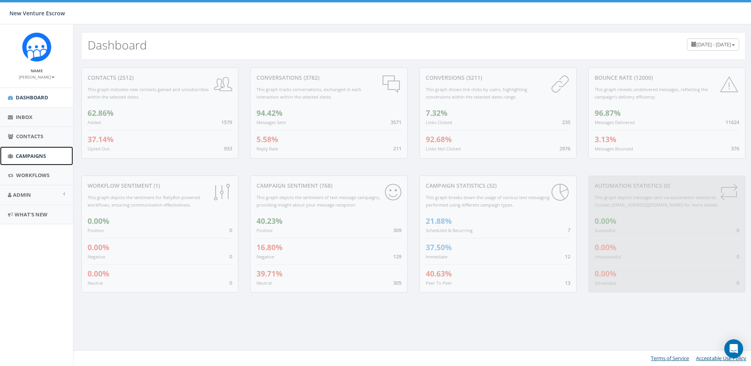
click at [33, 153] on span "Campaigns" at bounding box center [31, 155] width 30 height 7
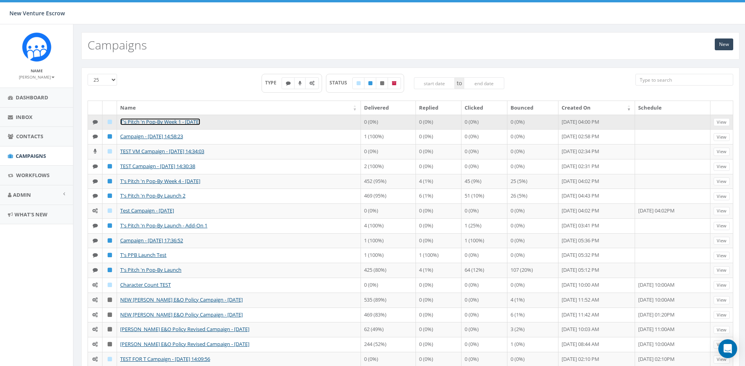
click at [151, 122] on link "T's Pitch 'n Pop-By Week 1 - [DATE]" at bounding box center [160, 121] width 80 height 7
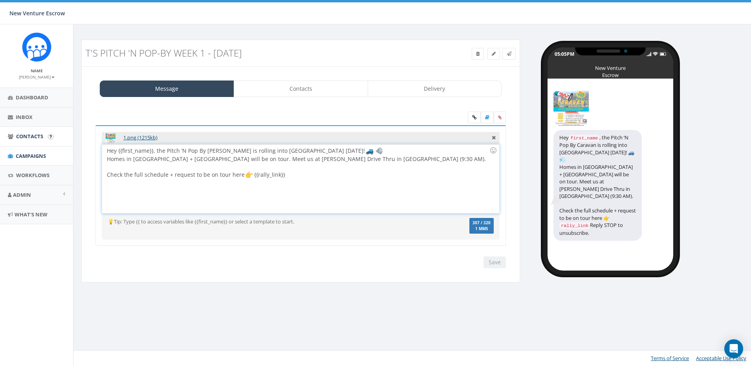
drag, startPoint x: 332, startPoint y: 177, endPoint x: 62, endPoint y: 143, distance: 271.7
click at [62, 143] on body "New Venture Escrow New Venture Escrow Profile Sign Out 0.00 % of Available Amou…" at bounding box center [375, 183] width 751 height 366
click at [122, 150] on div "Hey {{First Name}}, the Pitch ’N Pop By [PERSON_NAME] continues [DATE] at 9:30 …" at bounding box center [300, 179] width 397 height 69
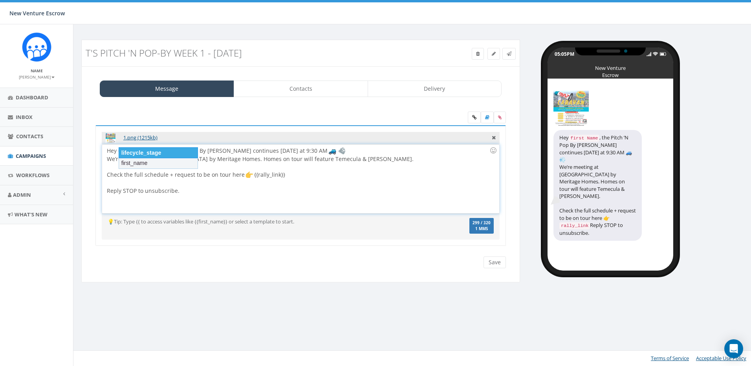
click at [136, 152] on div "lifecycle_stage" at bounding box center [158, 152] width 79 height 11
click at [135, 154] on div "Hey {{first Name}}, the Pitch ’N Pop By [PERSON_NAME] continues [DATE] at 9:30 …" at bounding box center [300, 179] width 397 height 69
click at [152, 153] on div "Hey {{first Name}}, the Pitch ’N Pop By [PERSON_NAME] continues [DATE] at 9:30 …" at bounding box center [300, 179] width 397 height 69
click at [149, 169] on div at bounding box center [298, 167] width 383 height 8
click at [147, 154] on div "Hey {{first Name}}, the Pitch ’N Pop By [PERSON_NAME] continues [DATE] at 9:30 …" at bounding box center [300, 179] width 397 height 69
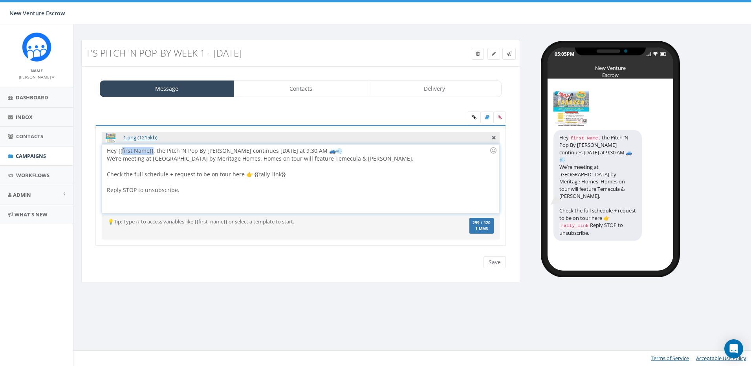
drag, startPoint x: 153, startPoint y: 153, endPoint x: 123, endPoint y: 152, distance: 30.3
click at [121, 152] on div "Hey {{first Name}}, the Pitch ’N Pop By Caravan continues this Thursday at 9:30…" at bounding box center [300, 179] width 397 height 69
click at [150, 152] on div "Hey {{first Name}}, the Pitch ’N Pop By Caravan continues this Thursday at 9:30…" at bounding box center [300, 179] width 397 height 69
drag, startPoint x: 152, startPoint y: 153, endPoint x: 121, endPoint y: 153, distance: 31.4
click at [121, 153] on div "Hey {{first Name}}, the Pitch ’N Pop By Caravan continues this Thursday at 9:30…" at bounding box center [300, 179] width 397 height 69
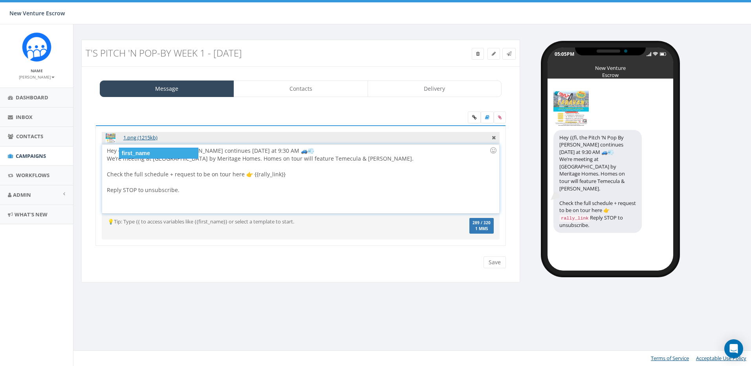
click at [147, 158] on div "first_name" at bounding box center [158, 153] width 79 height 11
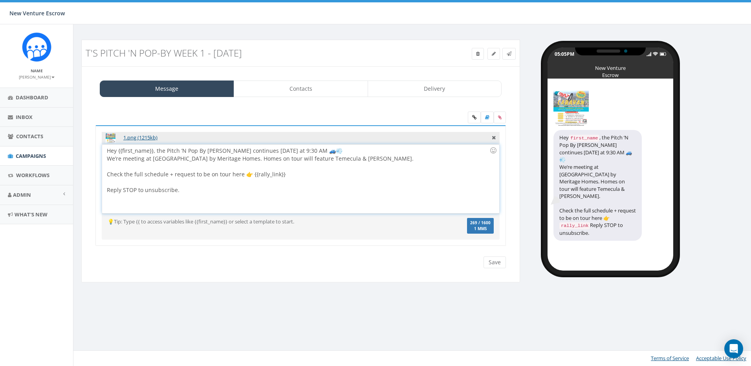
click at [284, 184] on div at bounding box center [298, 182] width 383 height 8
click at [291, 195] on div "Hey {{first_name}}, the Pitch ’N Pop By Caravan continues this Thursday at 9:30…" at bounding box center [300, 179] width 397 height 69
click at [492, 262] on input "Save" at bounding box center [495, 263] width 22 height 12
click at [303, 176] on div "Hey {{first_name}}, the Pitch ’N Pop By Caravan continues this Thursday at 9:30…" at bounding box center [300, 179] width 397 height 69
click at [305, 188] on div "Hey {{first_name}}, the Pitch ’N Pop By Caravan continues this Thursday at 9:30…" at bounding box center [300, 179] width 397 height 69
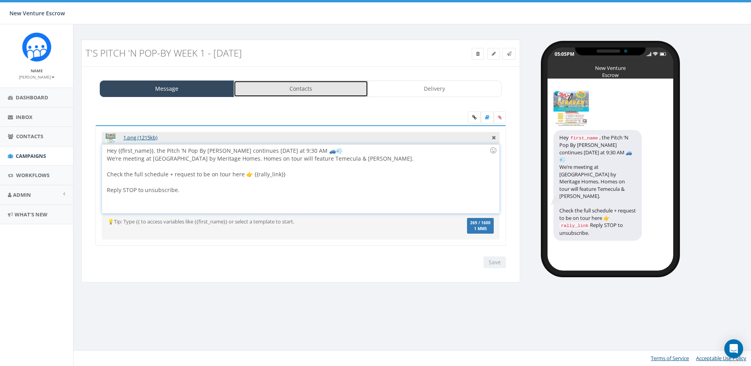
click at [273, 91] on link "Contacts" at bounding box center [301, 89] width 134 height 17
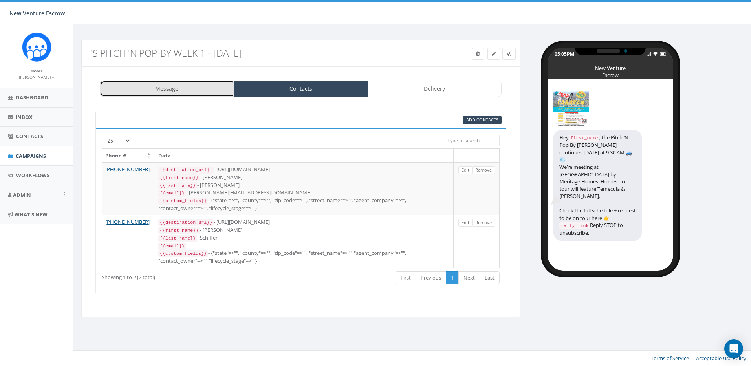
click at [179, 88] on link "Message" at bounding box center [167, 89] width 134 height 17
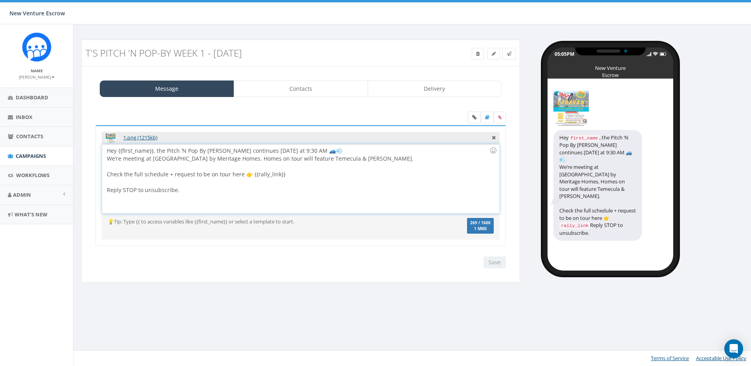
click at [275, 149] on div "Hey {{first_name}}, the Pitch ’N Pop By Caravan continues this Thursday at 9:30…" at bounding box center [300, 179] width 397 height 69
click at [253, 155] on div "Hey {{first_name}}, the Pitch ’N Pop By Caravan continues this Thursday at 9:30…" at bounding box center [300, 179] width 397 height 69
click at [266, 155] on div "Hey {{first_name}}, the Pitch ’N Pop By Caravan continues this Thursday at 9:30…" at bounding box center [300, 179] width 397 height 69
drag, startPoint x: 157, startPoint y: 152, endPoint x: 376, endPoint y: 151, distance: 218.8
click at [376, 151] on div "Hey {{first_name}}, the Pitch ’N Pop By Caravan continues this Thursday at 9:30…" at bounding box center [300, 179] width 397 height 69
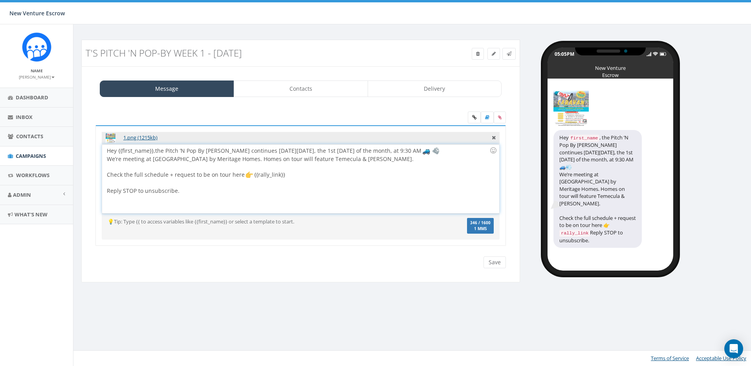
click at [383, 160] on div "Hey {{first_name}}, the Pitch ’N Pop By Caravan continues this Thursday, Septem…" at bounding box center [300, 179] width 397 height 69
click at [379, 161] on div "Hey {{first_name}}, the Pitch ’N Pop By Caravan continues this Thursday, Septem…" at bounding box center [300, 179] width 397 height 69
drag, startPoint x: 463, startPoint y: 154, endPoint x: 255, endPoint y: 152, distance: 208.2
click at [255, 152] on div "Hey {{first_name}}, the Pitch ’N Pop By Caravan continues this Thursday, Septem…" at bounding box center [300, 179] width 397 height 69
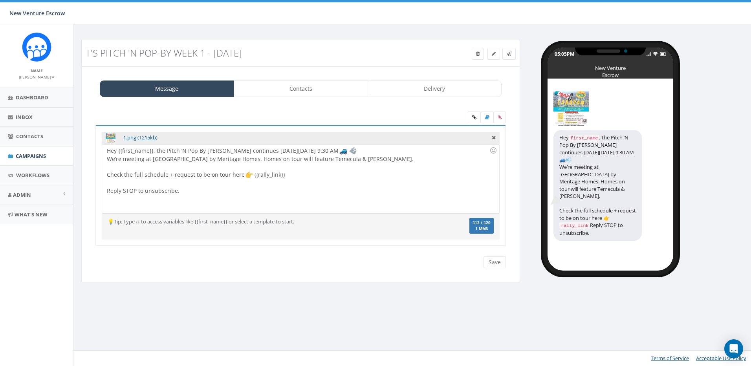
click at [365, 279] on div "Message Contacts Delivery 1.png (1215kb) Hey {{first_name}}, the Pitch ’N Pop B…" at bounding box center [300, 174] width 439 height 216
click at [313, 89] on link "Contacts" at bounding box center [301, 89] width 134 height 17
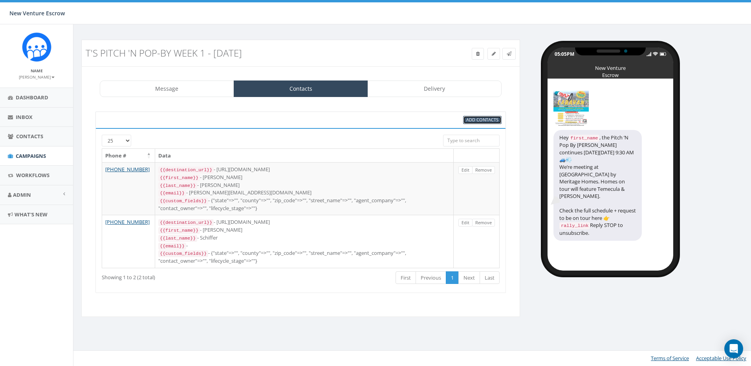
click at [485, 118] on span "Add Contacts" at bounding box center [482, 120] width 32 height 6
select select
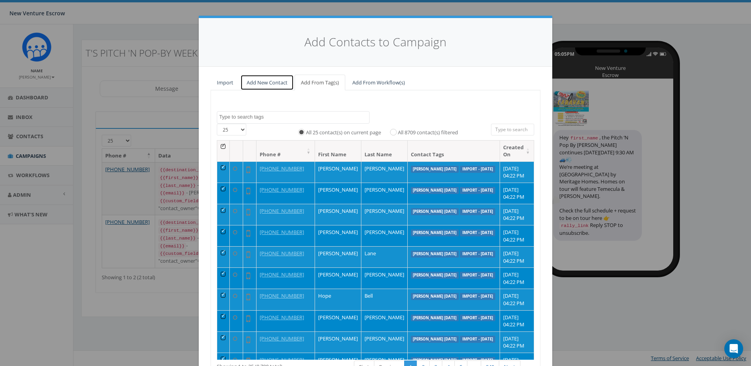
click at [267, 80] on link "Add New Contact" at bounding box center [266, 83] width 53 height 16
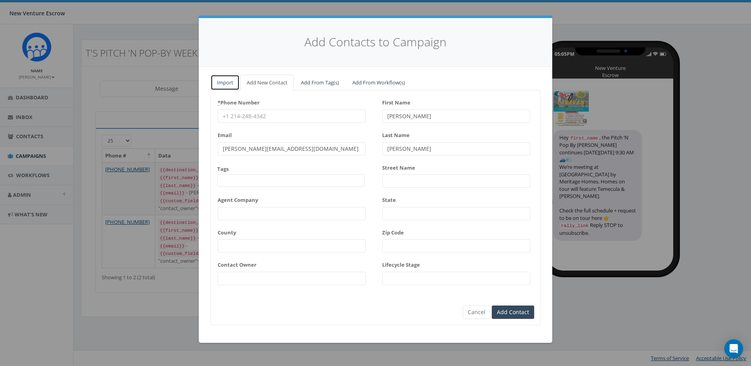
click at [231, 85] on link "Import" at bounding box center [225, 83] width 29 height 16
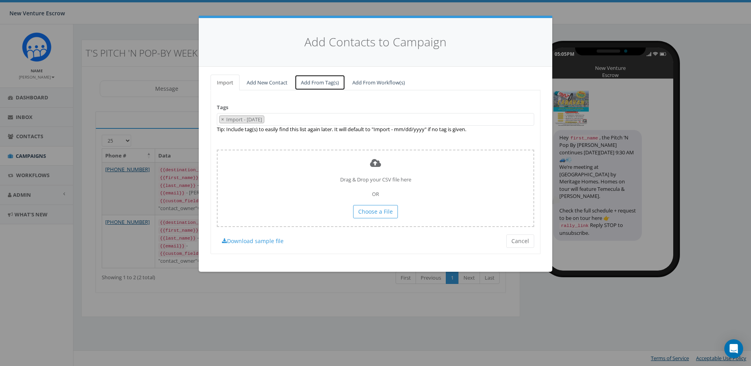
click at [322, 84] on link "Add From Tag(s)" at bounding box center [320, 83] width 51 height 16
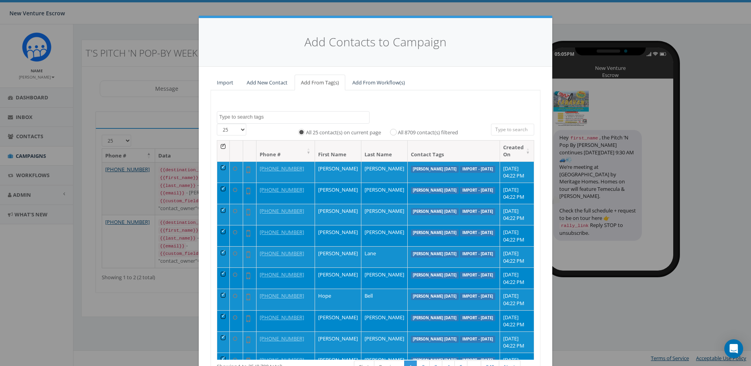
click at [310, 114] on textarea "Search" at bounding box center [294, 117] width 150 height 7
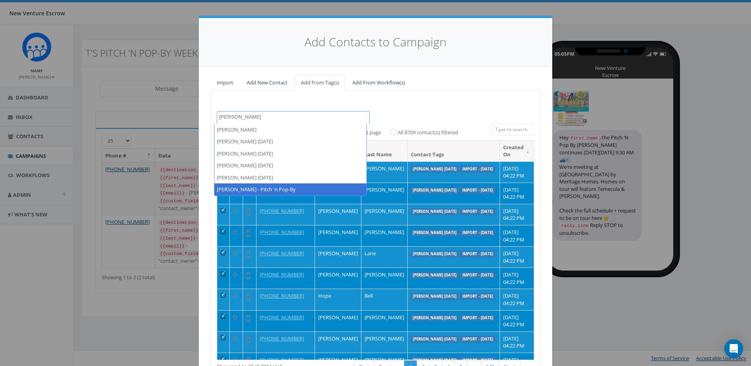
type textarea "tamarra"
select select "[PERSON_NAME] - Pitch 'n Pop-By"
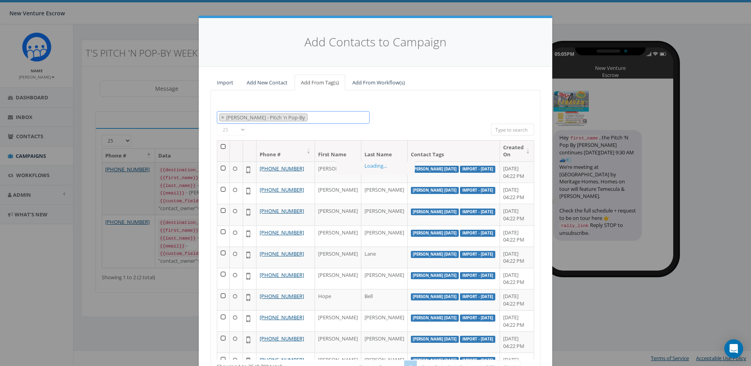
click at [307, 121] on span "× Tamarra - Pitch 'n Pop-By" at bounding box center [293, 117] width 153 height 13
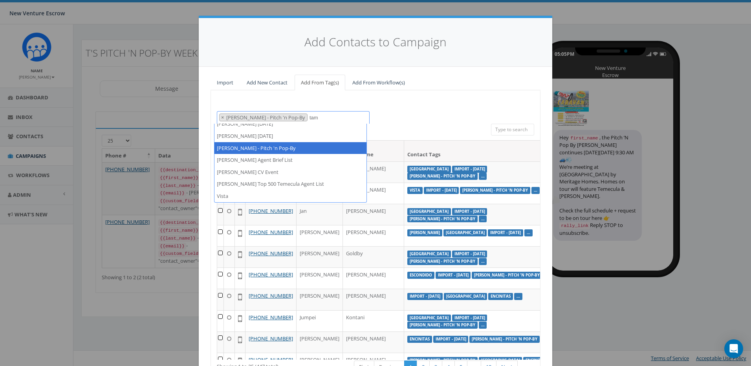
scroll to position [0, 0]
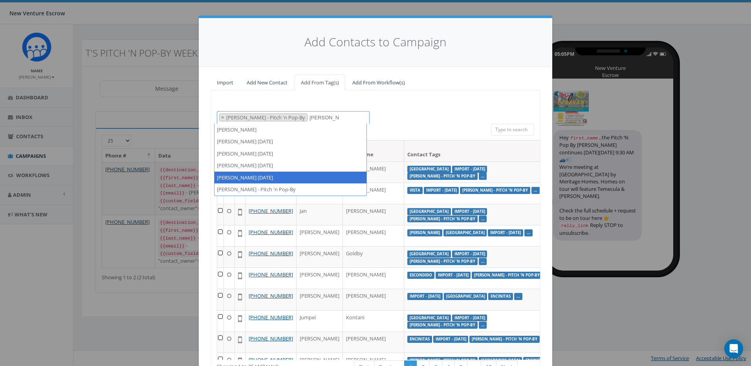
type textarea "tamarra"
drag, startPoint x: 269, startPoint y: 174, endPoint x: 318, endPoint y: 124, distance: 70.3
select select "Tamarra August 6 2025"
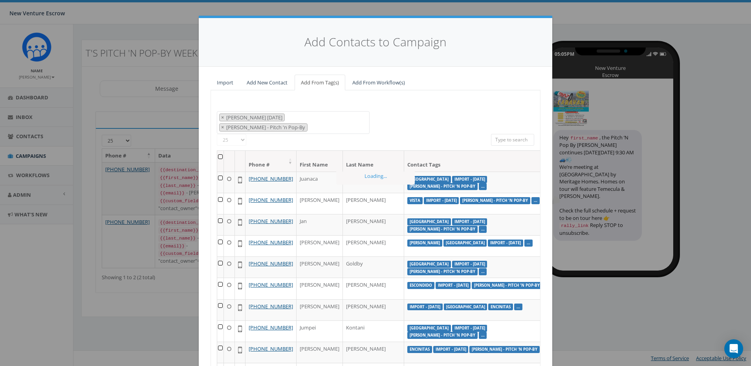
click at [314, 125] on textarea "Search" at bounding box center [312, 128] width 4 height 7
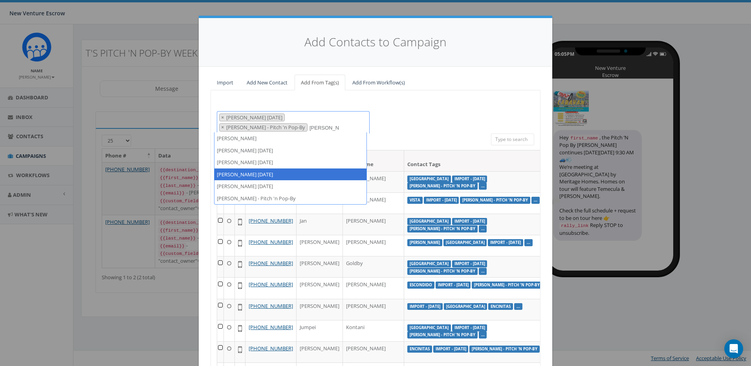
type textarea "tamarra"
select select "[PERSON_NAME] [DATE]"
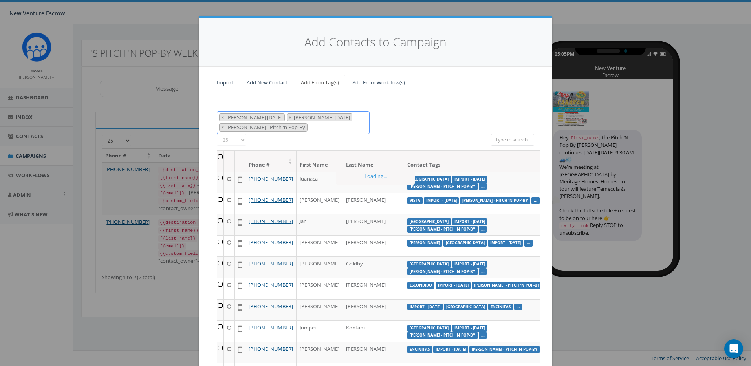
click at [316, 130] on span "× Tamarra August 29 2025 × Tamarra August 6 2025 × Tamarra - Pitch 'n Pop-By" at bounding box center [293, 122] width 153 height 23
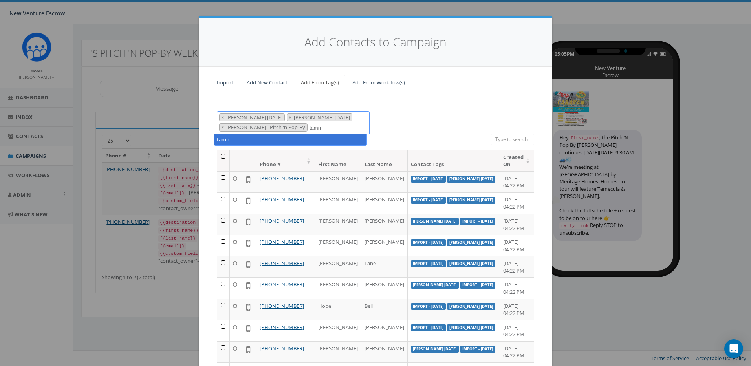
type textarea "tamn"
drag, startPoint x: 285, startPoint y: 131, endPoint x: 297, endPoint y: 128, distance: 12.6
click at [295, 130] on span "× Tamarra August 29 2025 × Tamarra August 6 2025 × Tamarra - Pitch 'n Pop-By ta…" at bounding box center [293, 122] width 153 height 22
click at [299, 126] on span "× Tamarra August 29 2025 × Tamarra August 6 2025 × Tamarra - Pitch 'n Pop-By" at bounding box center [293, 122] width 153 height 23
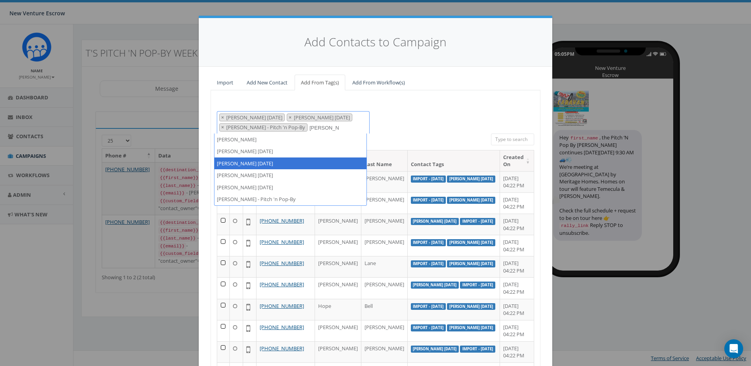
type textarea "tamarra"
select select "[PERSON_NAME] [DATE]"
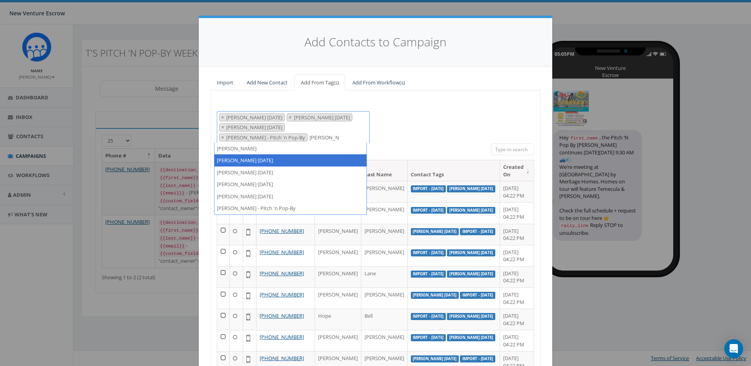
type textarea "tamarra"
select select "[PERSON_NAME] [DATE]"
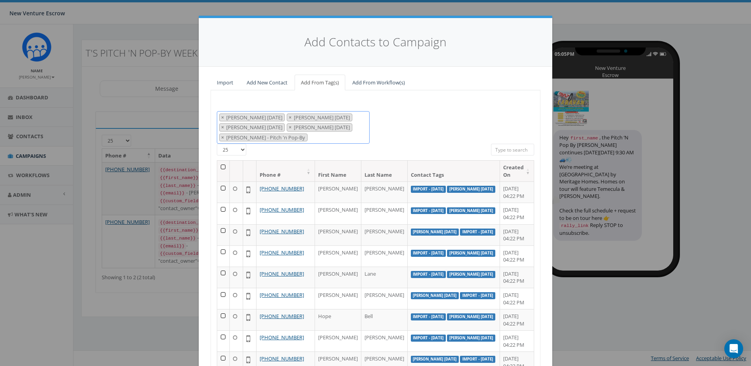
click at [303, 139] on span "× Tamarra August 14 2025 × Tamarra August 26 2025 × Tamarra August 29 2025 × Ta…" at bounding box center [293, 127] width 153 height 33
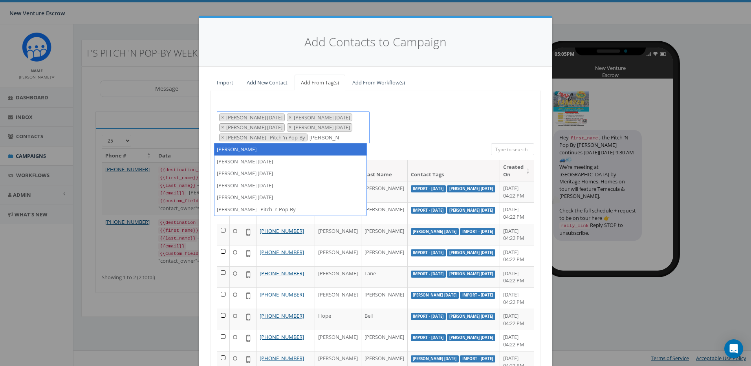
type textarea "tamarra"
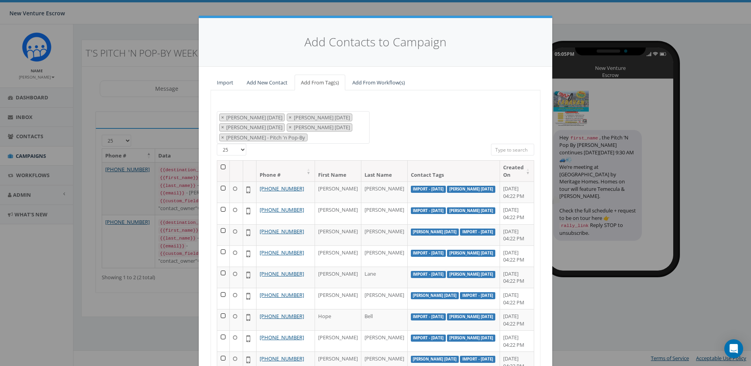
click at [419, 121] on div "2024/11/12 Aliso Viejo Anza Auburn August 28 Test Auto-Bot Banning Beaumont Bec…" at bounding box center [375, 127] width 329 height 33
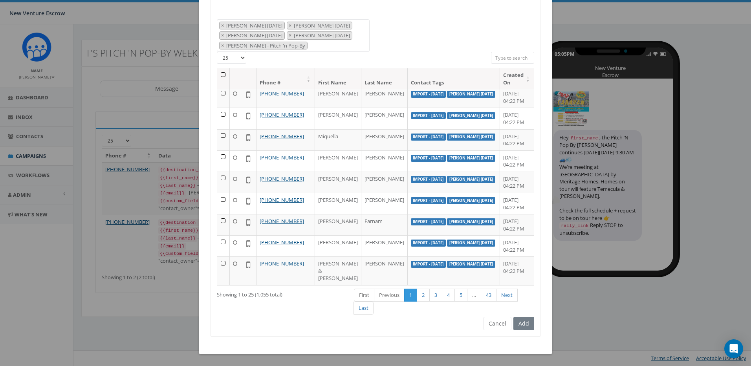
scroll to position [518, 0]
click at [521, 325] on div "Add" at bounding box center [523, 323] width 23 height 13
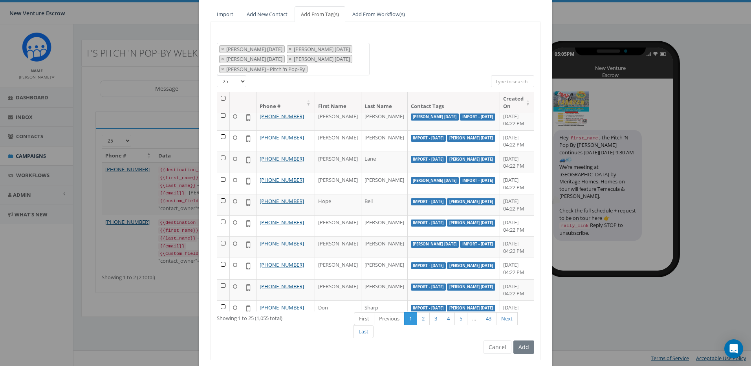
scroll to position [0, 0]
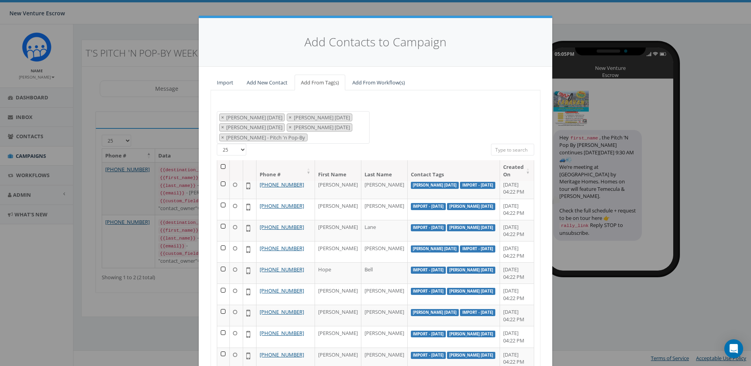
click at [222, 166] on th at bounding box center [223, 170] width 13 height 21
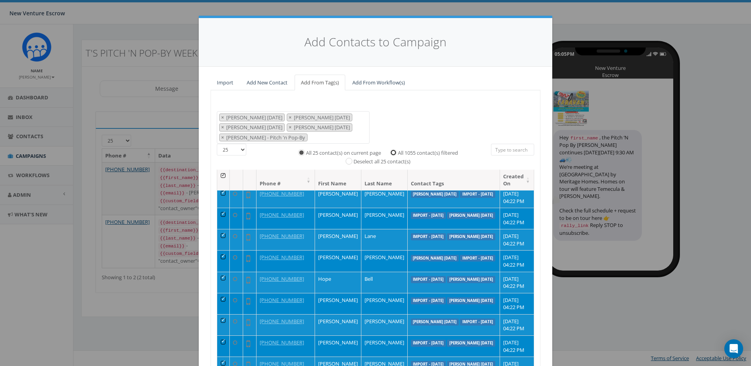
click at [393, 153] on input "All 1055 contact(s) filtered" at bounding box center [395, 151] width 5 height 5
radio input "true"
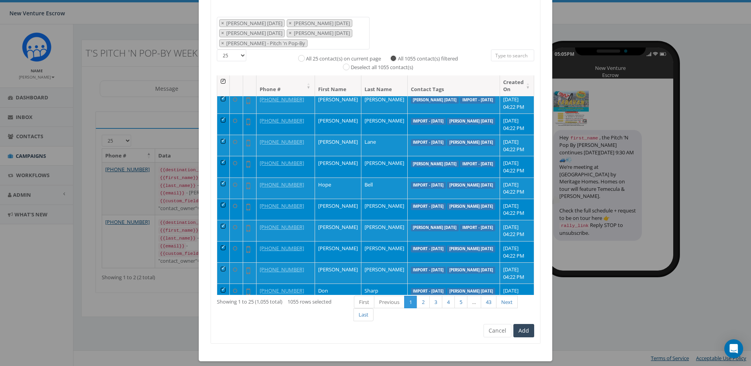
scroll to position [101, 0]
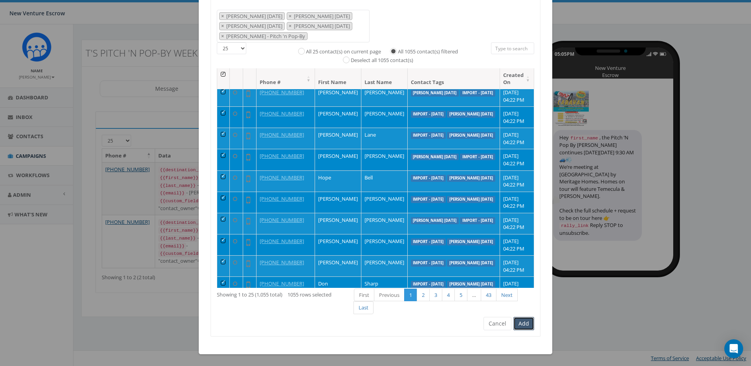
click at [514, 321] on button "Add" at bounding box center [524, 323] width 21 height 13
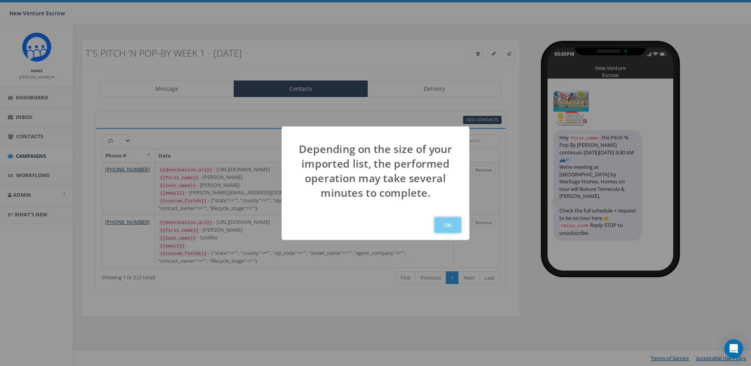
click at [444, 222] on button "OK" at bounding box center [448, 225] width 27 height 16
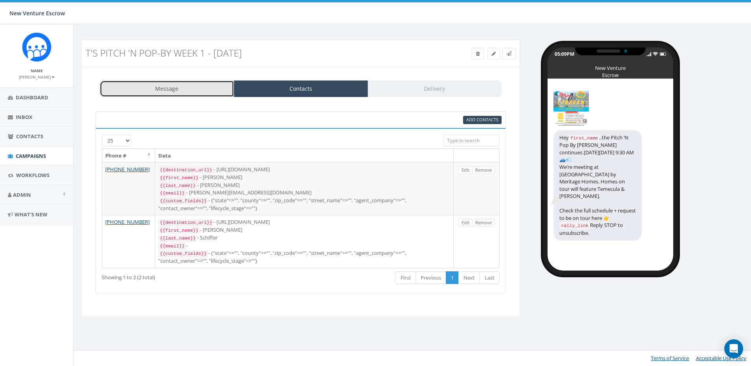
click at [196, 93] on link "Message" at bounding box center [167, 89] width 134 height 17
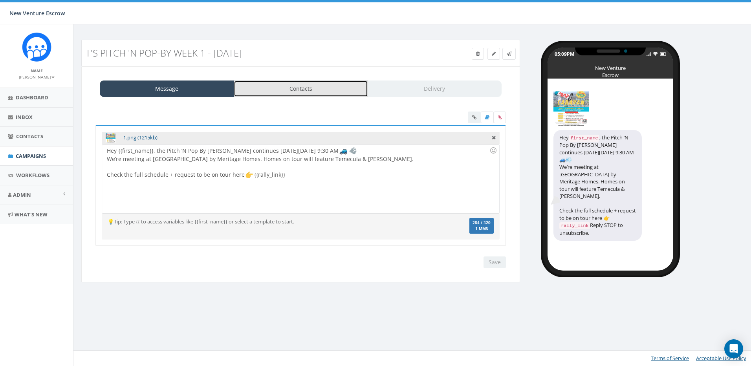
click at [274, 92] on link "Contacts" at bounding box center [301, 89] width 134 height 17
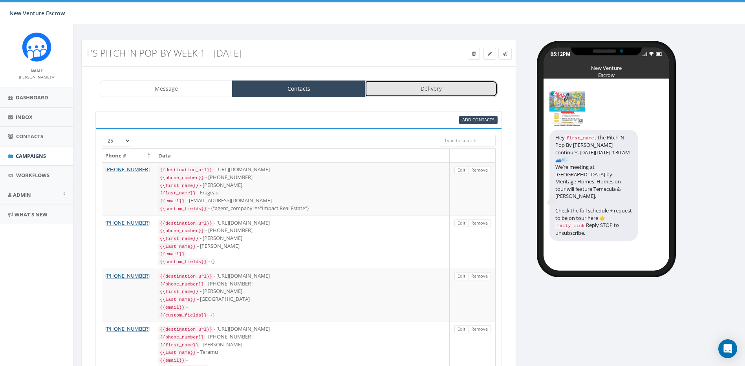
click at [399, 87] on link "Delivery" at bounding box center [431, 89] width 133 height 17
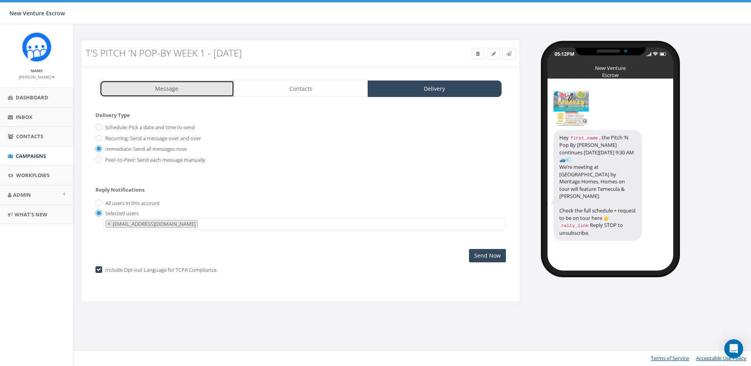
click at [162, 96] on link "Message" at bounding box center [167, 89] width 134 height 17
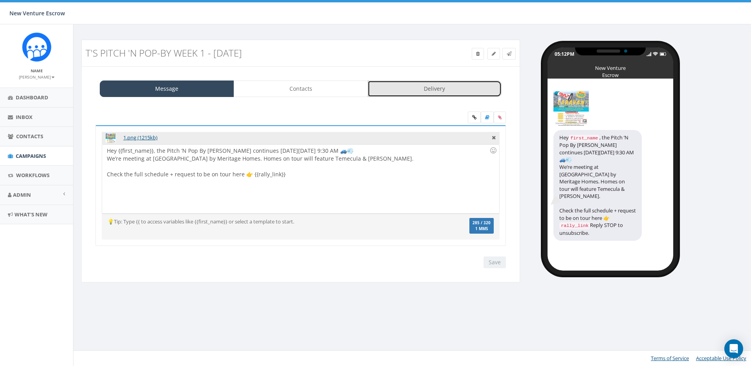
click at [422, 84] on link "Delivery" at bounding box center [435, 89] width 134 height 17
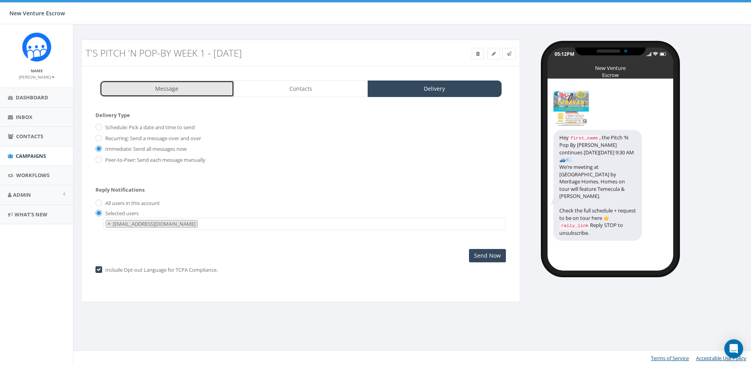
click at [147, 90] on link "Message" at bounding box center [167, 89] width 134 height 17
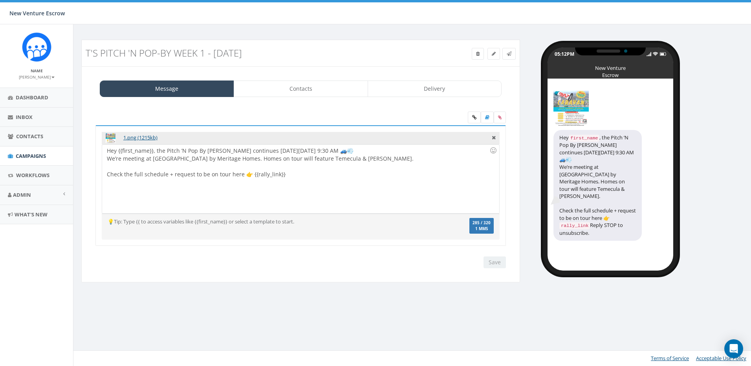
click at [491, 137] on div "1.png (1215kb)" at bounding box center [301, 138] width 398 height 12
click at [493, 138] on icon at bounding box center [494, 136] width 4 height 7
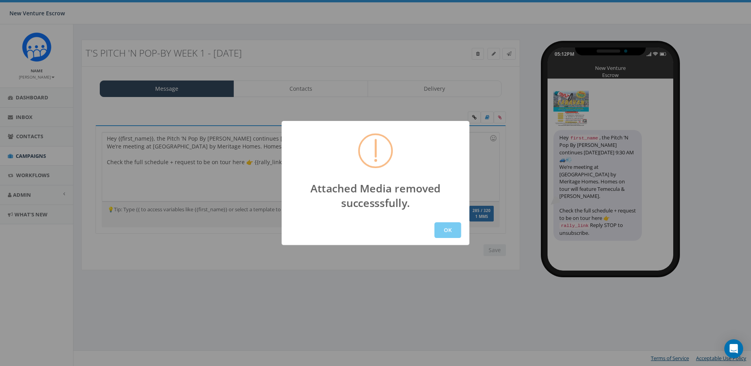
click at [439, 228] on button "OK" at bounding box center [448, 230] width 27 height 16
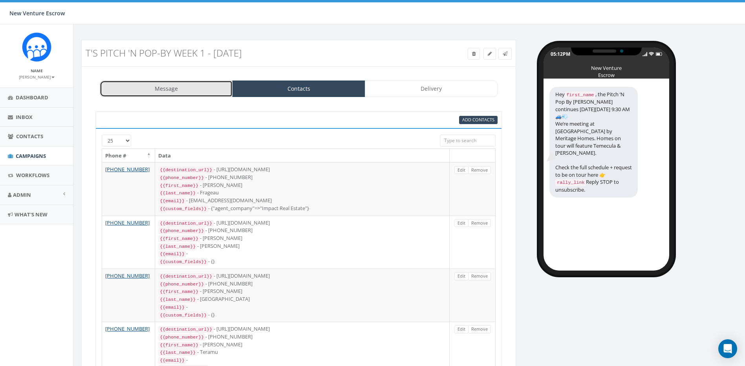
click at [214, 88] on link "Message" at bounding box center [166, 89] width 133 height 17
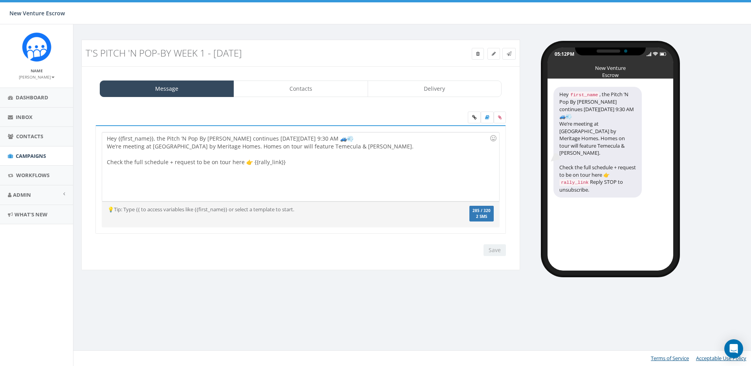
click at [323, 106] on div "Hey {{first_name}}, the Pitch ’N Pop By Caravan continues next Thursday, Septem…" at bounding box center [301, 184] width 426 height 161
click at [477, 114] on link at bounding box center [474, 118] width 13 height 12
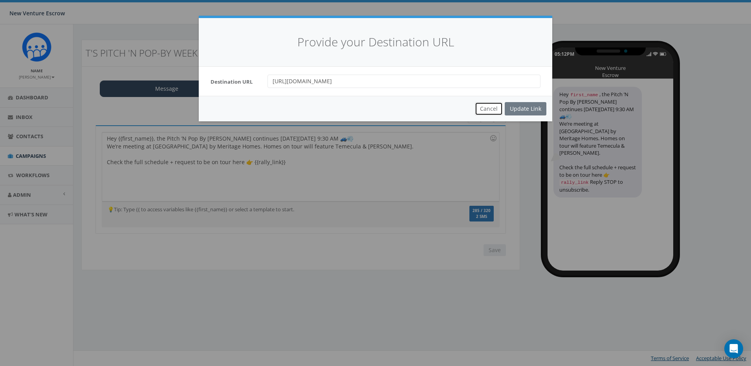
click at [494, 112] on button "Cancel" at bounding box center [489, 108] width 28 height 13
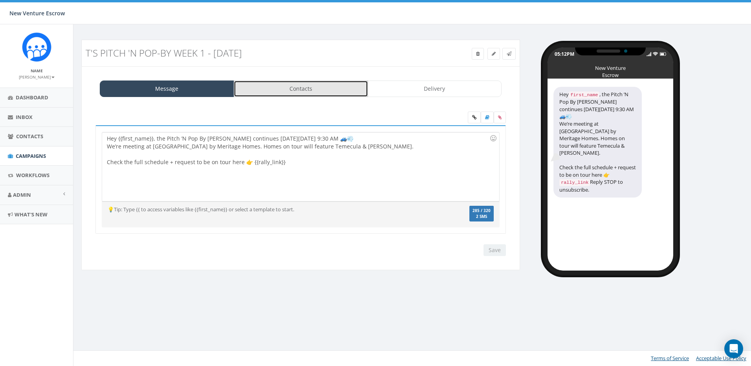
click at [349, 93] on link "Contacts" at bounding box center [301, 89] width 134 height 17
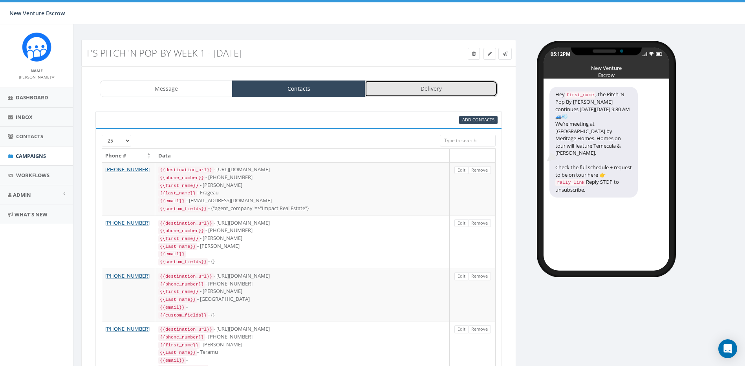
click at [426, 93] on link "Delivery" at bounding box center [431, 89] width 133 height 17
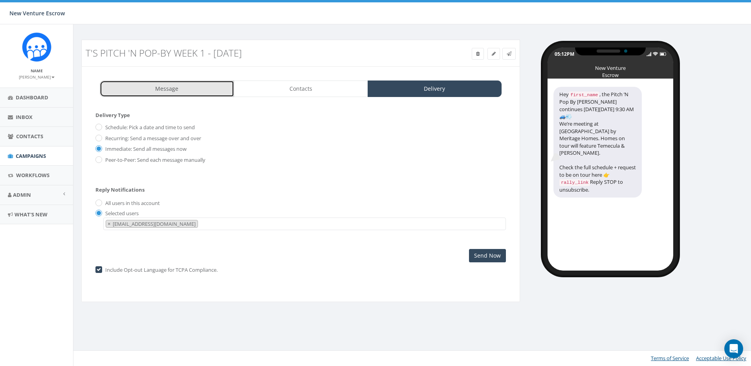
click at [233, 93] on link "Message" at bounding box center [167, 89] width 134 height 17
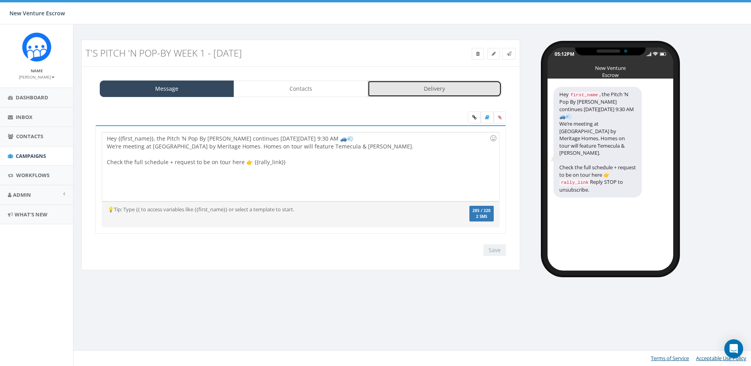
click at [404, 93] on link "Delivery" at bounding box center [435, 89] width 134 height 17
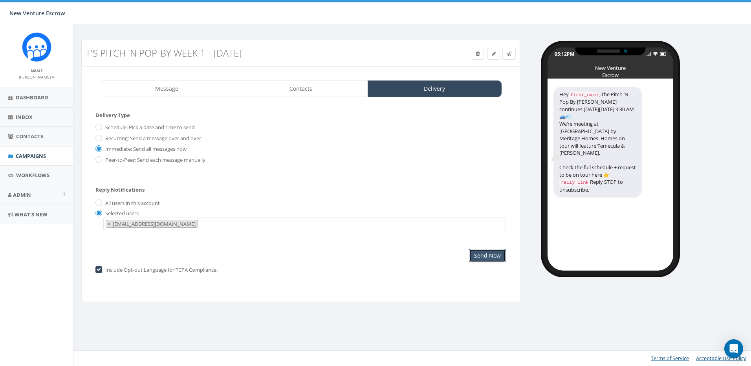
click at [490, 258] on input "Send Now" at bounding box center [487, 255] width 37 height 13
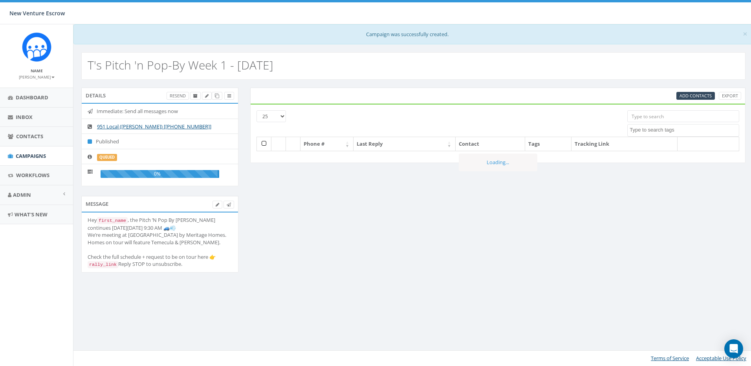
select select
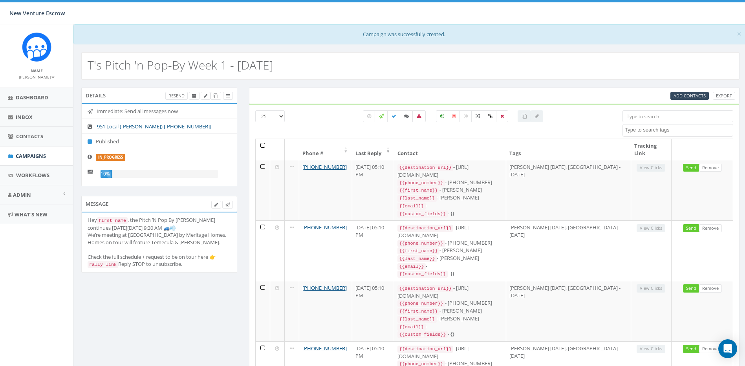
drag, startPoint x: 103, startPoint y: 280, endPoint x: 174, endPoint y: 279, distance: 70.7
click at [173, 268] on div "Hey first_name , the Pitch ’N Pop By [PERSON_NAME] continues [DATE][DATE] 9:30 …" at bounding box center [159, 242] width 143 height 52
click at [174, 268] on div "Hey first_name , the Pitch ’N Pop By [PERSON_NAME] continues [DATE][DATE] 9:30 …" at bounding box center [159, 242] width 143 height 52
click at [37, 128] on link "Contacts" at bounding box center [36, 136] width 73 height 19
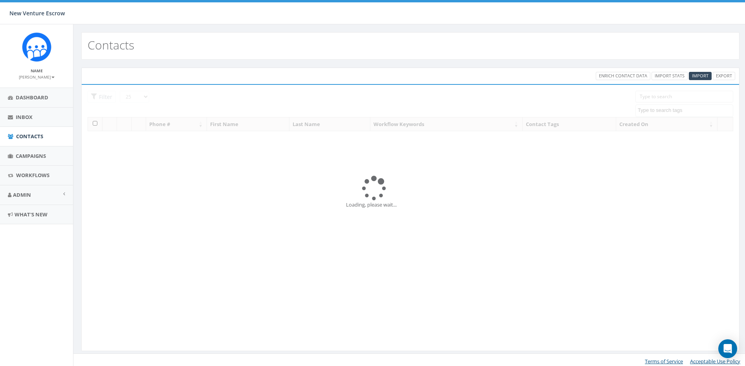
select select
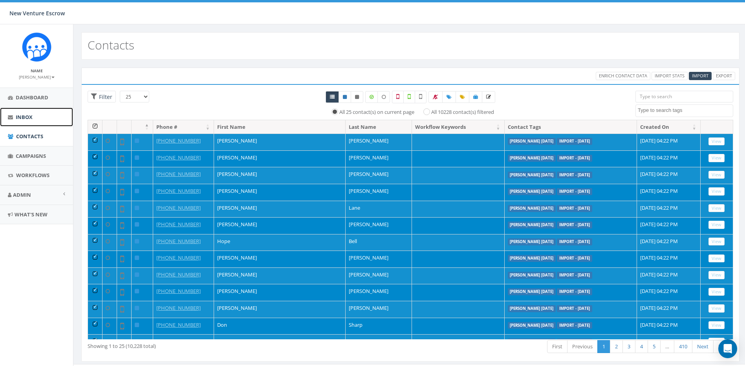
click at [33, 117] on link "Inbox" at bounding box center [36, 117] width 73 height 19
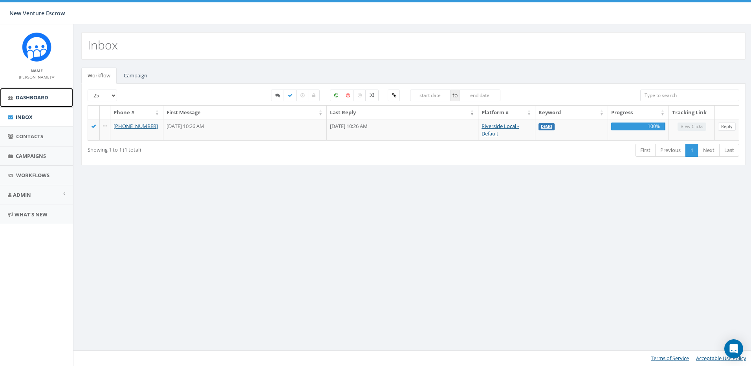
click at [38, 98] on span "Dashboard" at bounding box center [32, 97] width 33 height 7
click at [41, 138] on span "Contacts" at bounding box center [29, 136] width 27 height 7
click at [42, 154] on span "Campaigns" at bounding box center [31, 155] width 30 height 7
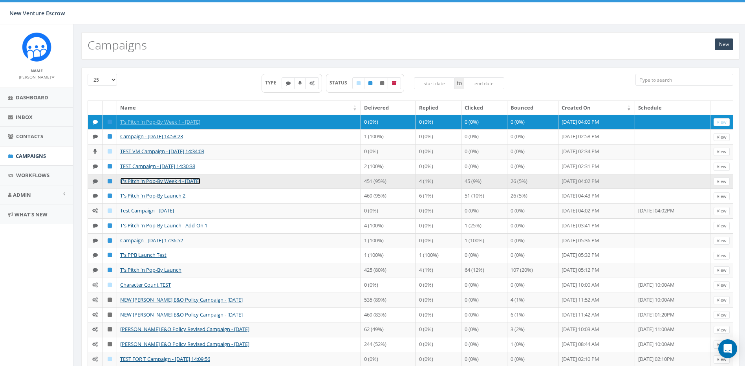
click at [163, 180] on link "T's Pitch 'n Pop-By Week 4 - [DATE]" at bounding box center [160, 181] width 80 height 7
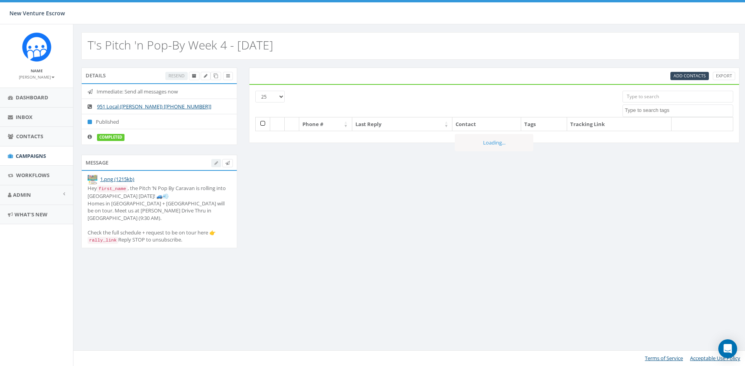
select select
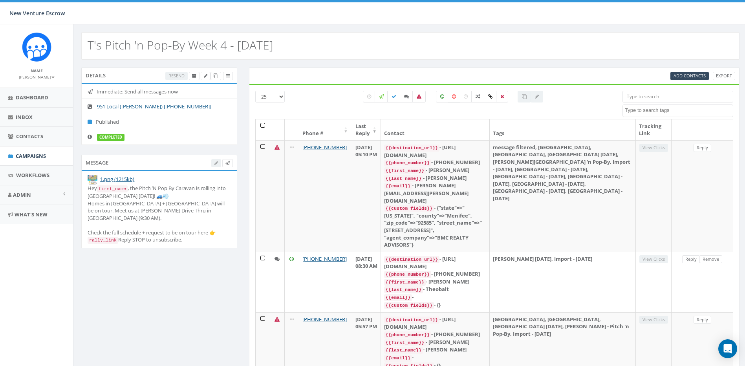
click at [454, 96] on icon at bounding box center [454, 96] width 4 height 5
checkbox input "true"
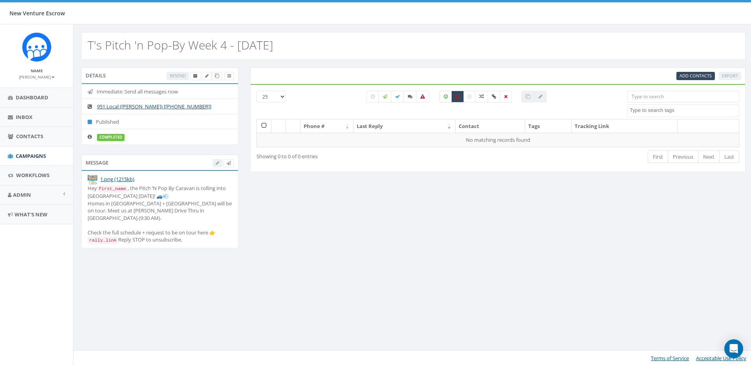
click at [443, 95] on label at bounding box center [446, 97] width 13 height 12
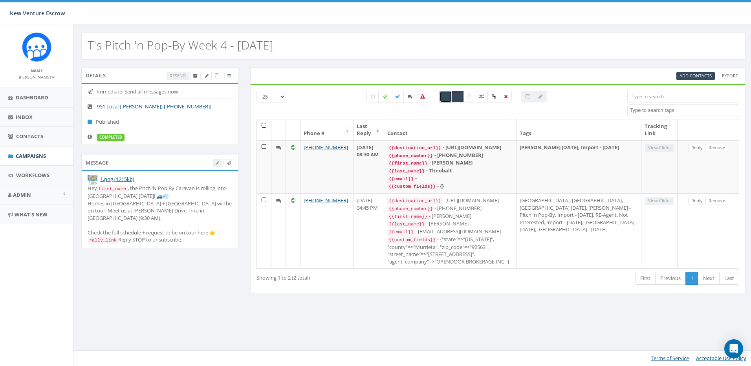
click at [445, 96] on icon at bounding box center [446, 96] width 4 height 5
checkbox input "false"
click at [457, 97] on icon at bounding box center [458, 96] width 4 height 5
checkbox input "false"
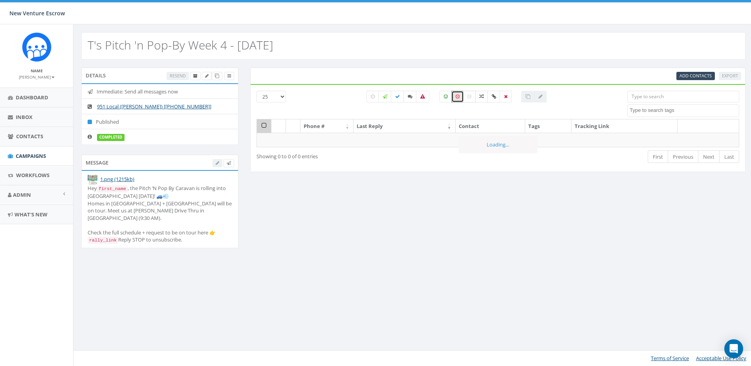
click at [470, 95] on icon at bounding box center [470, 96] width 4 height 5
checkbox input "true"
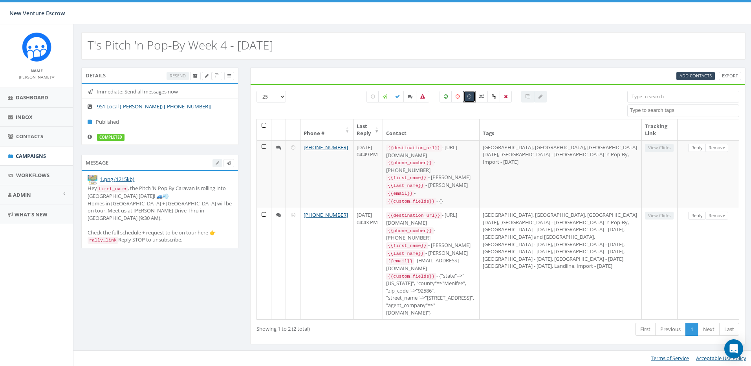
drag, startPoint x: 514, startPoint y: 96, endPoint x: 505, endPoint y: 96, distance: 9.0
click at [514, 96] on div at bounding box center [457, 97] width 192 height 12
click at [505, 96] on icon at bounding box center [506, 96] width 4 height 5
checkbox input "true"
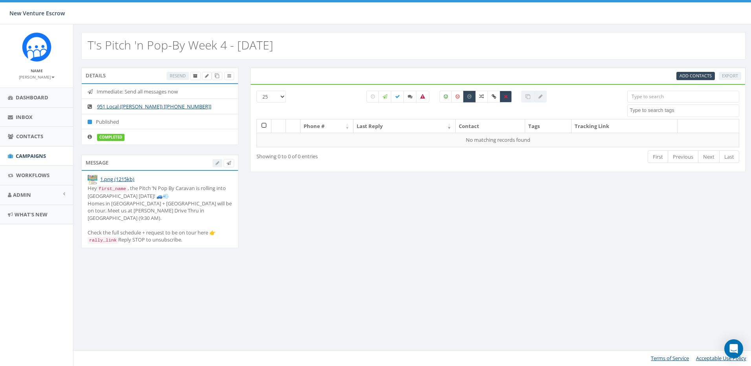
click at [466, 98] on label at bounding box center [469, 97] width 13 height 12
checkbox input "false"
click at [504, 98] on icon at bounding box center [506, 96] width 4 height 5
checkbox input "false"
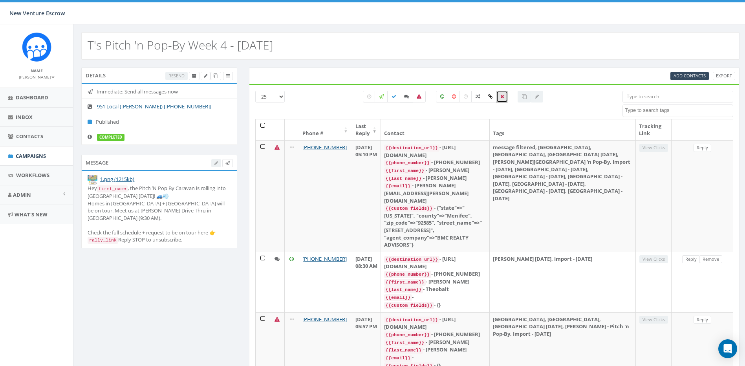
click at [407, 98] on icon at bounding box center [406, 96] width 5 height 5
checkbox input "true"
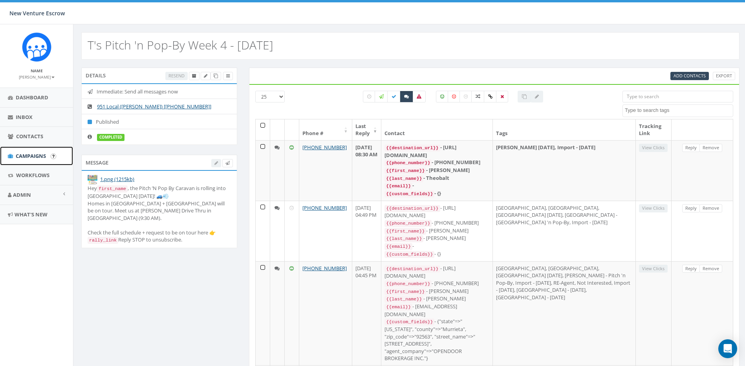
click at [40, 154] on span "Campaigns" at bounding box center [31, 155] width 30 height 7
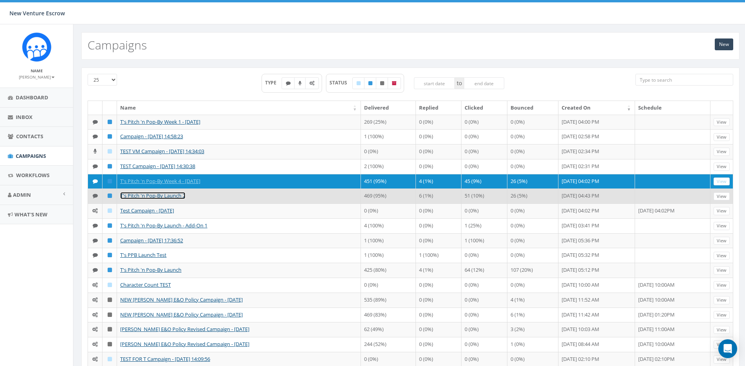
click at [170, 195] on link "T's Pitch 'n Pop-By Launch 2" at bounding box center [152, 195] width 65 height 7
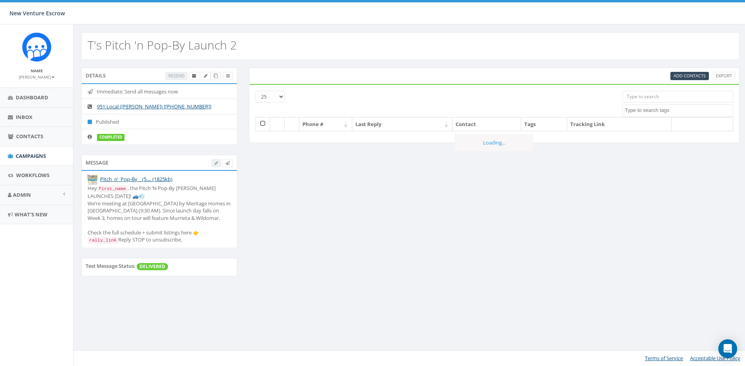
select select
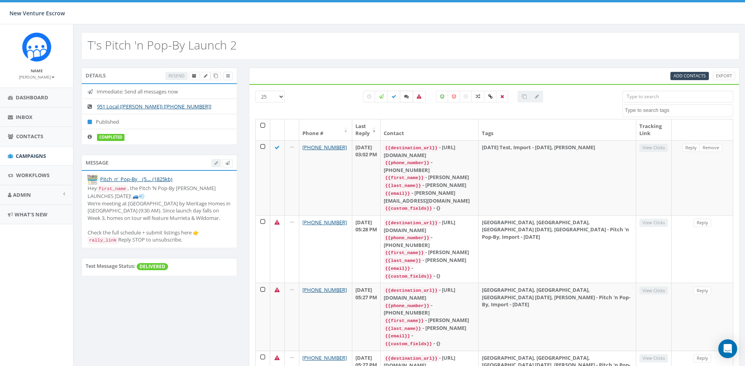
click at [403, 97] on label at bounding box center [406, 97] width 13 height 12
checkbox input "true"
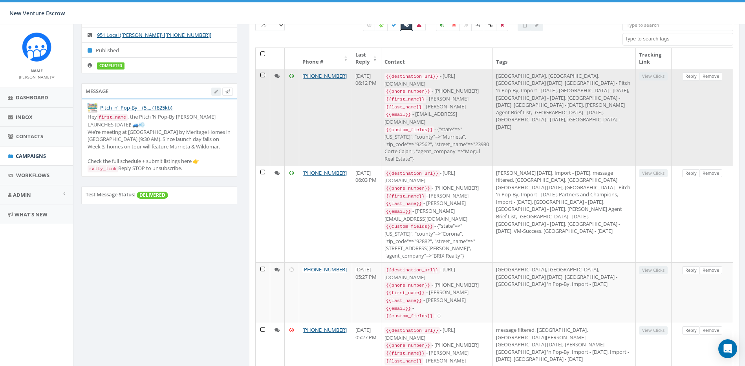
scroll to position [118, 0]
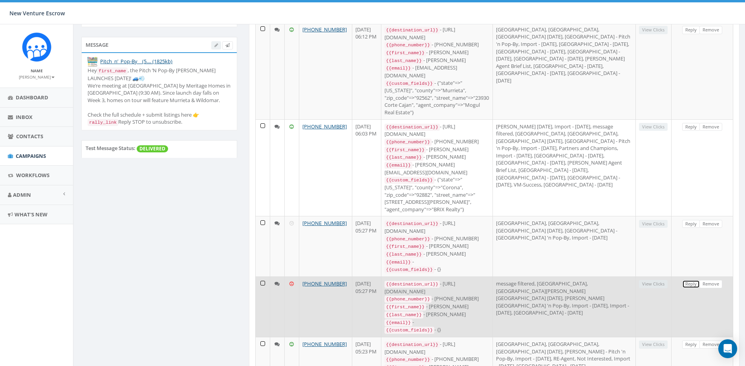
click at [692, 280] on link "Reply" at bounding box center [691, 284] width 18 height 8
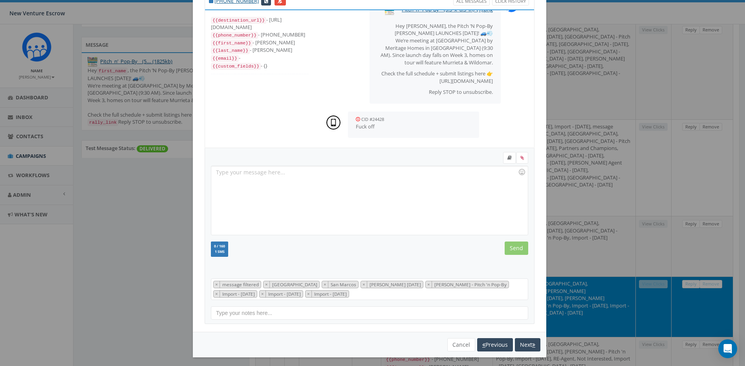
scroll to position [36, 0]
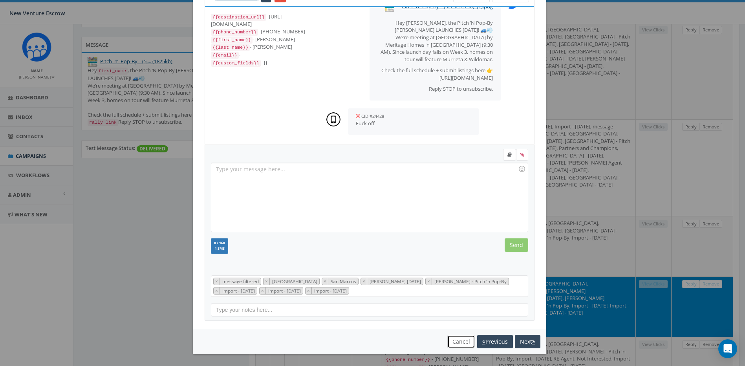
click at [457, 342] on button "Cancel" at bounding box center [462, 341] width 28 height 13
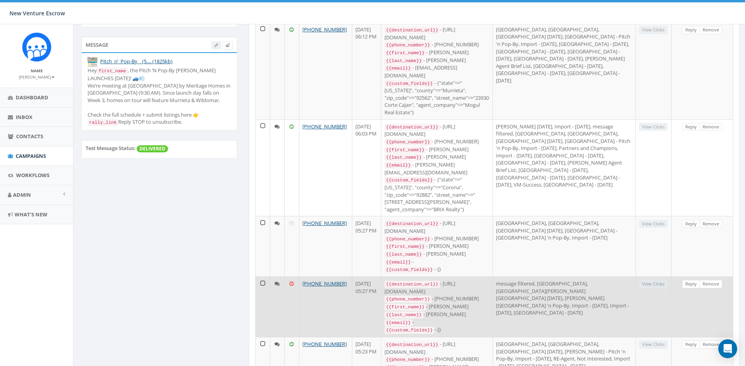
click at [262, 277] on td at bounding box center [263, 307] width 15 height 61
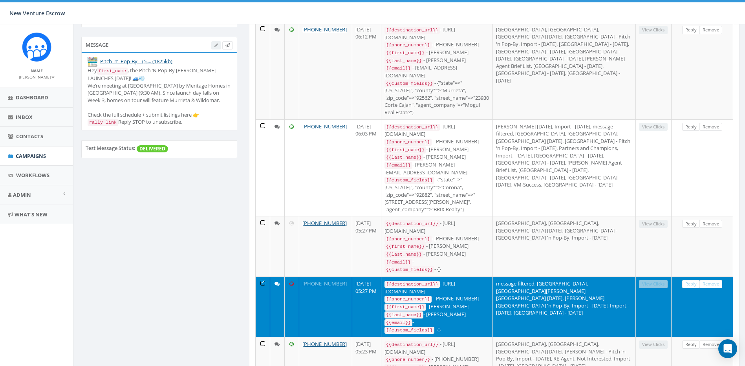
click at [264, 277] on td at bounding box center [263, 307] width 15 height 61
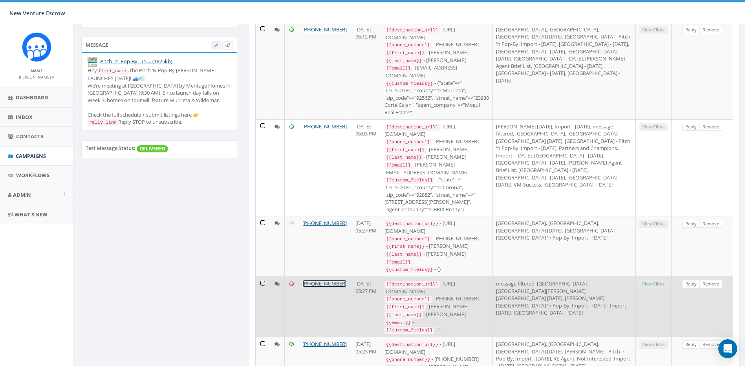
click at [327, 280] on link "[PHONE_NUMBER]" at bounding box center [325, 283] width 44 height 7
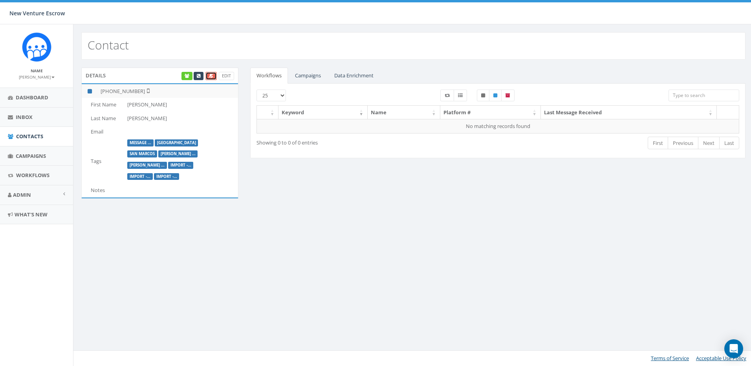
click at [211, 77] on icon at bounding box center [211, 76] width 5 height 4
click at [32, 119] on span "Inbox" at bounding box center [24, 117] width 17 height 7
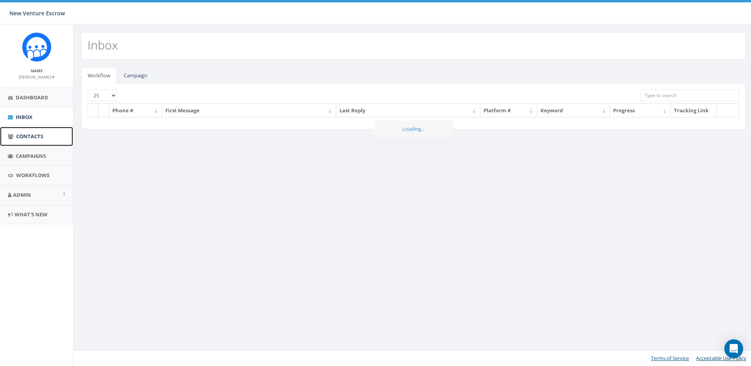
click at [35, 132] on link "Contacts" at bounding box center [36, 136] width 73 height 19
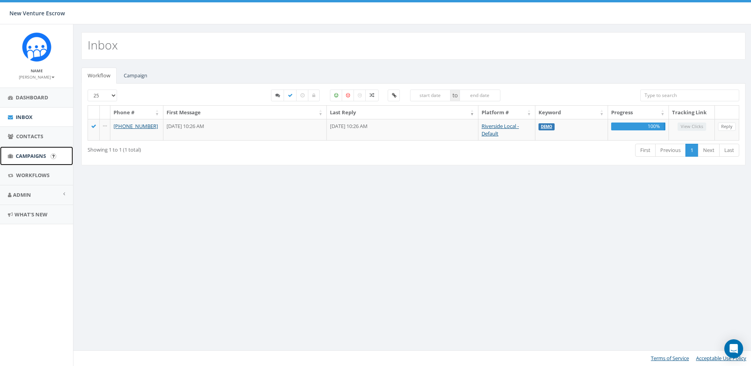
click at [39, 161] on link "Campaigns" at bounding box center [36, 156] width 73 height 19
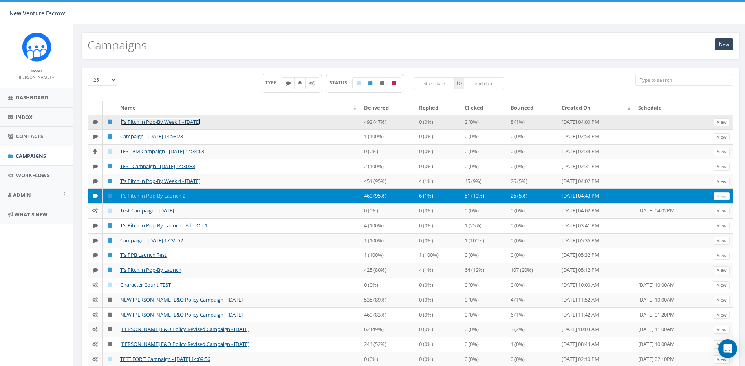
click at [163, 123] on link "T's Pitch 'n Pop-By Week 1 - [DATE]" at bounding box center [160, 121] width 80 height 7
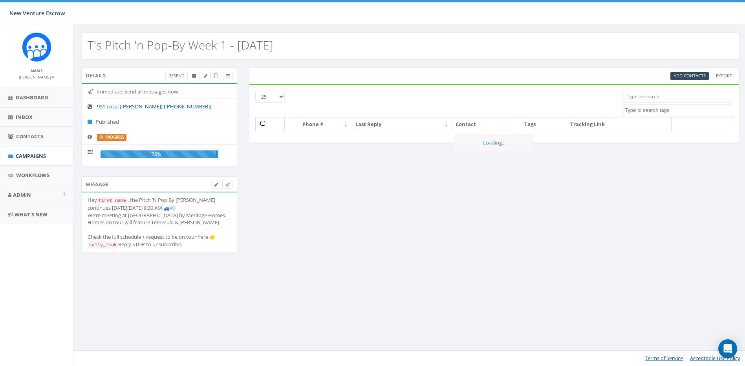
select select
click at [637, 101] on input "search" at bounding box center [683, 97] width 112 height 12
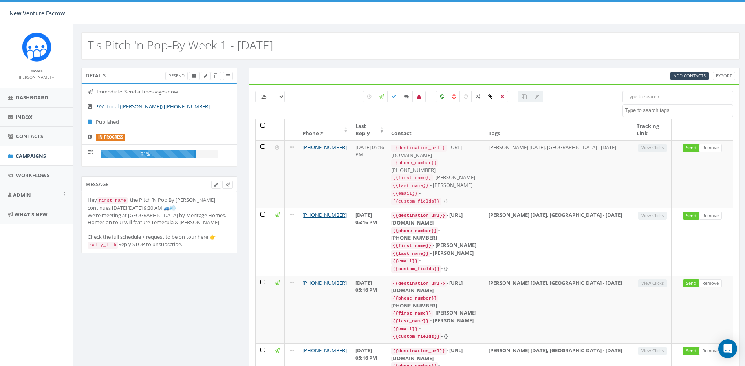
click at [676, 92] on input "search" at bounding box center [678, 97] width 111 height 12
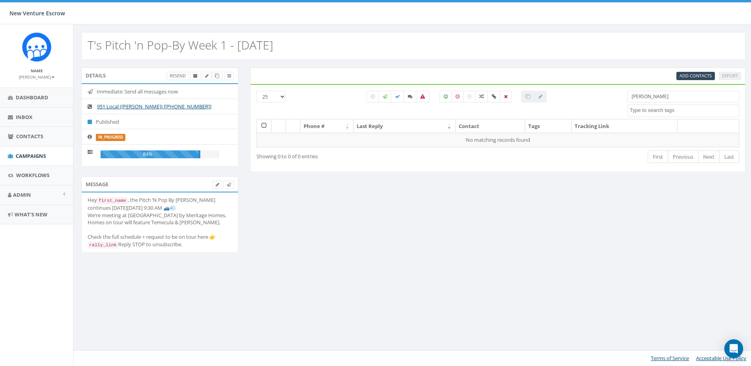
drag, startPoint x: 665, startPoint y: 99, endPoint x: 646, endPoint y: 99, distance: 19.3
click at [646, 99] on input "daniel greer" at bounding box center [683, 97] width 112 height 12
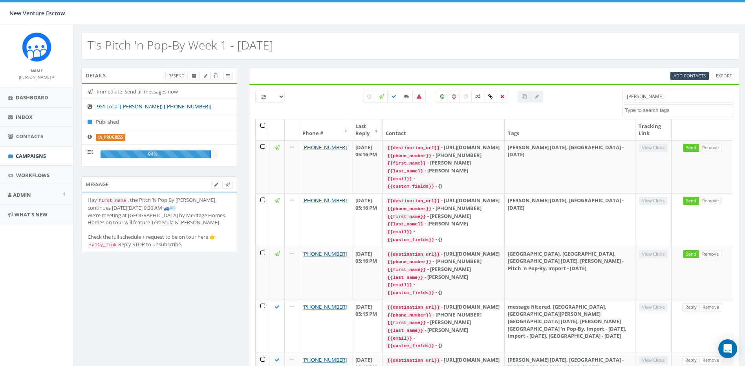
drag, startPoint x: 672, startPoint y: 97, endPoint x: 598, endPoint y: 97, distance: 74.3
click at [598, 97] on div "25 50 100 All 0 contact(s) on current page All 1 contact(s) filtered daniel 202…" at bounding box center [494, 105] width 490 height 28
type input "greer"
click at [639, 77] on div "Add Contacts Export" at bounding box center [576, 76] width 329 height 8
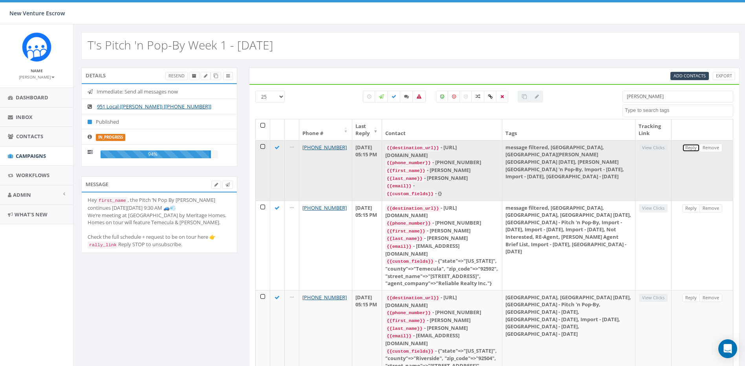
click at [692, 147] on link "Reply" at bounding box center [691, 148] width 18 height 8
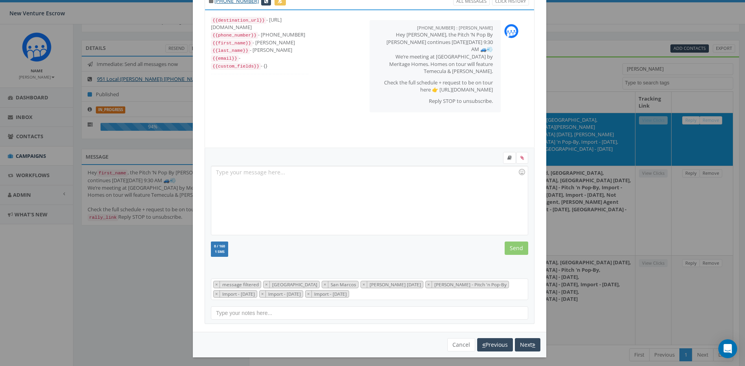
scroll to position [36, 0]
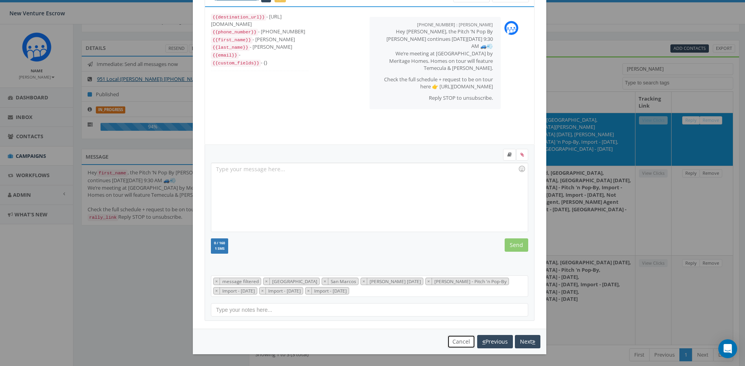
click at [455, 343] on button "Cancel" at bounding box center [462, 341] width 28 height 13
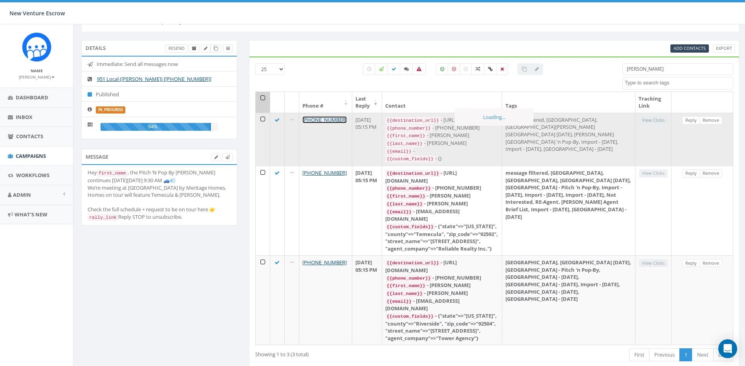
click at [324, 121] on link "[PHONE_NUMBER]" at bounding box center [325, 119] width 44 height 7
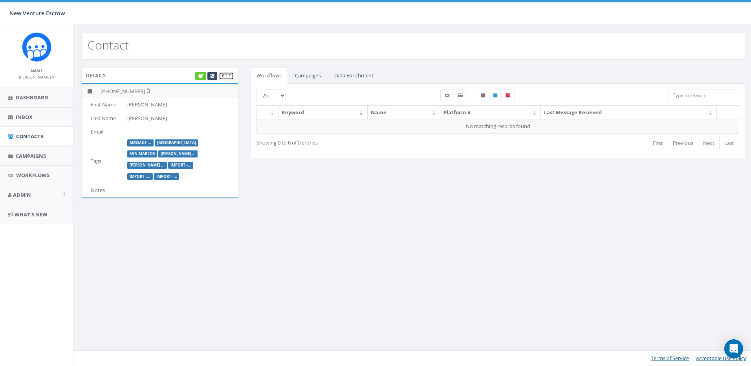
click at [224, 77] on link "Edit" at bounding box center [226, 76] width 15 height 8
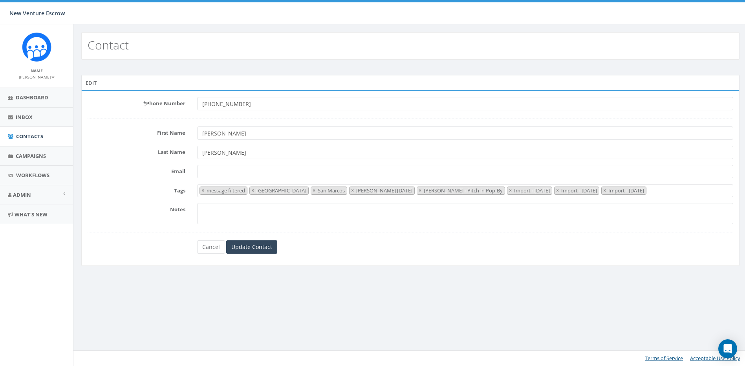
select select "message filtered"
click at [217, 250] on link "Cancel" at bounding box center [212, 246] width 28 height 13
